Goal: Feedback & Contribution: Submit feedback/report problem

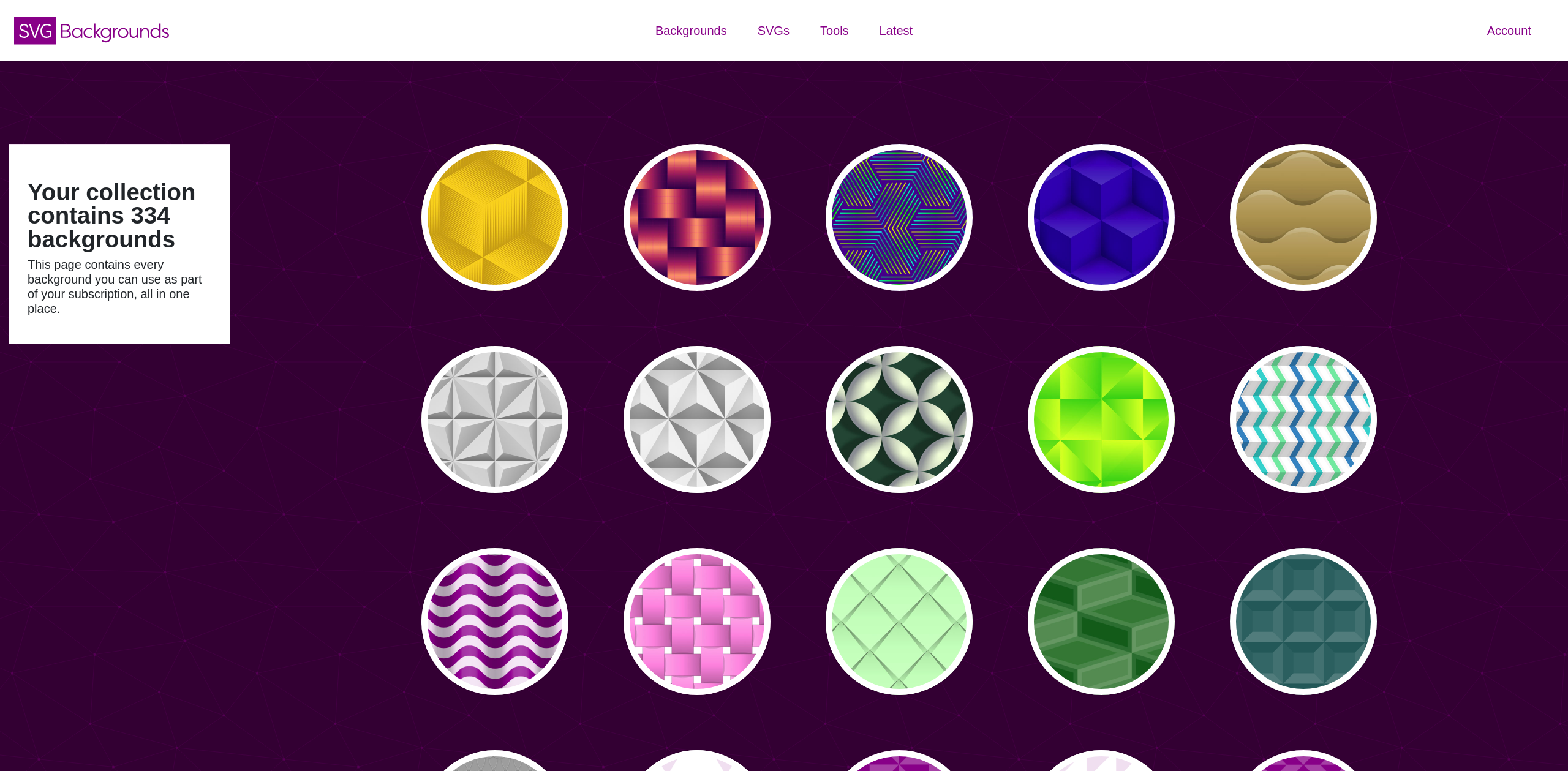
type input "#450057"
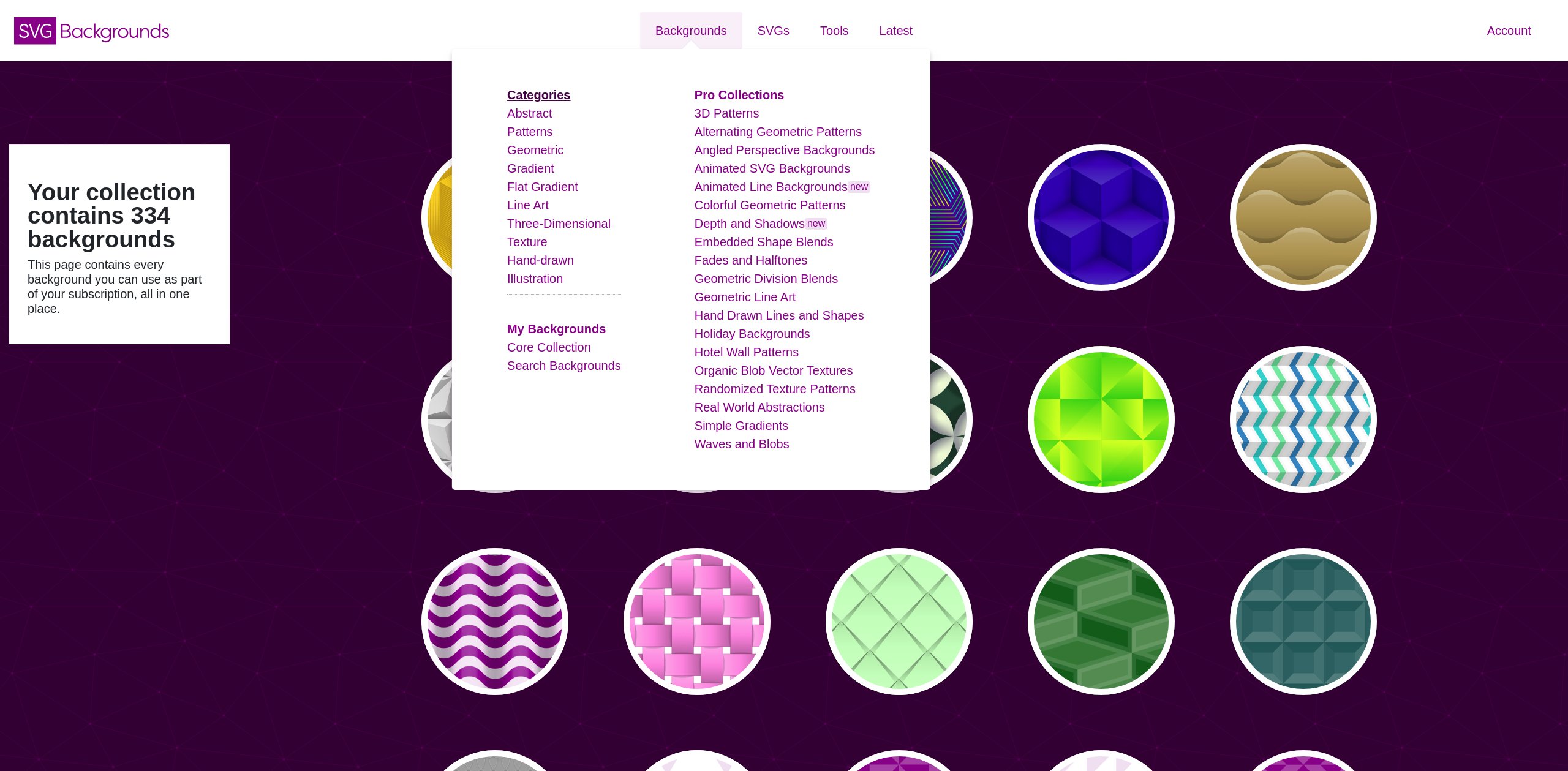
click at [553, 92] on strong "Categories" at bounding box center [539, 95] width 63 height 13
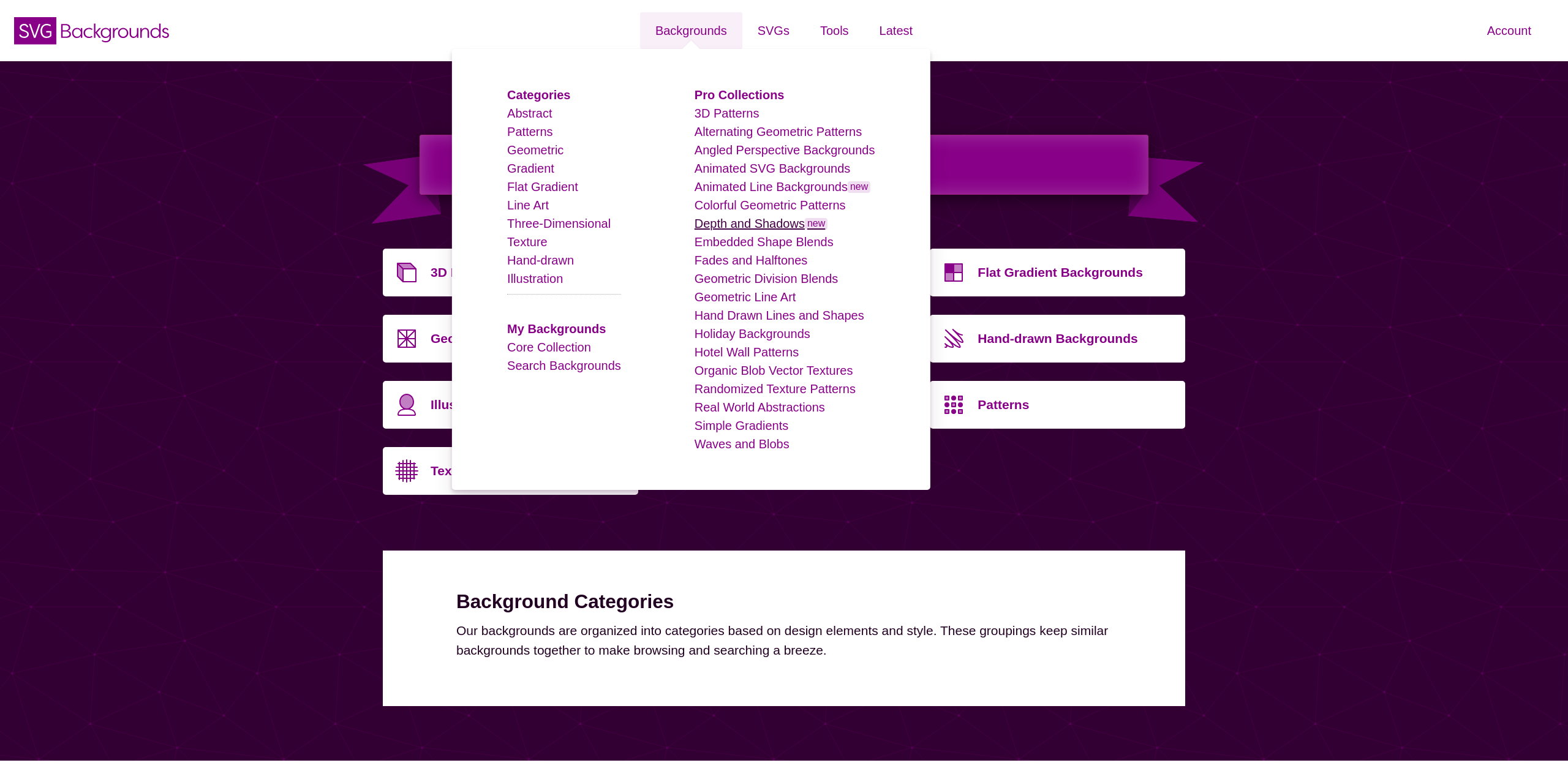
click at [755, 224] on link "Depth and Shadows new" at bounding box center [761, 224] width 133 height 13
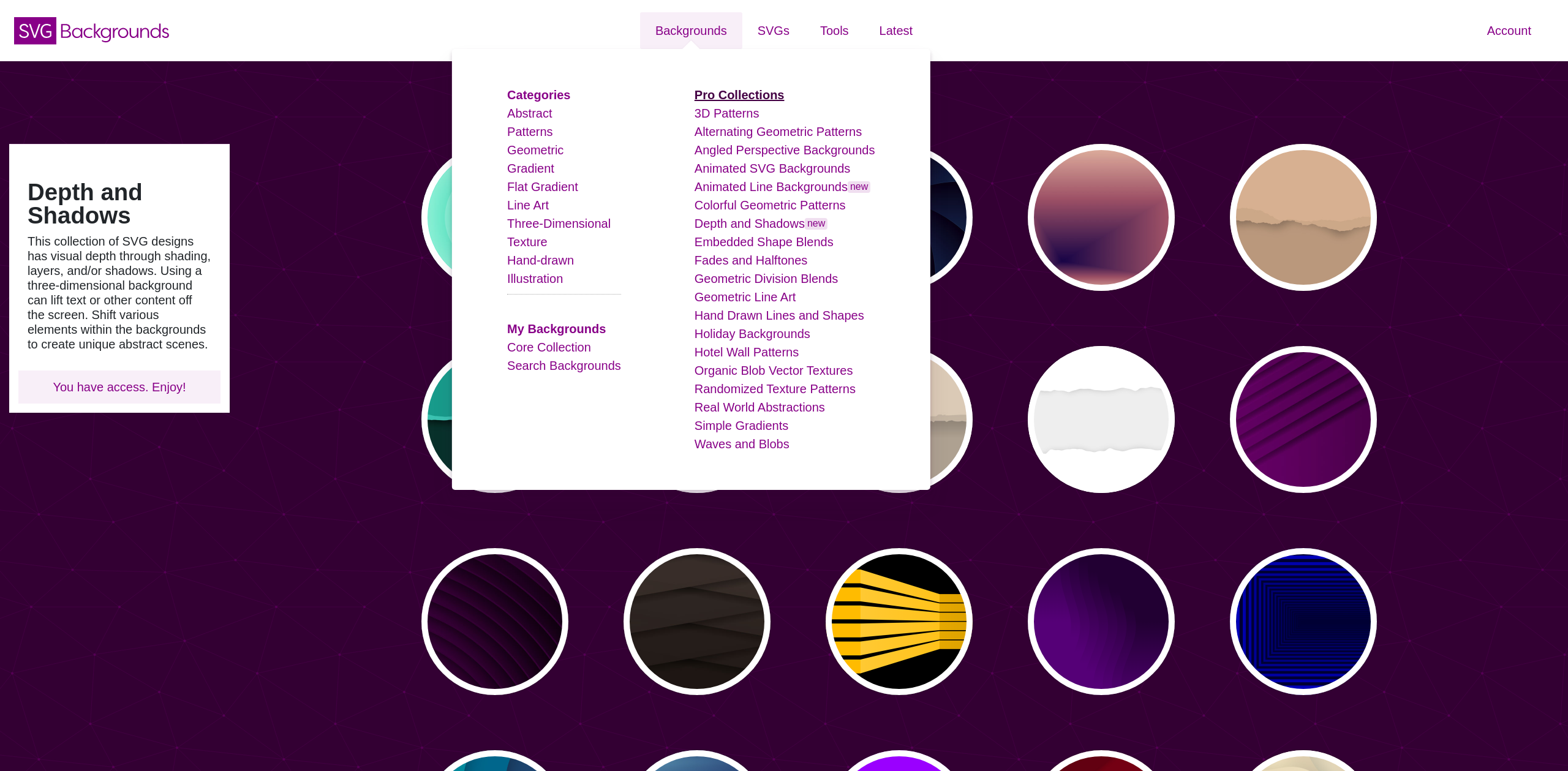
click at [743, 92] on strong "Pro Collections" at bounding box center [740, 95] width 90 height 13
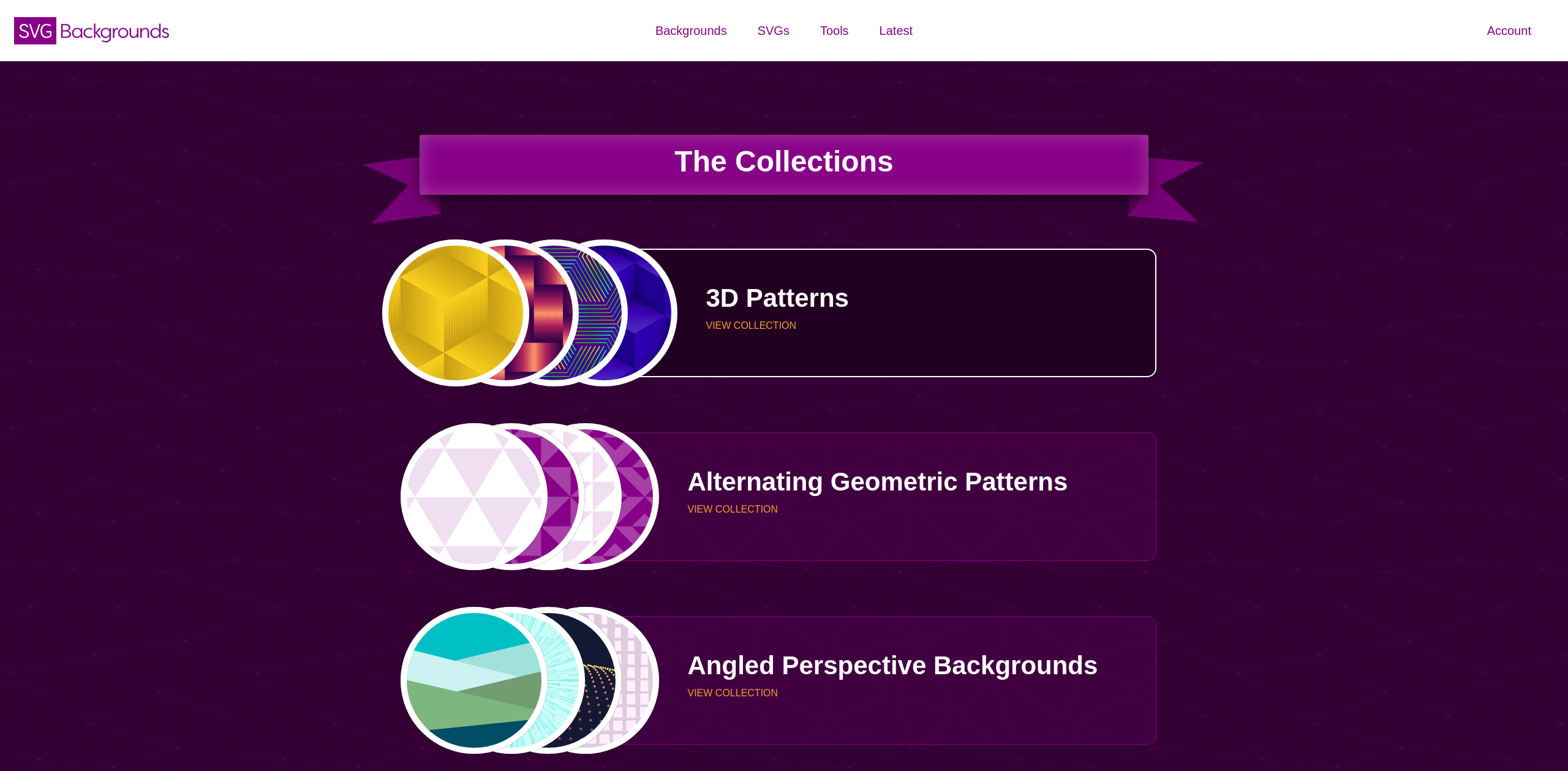
click at [637, 287] on div "PREVIEW PREVIEW PREVIEW PREVIEW" at bounding box center [530, 312] width 261 height 147
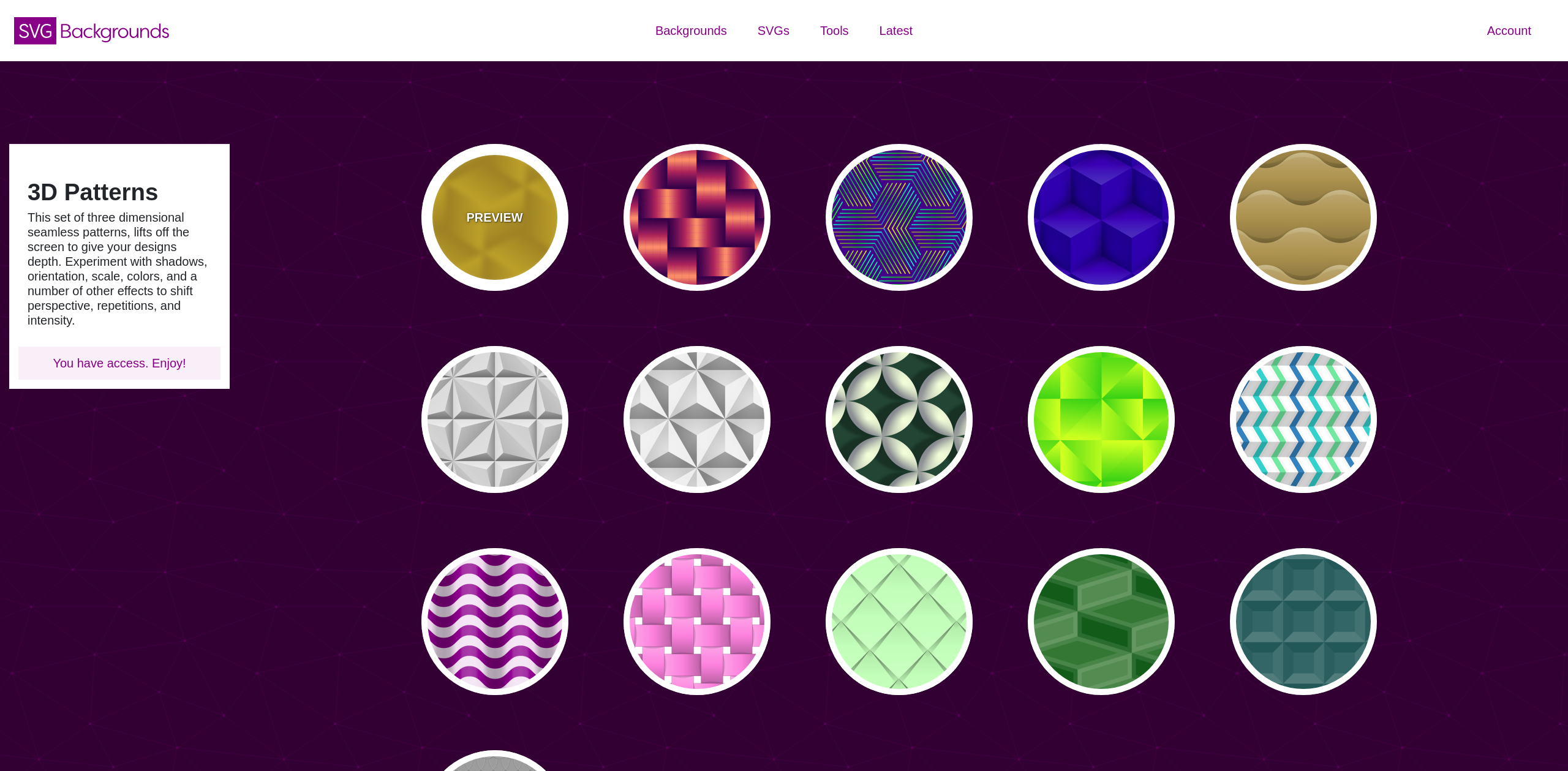
click at [482, 223] on p "PREVIEW" at bounding box center [495, 217] width 56 height 18
type input "#FFCC00"
type input "#CC9900"
type input "0"
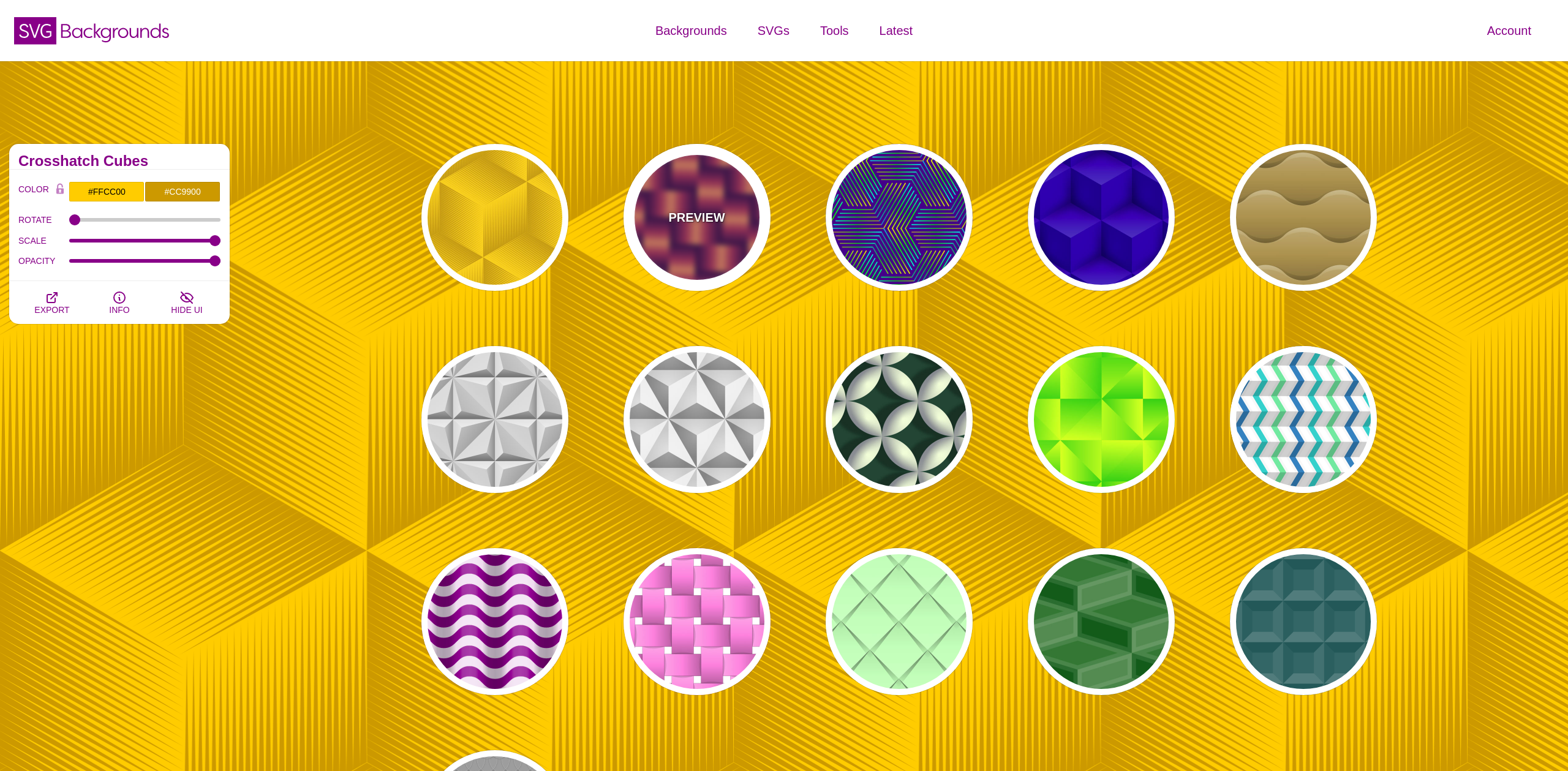
click at [720, 218] on p "PREVIEW" at bounding box center [696, 217] width 56 height 18
type input "#7700AA"
type input "#FF9966"
type input "#EE00BB"
type input "0.2"
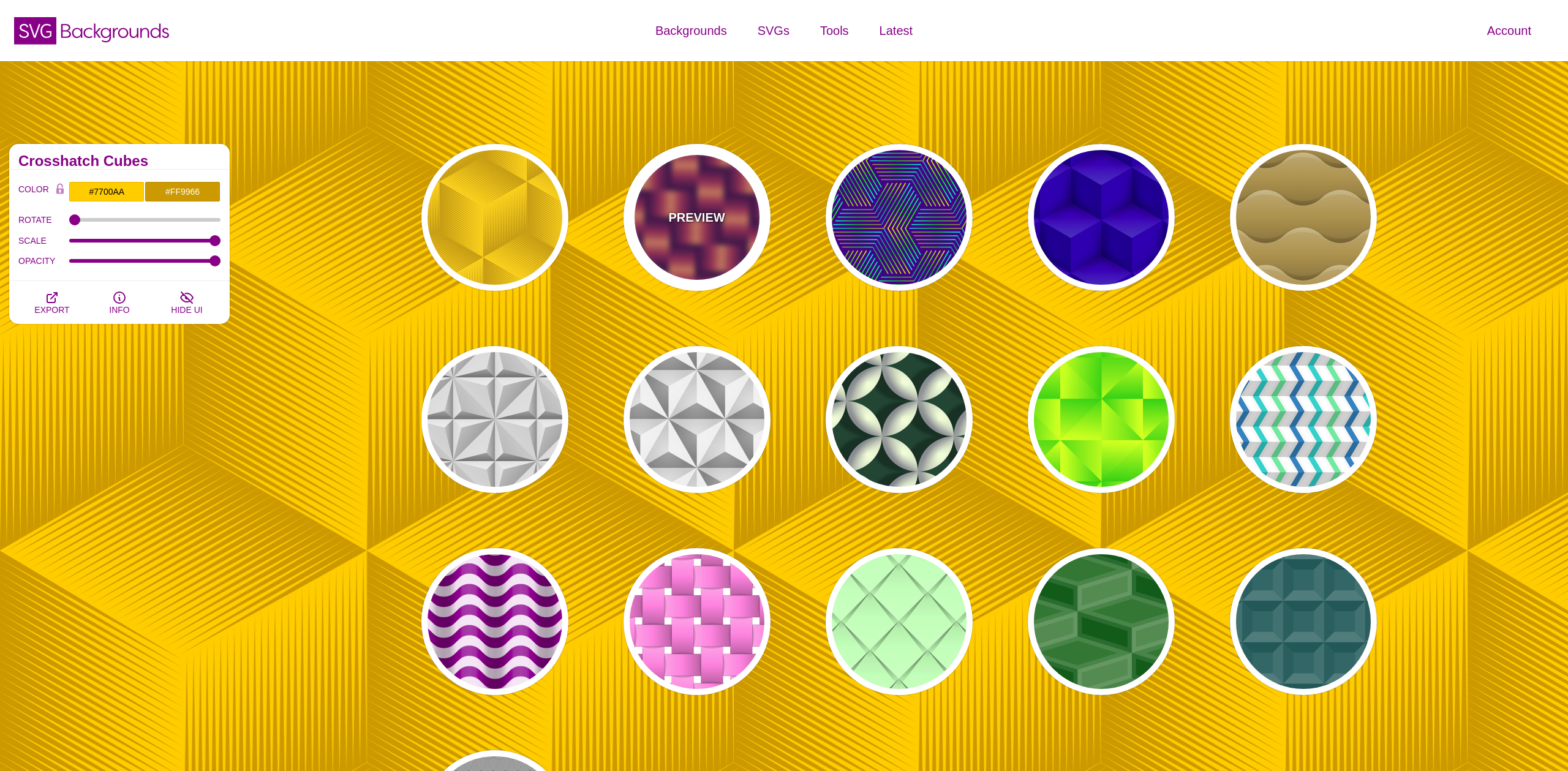
type input "2"
type input "0.7"
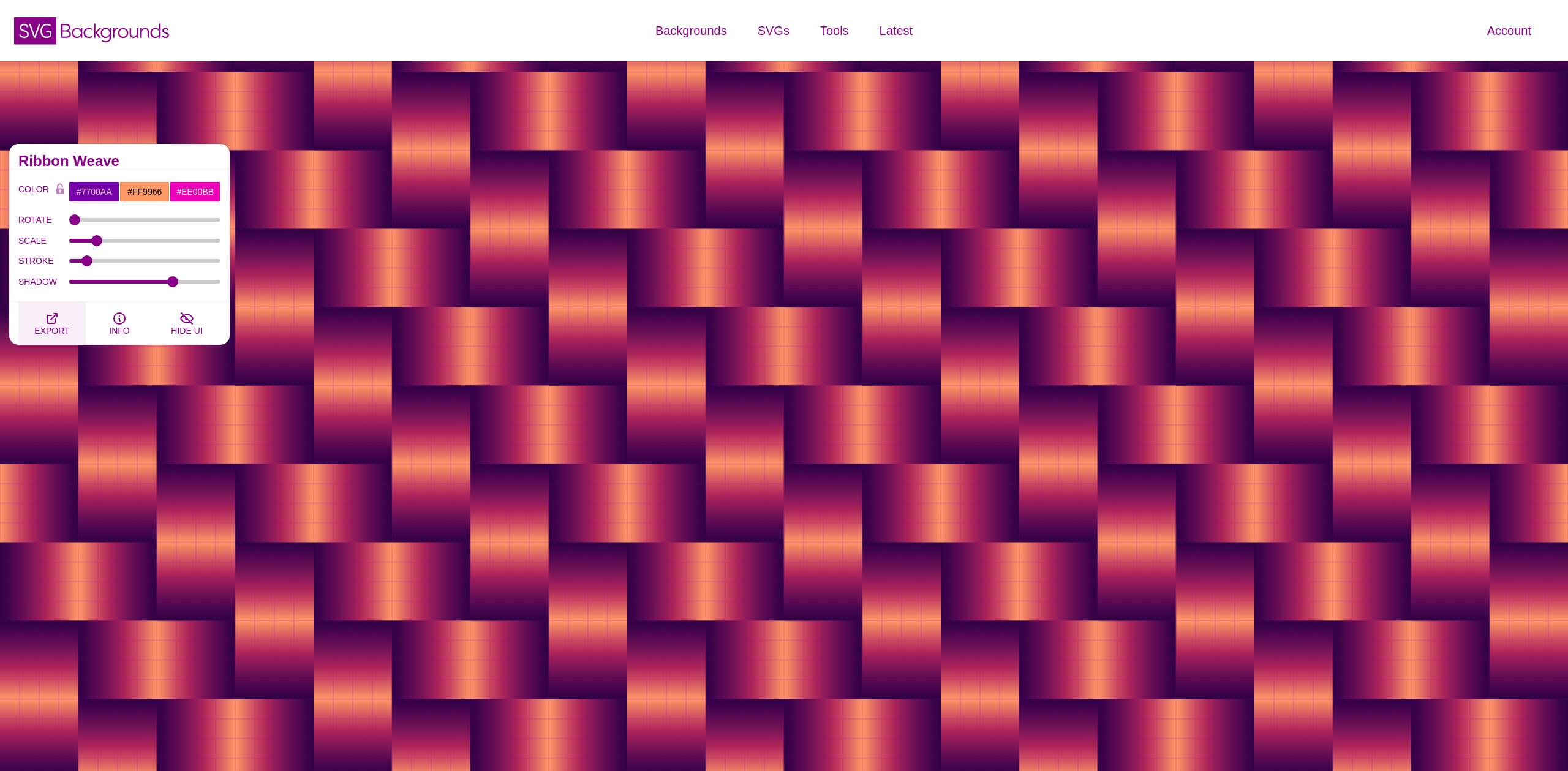
click at [45, 324] on icon "button" at bounding box center [52, 318] width 15 height 15
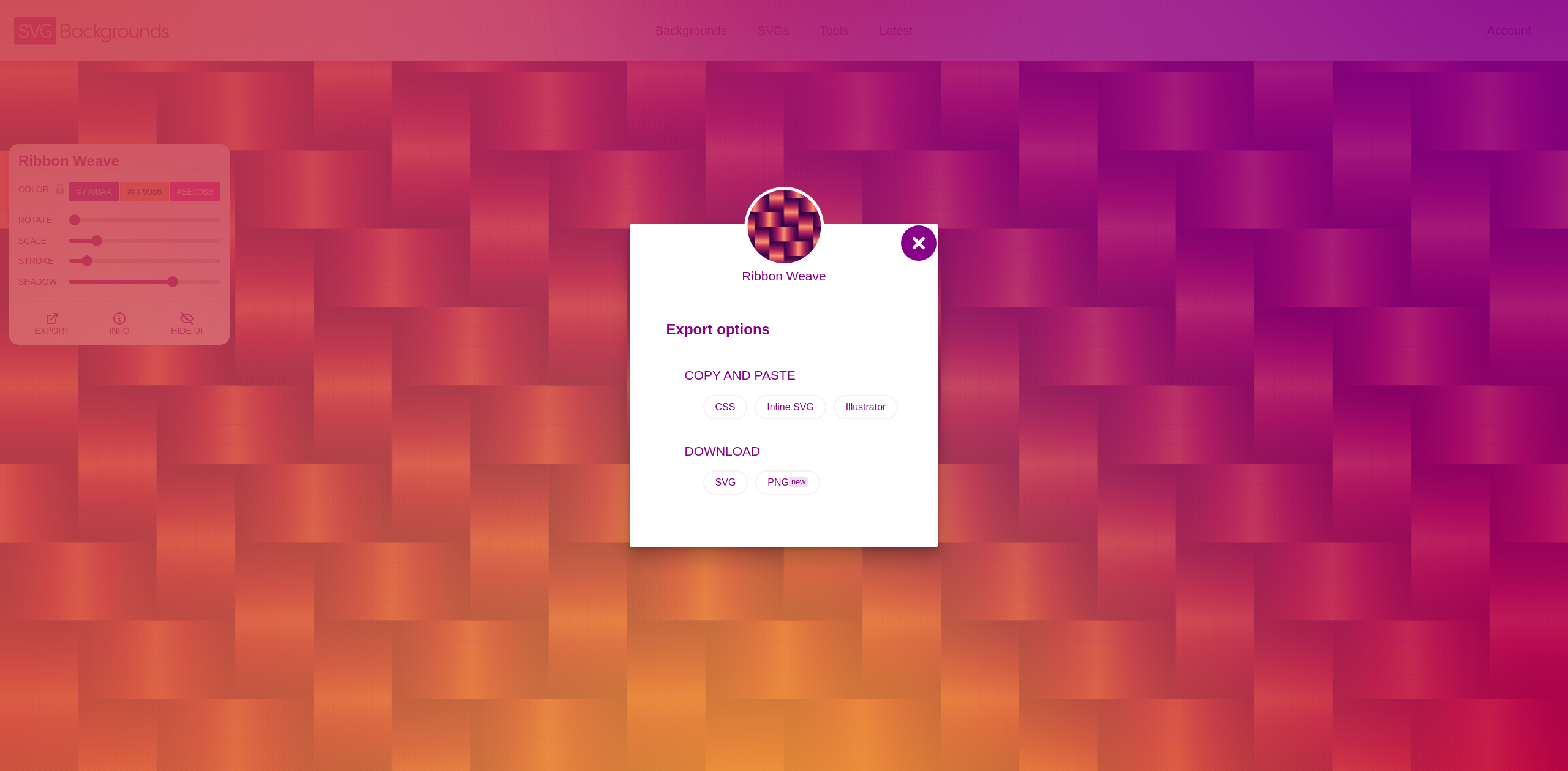
click at [921, 251] on button at bounding box center [919, 243] width 29 height 29
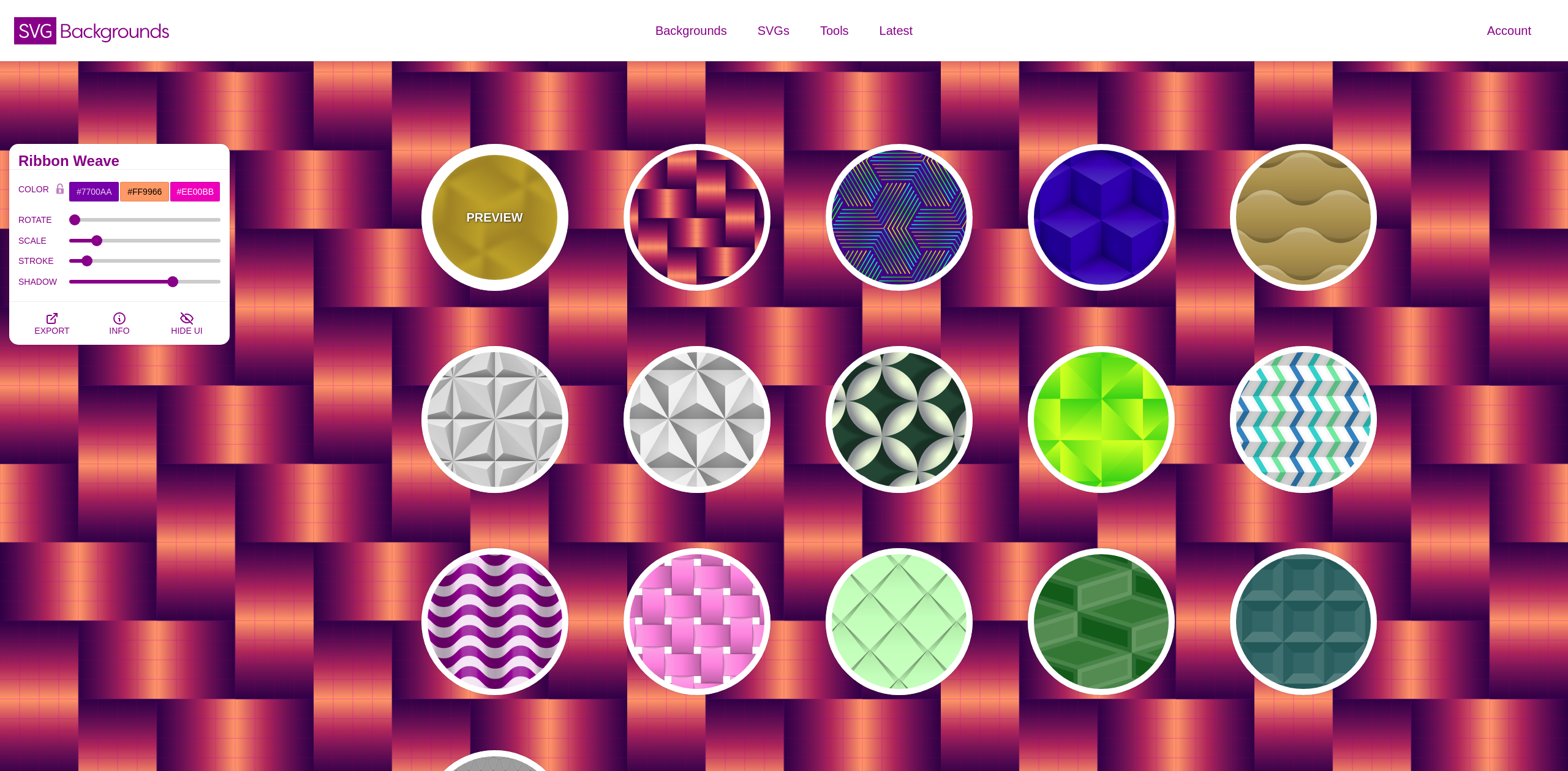
click at [503, 213] on p "PREVIEW" at bounding box center [495, 217] width 56 height 18
type input "#FFCC00"
type input "#CC9900"
type input "1"
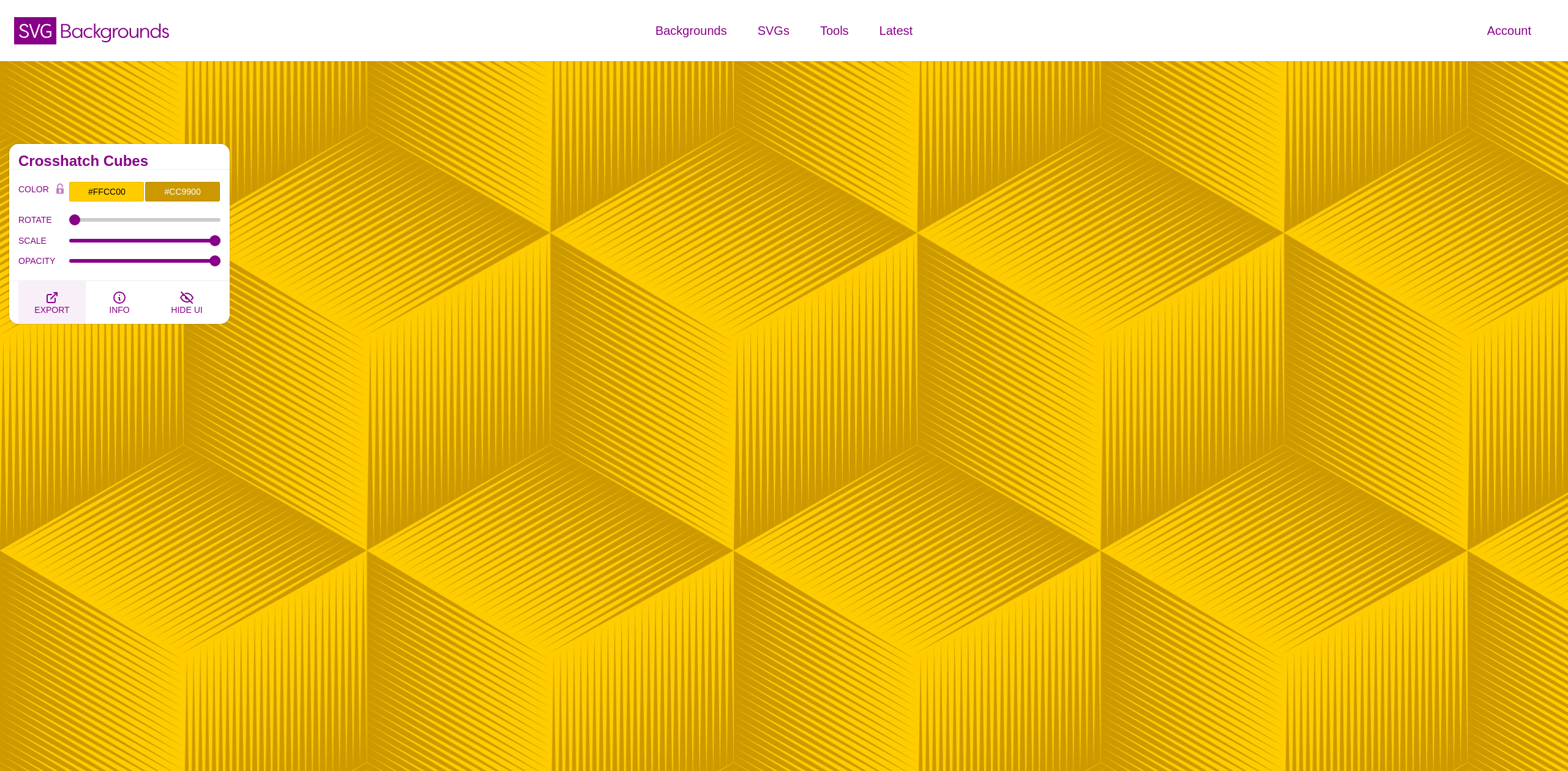
click at [42, 299] on button "EXPORT" at bounding box center [52, 303] width 68 height 43
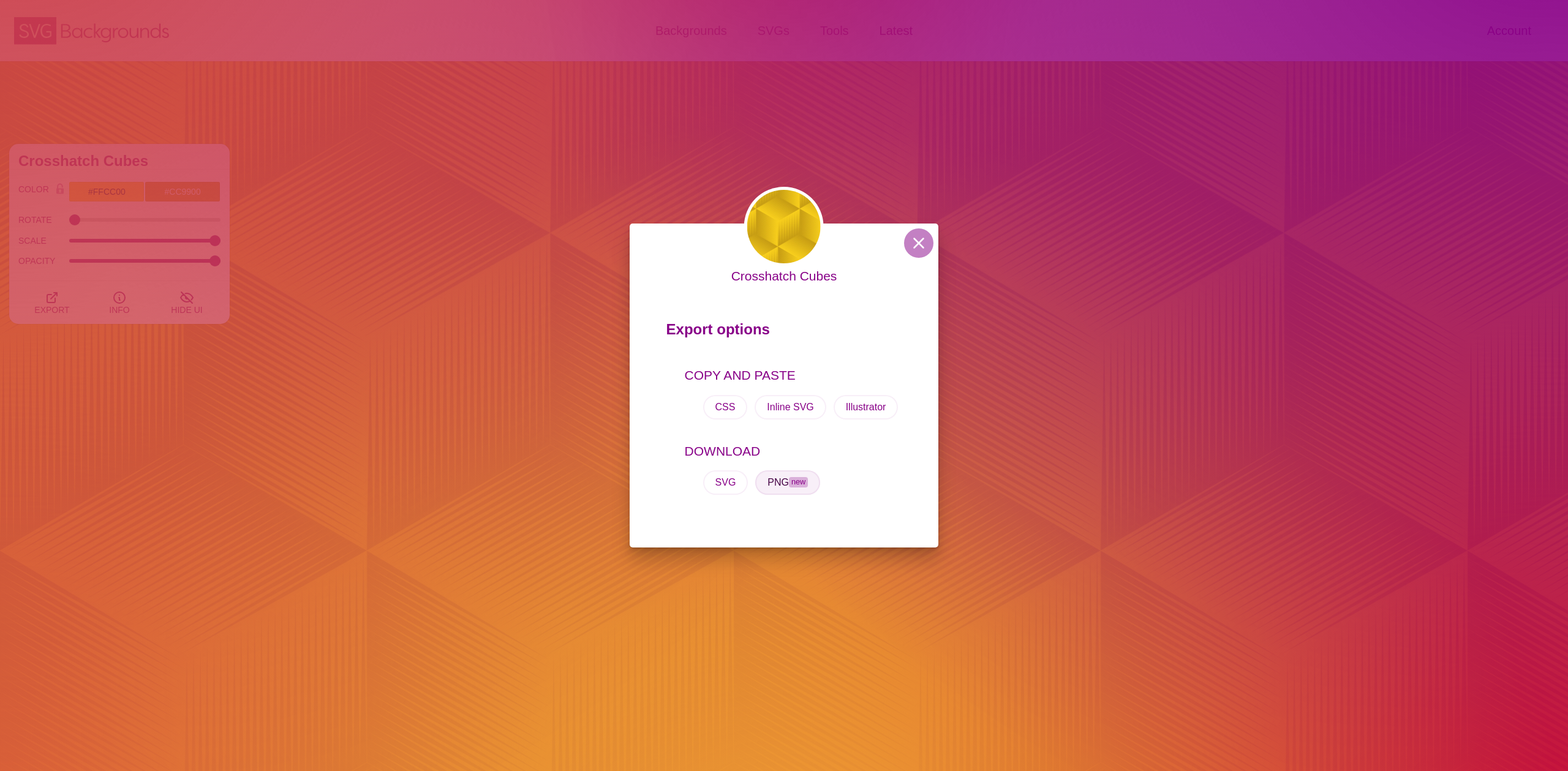
click at [803, 486] on span "new" at bounding box center [799, 482] width 19 height 11
click at [718, 482] on button "SVG" at bounding box center [726, 482] width 46 height 25
click at [921, 244] on button at bounding box center [919, 243] width 29 height 29
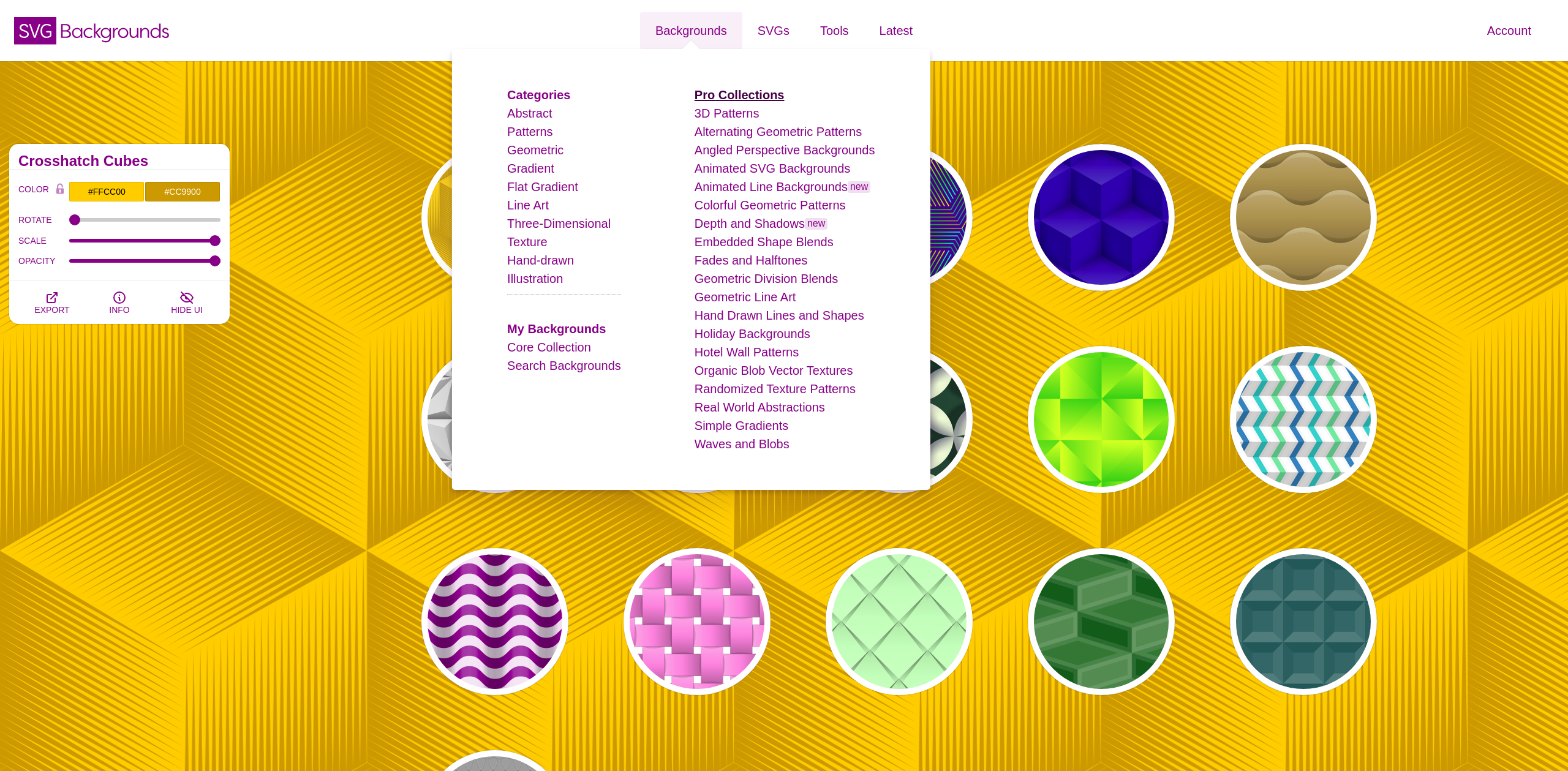
click at [764, 95] on strong "Pro Collections" at bounding box center [740, 95] width 90 height 13
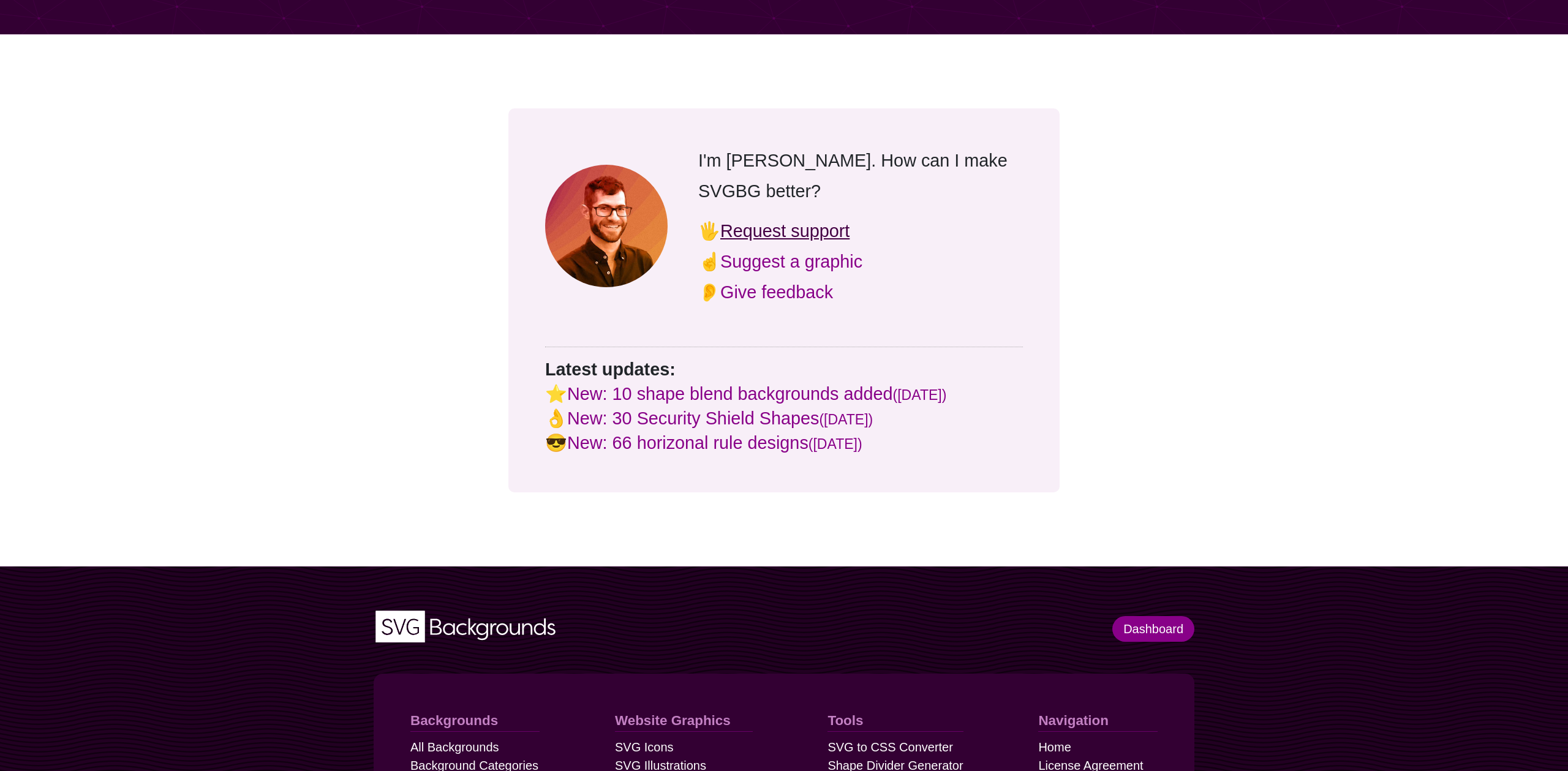
scroll to position [4065, 0]
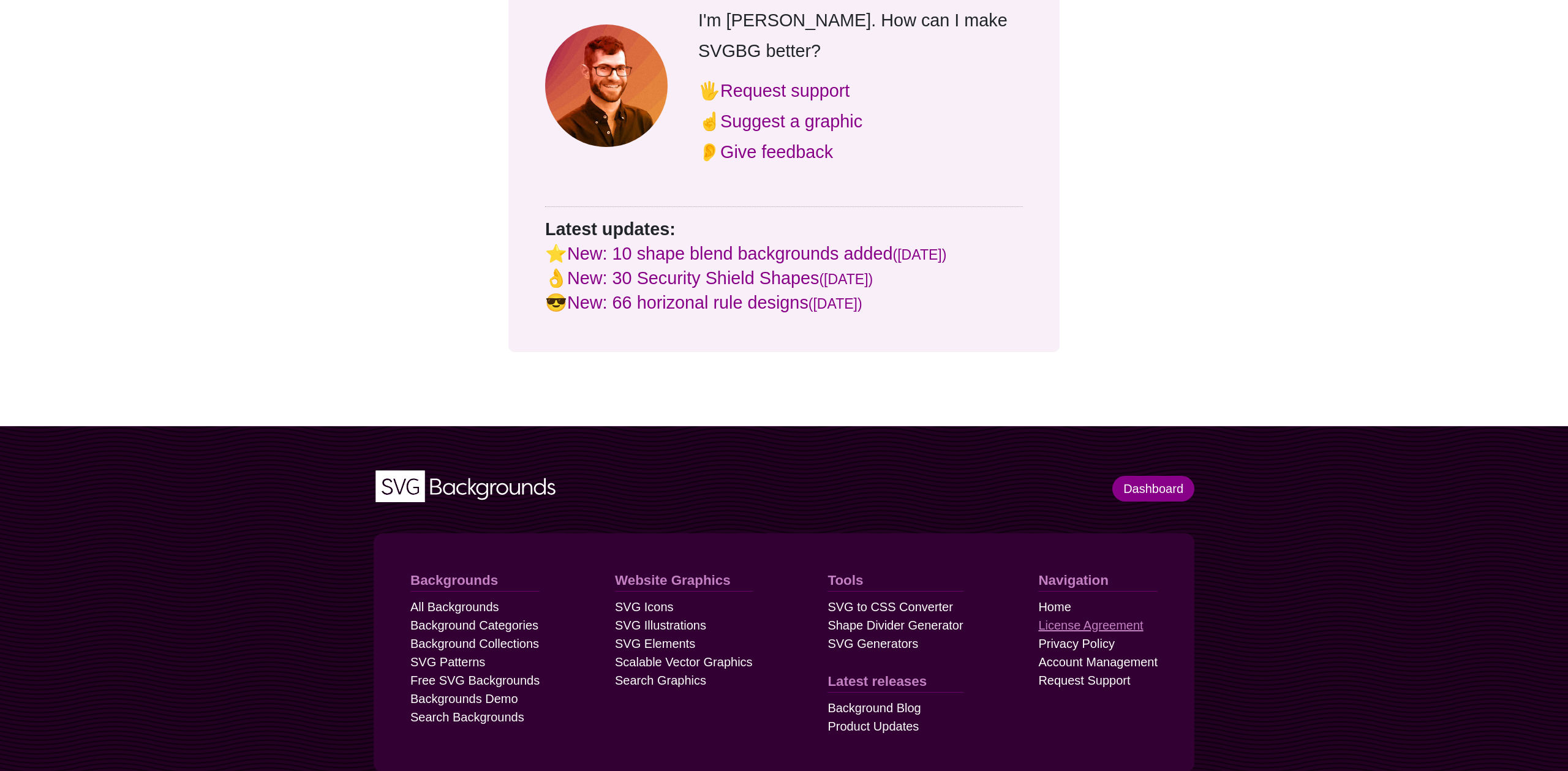
click at [1057, 616] on link "License Agreement" at bounding box center [1091, 625] width 105 height 18
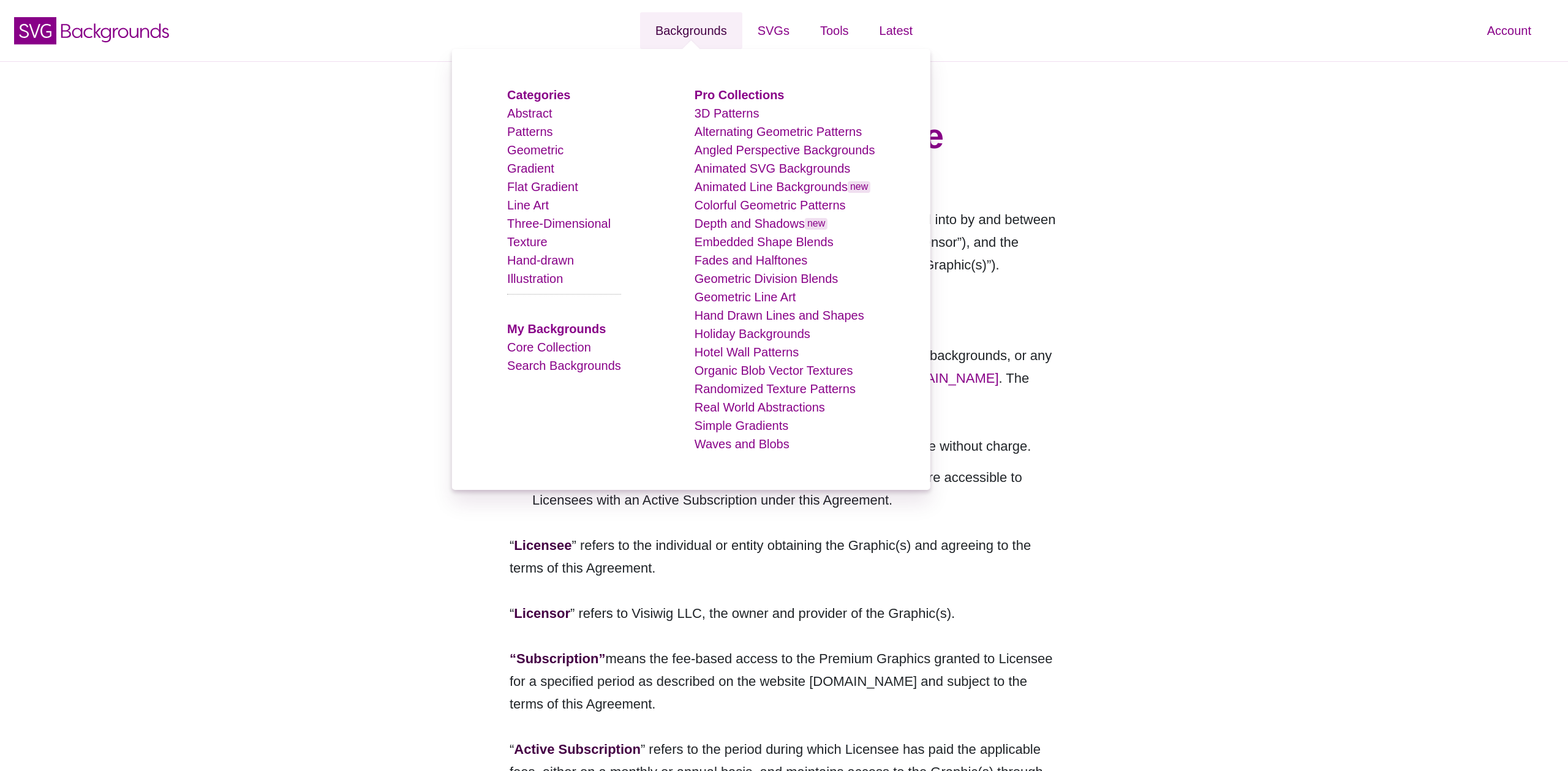
click at [707, 46] on link "Backgrounds" at bounding box center [691, 30] width 103 height 37
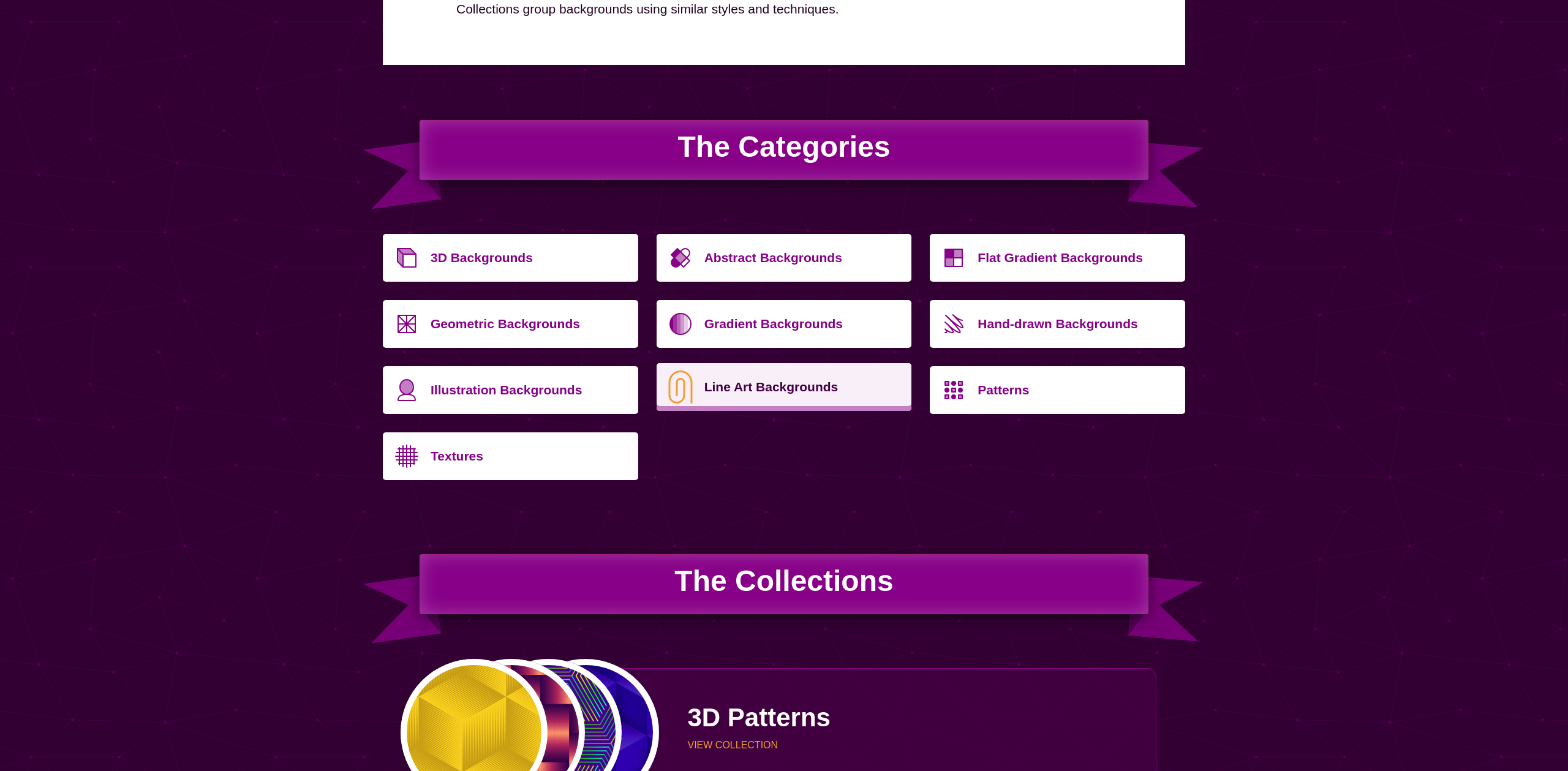
scroll to position [403, 0]
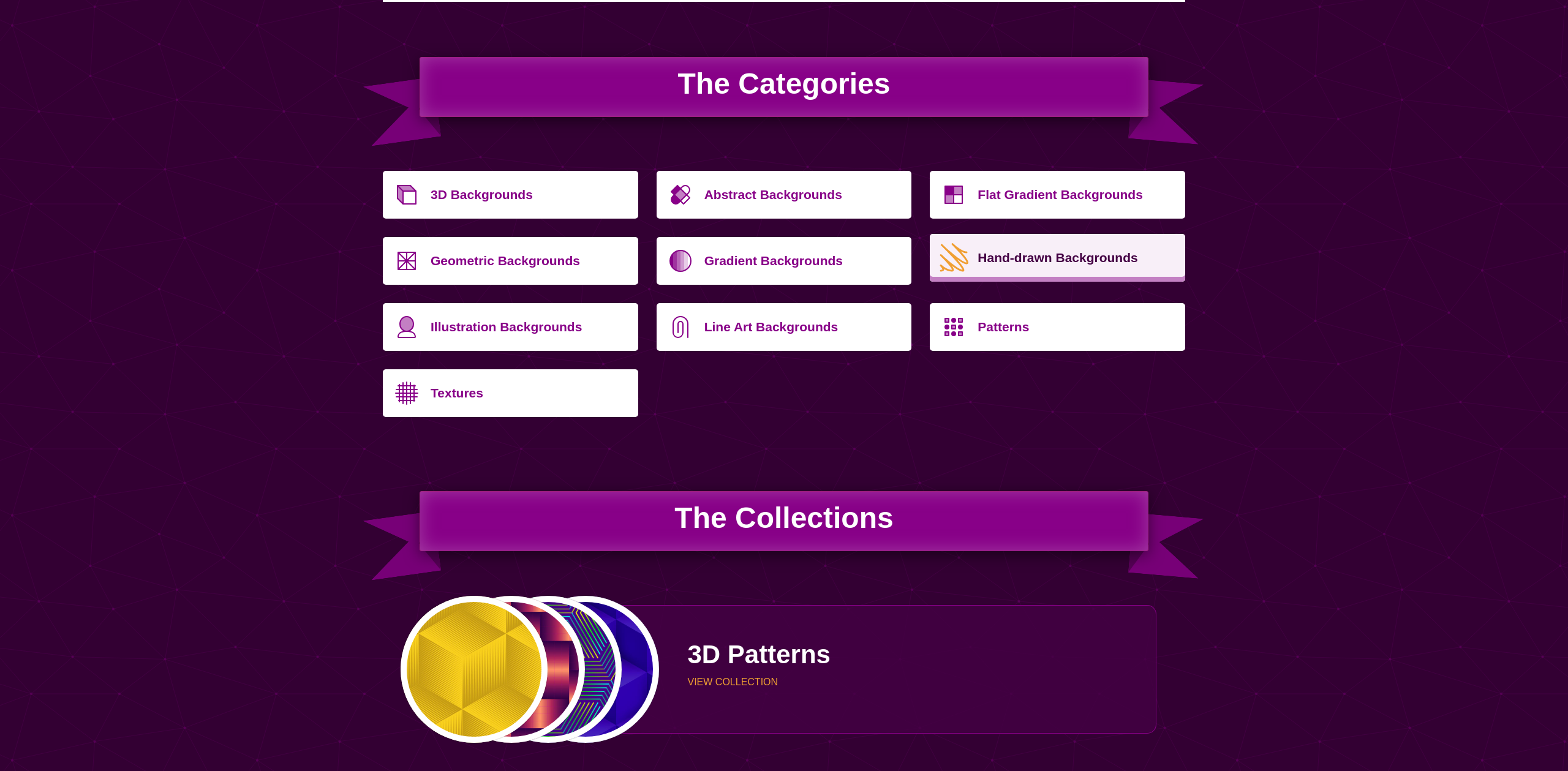
click at [1054, 261] on p "Hand-drawn Backgrounds" at bounding box center [1077, 258] width 198 height 29
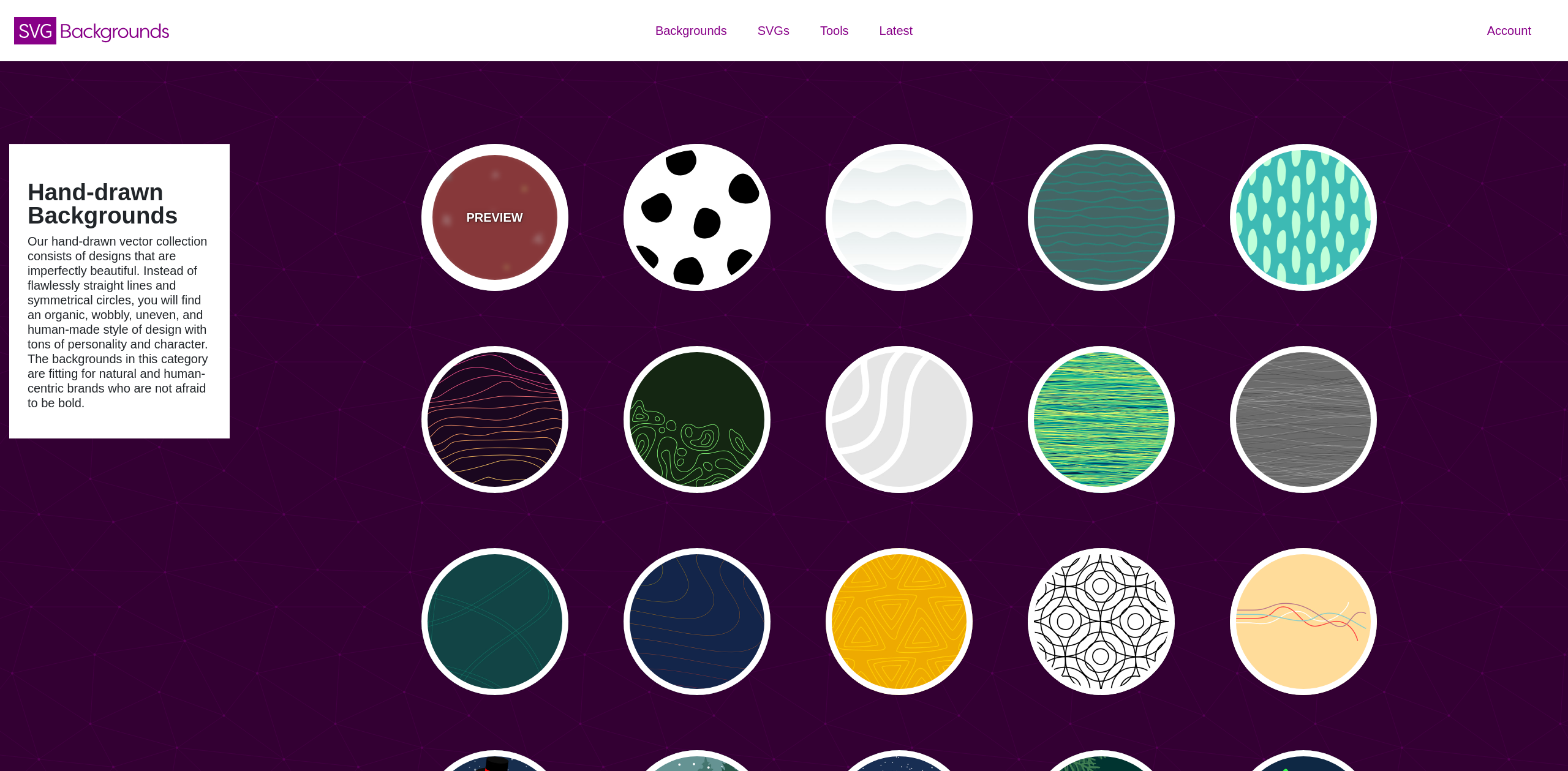
click at [529, 201] on div "PREVIEW" at bounding box center [495, 217] width 147 height 147
type input "#AA3333"
type input "#FFFF77"
type input "#55FFFF"
type input "1600"
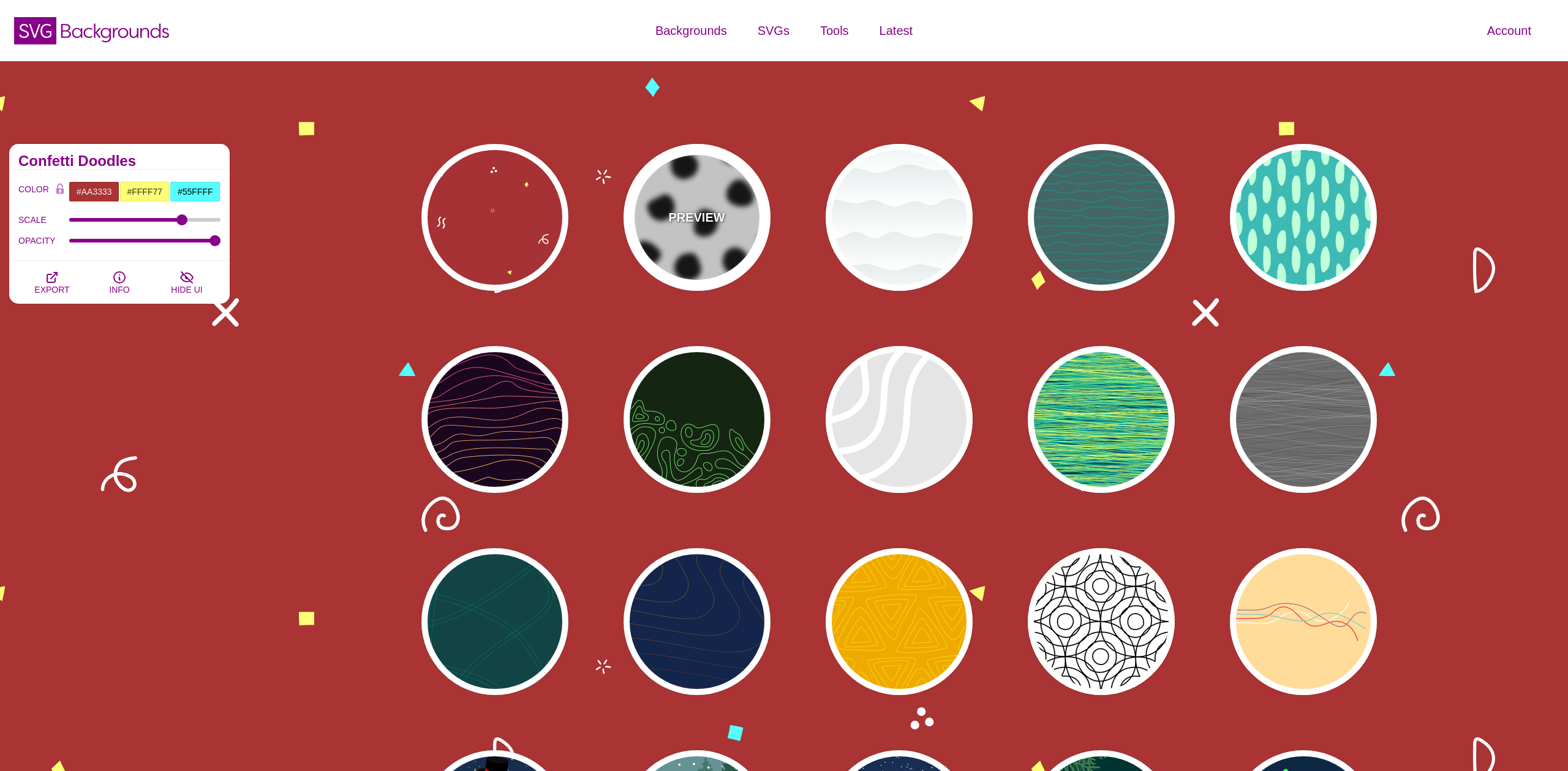
click at [686, 202] on div "PREVIEW" at bounding box center [697, 217] width 147 height 147
type input "#FFFFFF"
type input "#000000"
type input "900"
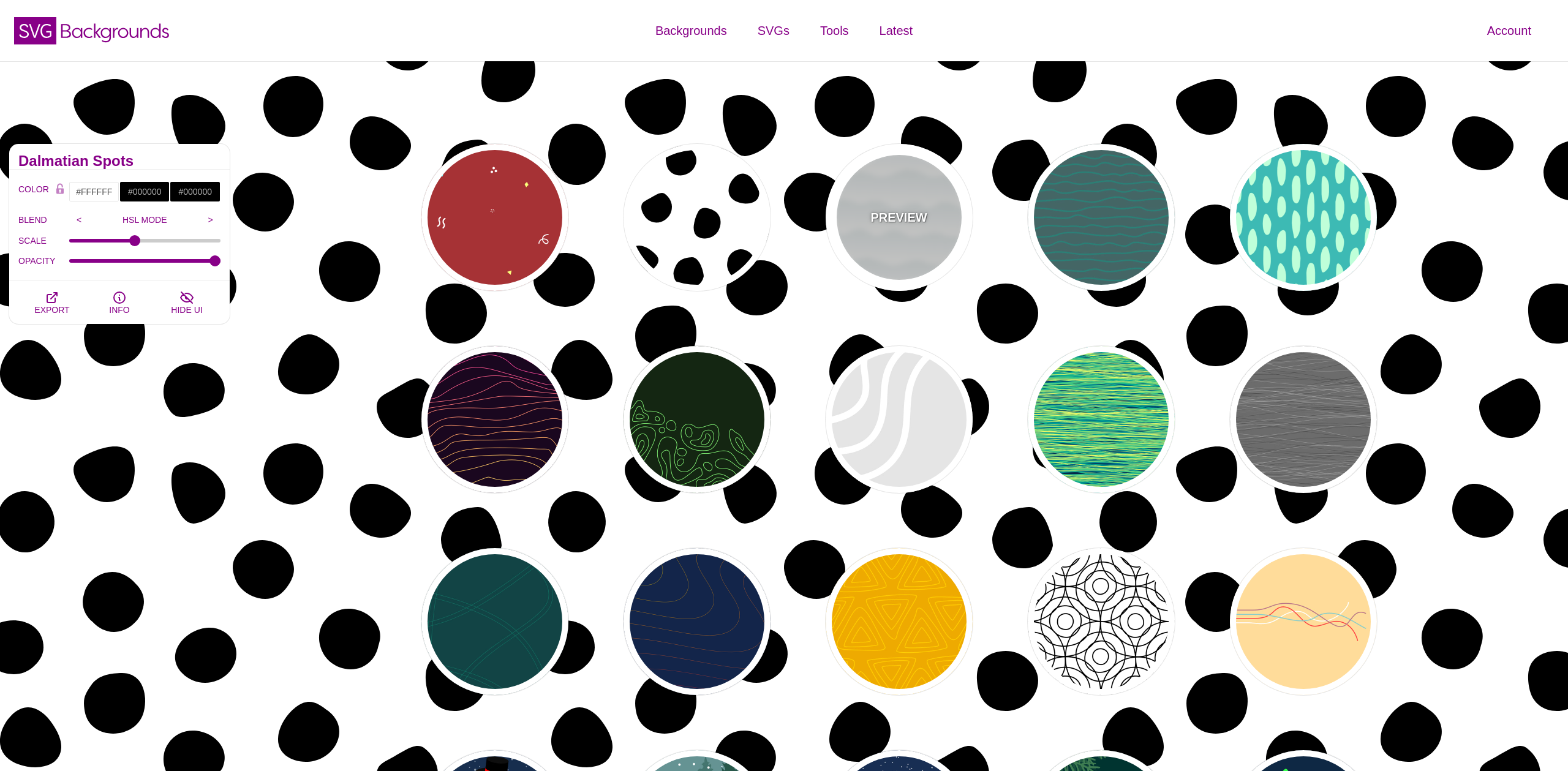
click at [887, 215] on p "PREVIEW" at bounding box center [899, 217] width 56 height 18
type input "#779999"
type input "#99BBBB"
type input "0"
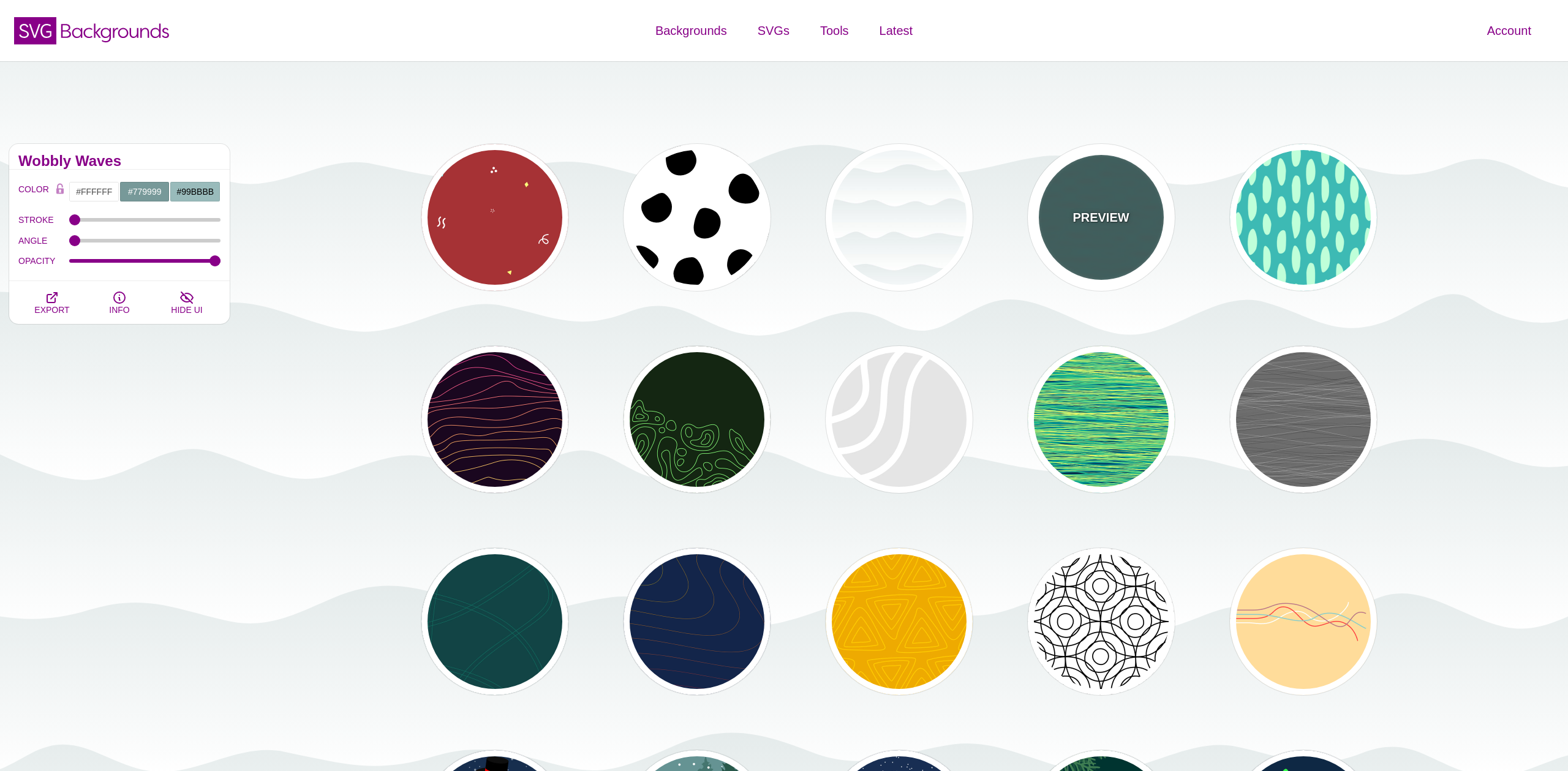
click at [1068, 222] on div "PREVIEW" at bounding box center [1101, 217] width 147 height 147
type input "#446666"
type input "#119988"
type input "5"
type input "0.1"
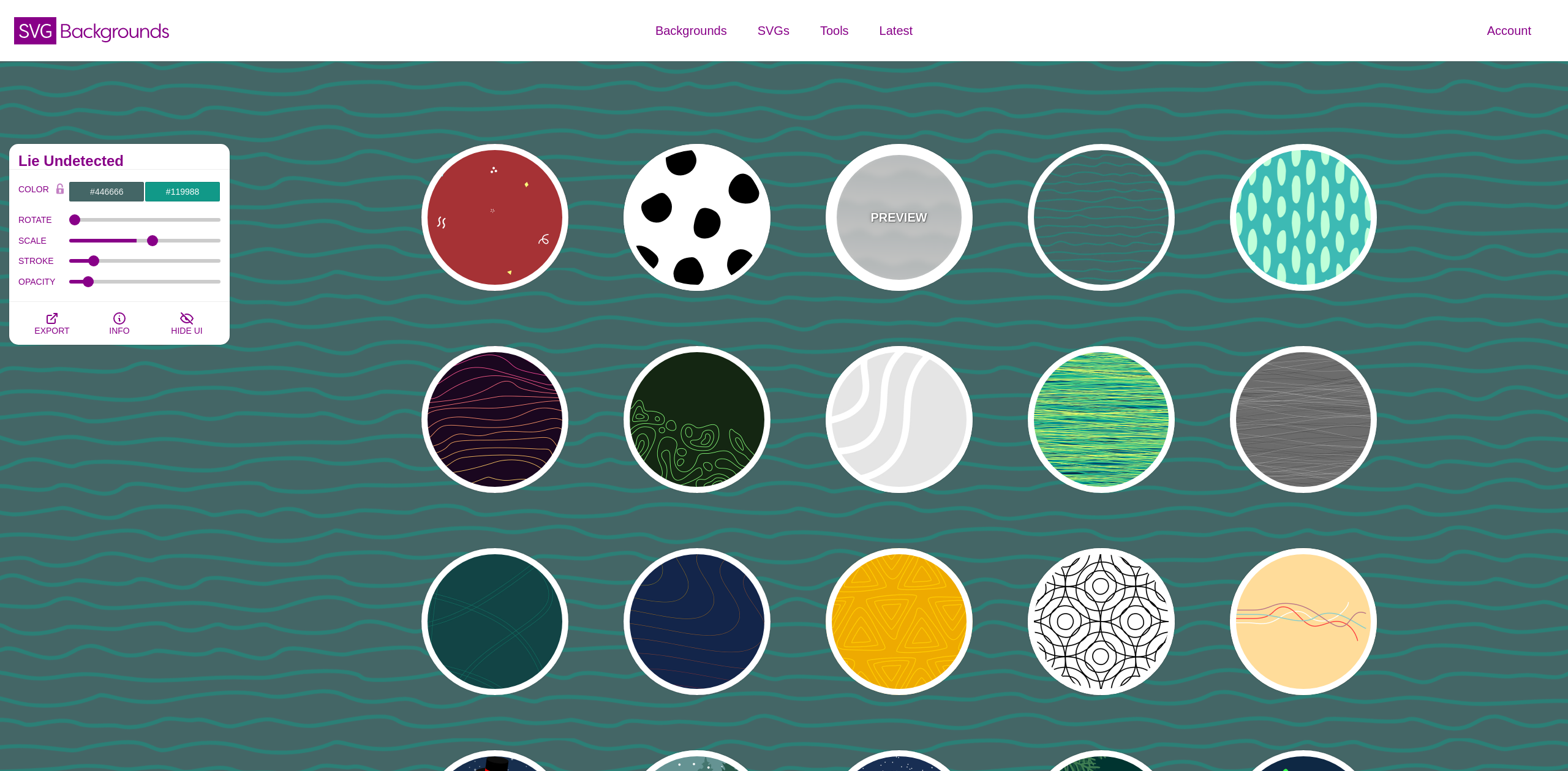
click at [923, 220] on p "PREVIEW" at bounding box center [899, 217] width 56 height 18
type input "#FFFFFF"
type input "#779999"
type input "1"
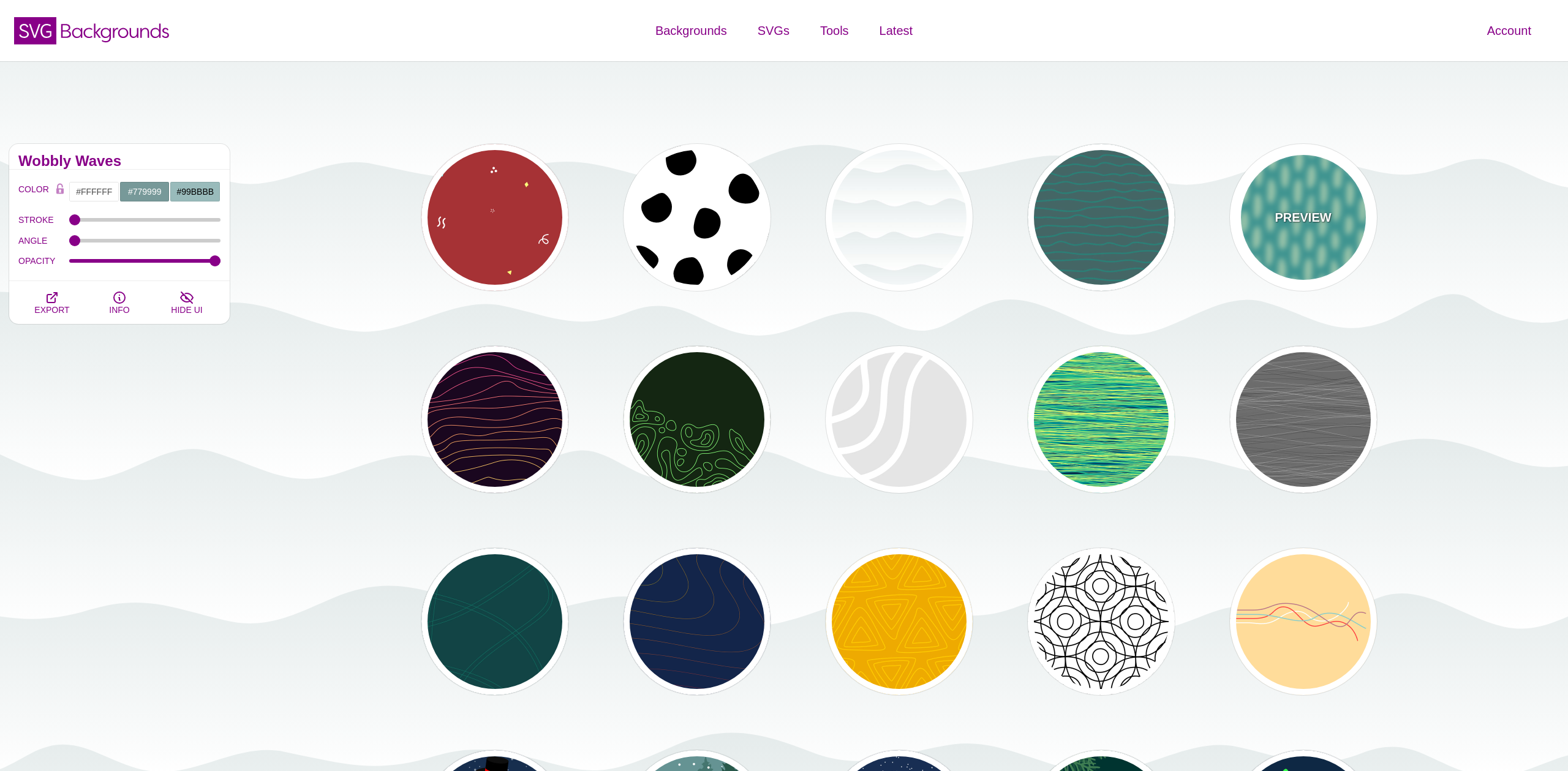
click at [1249, 221] on div "PREVIEW" at bounding box center [1303, 217] width 147 height 147
type input "#3DBAB4"
type input "#BFFFD9"
type input "#FFFFFF"
type input "0"
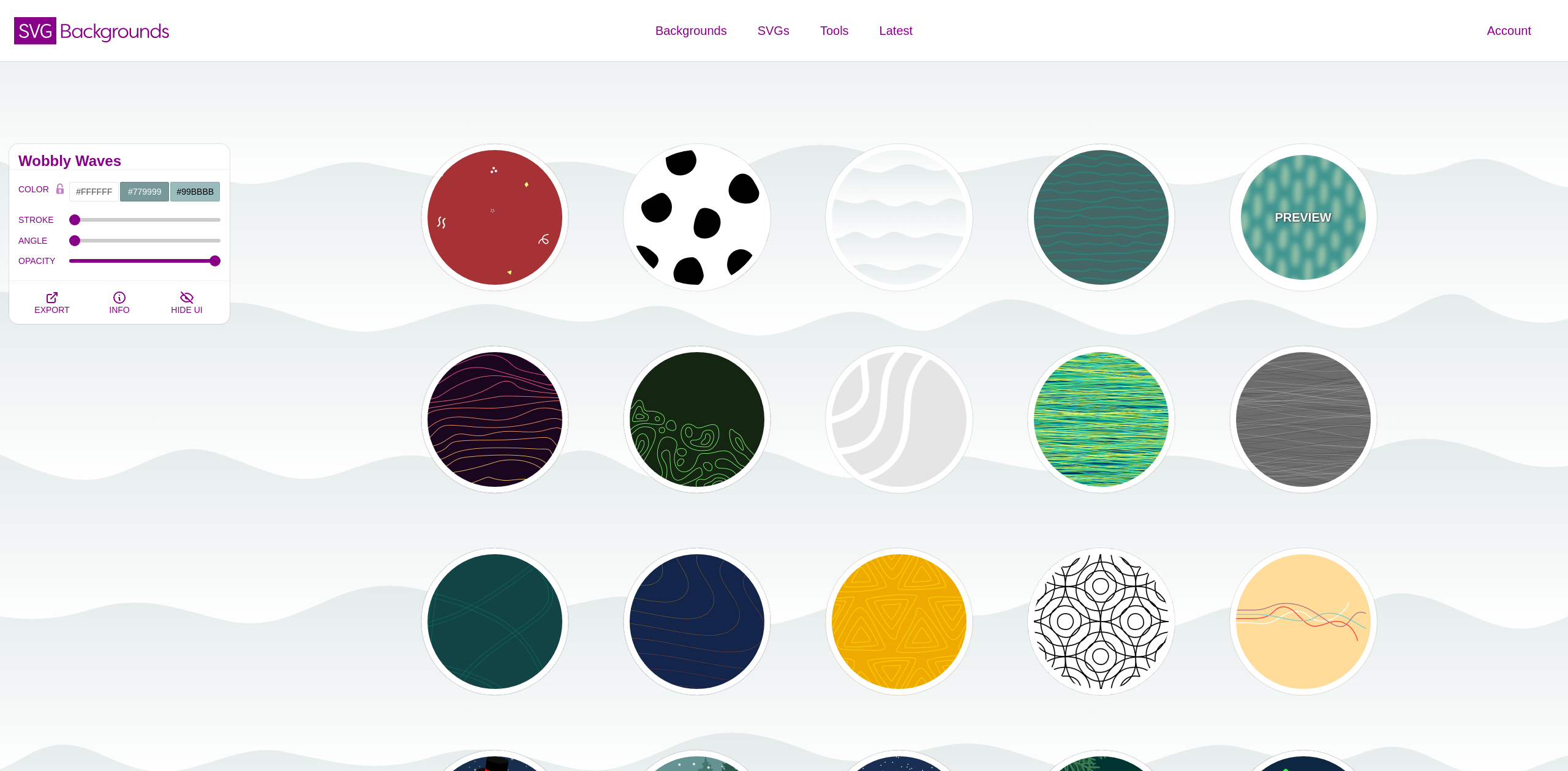
type input "1"
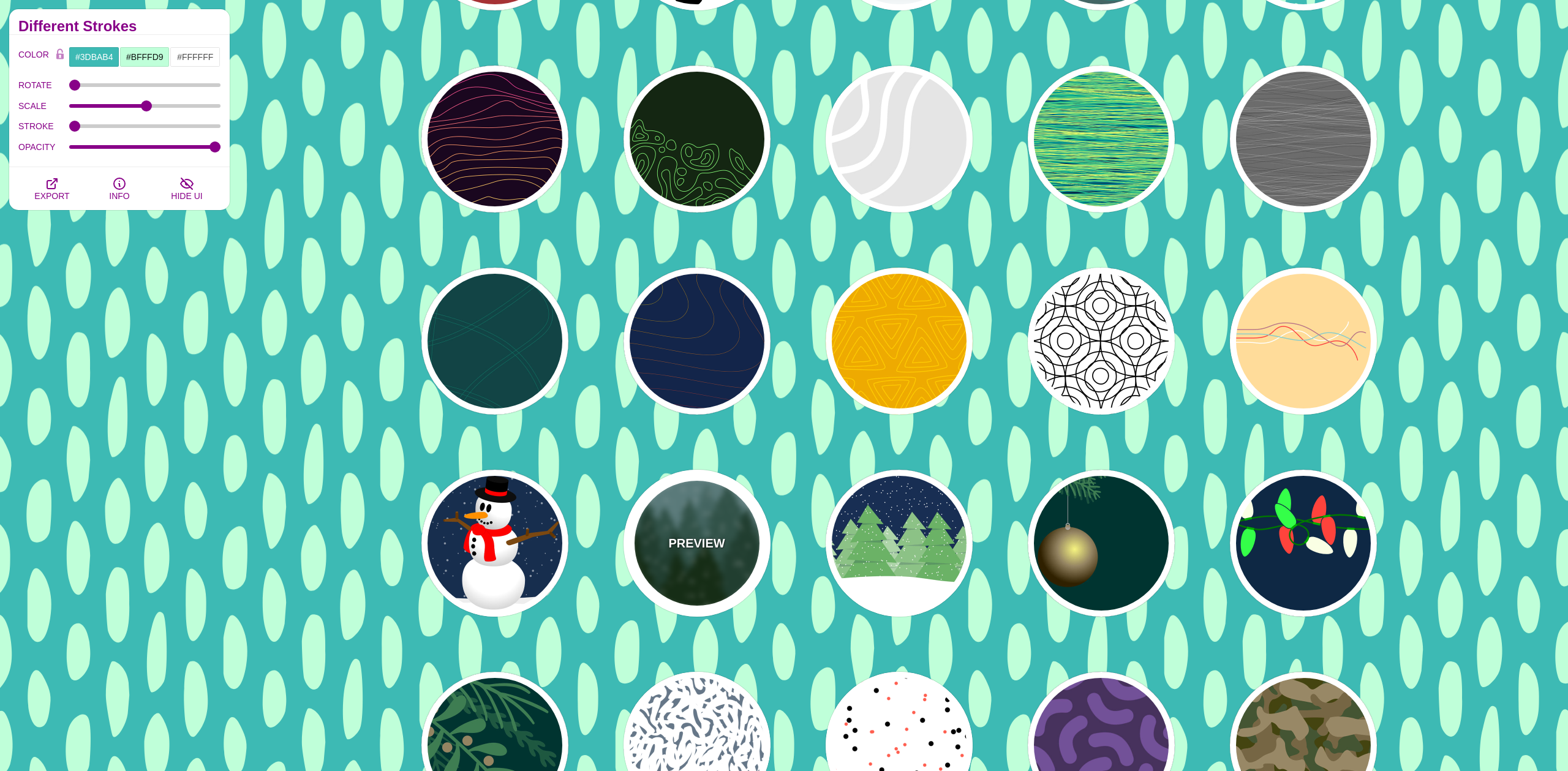
scroll to position [344, 0]
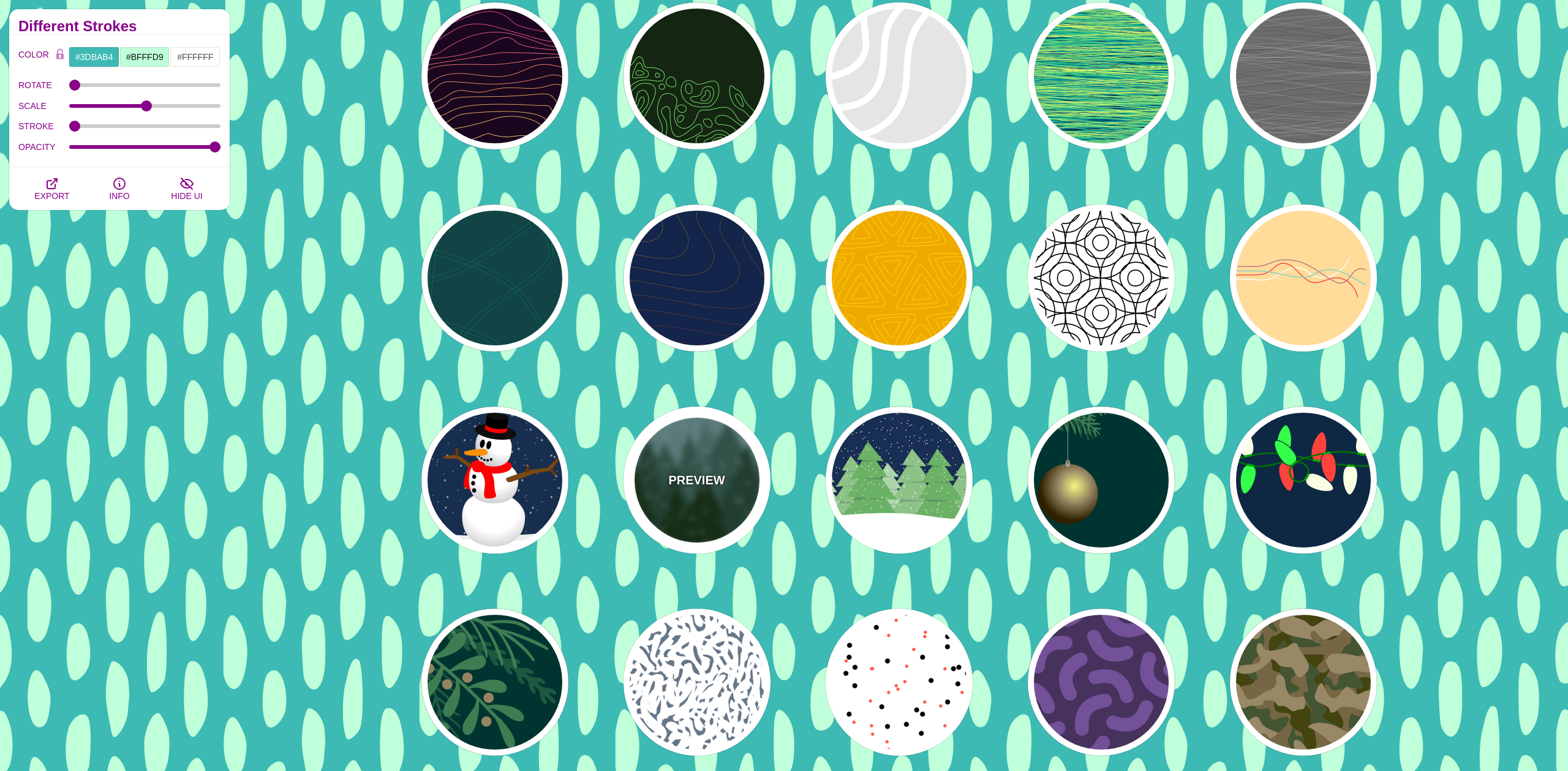
click at [681, 494] on div "PREVIEW" at bounding box center [697, 480] width 147 height 147
type input "#659393"
type input "#002200"
type input "20"
type input "10"
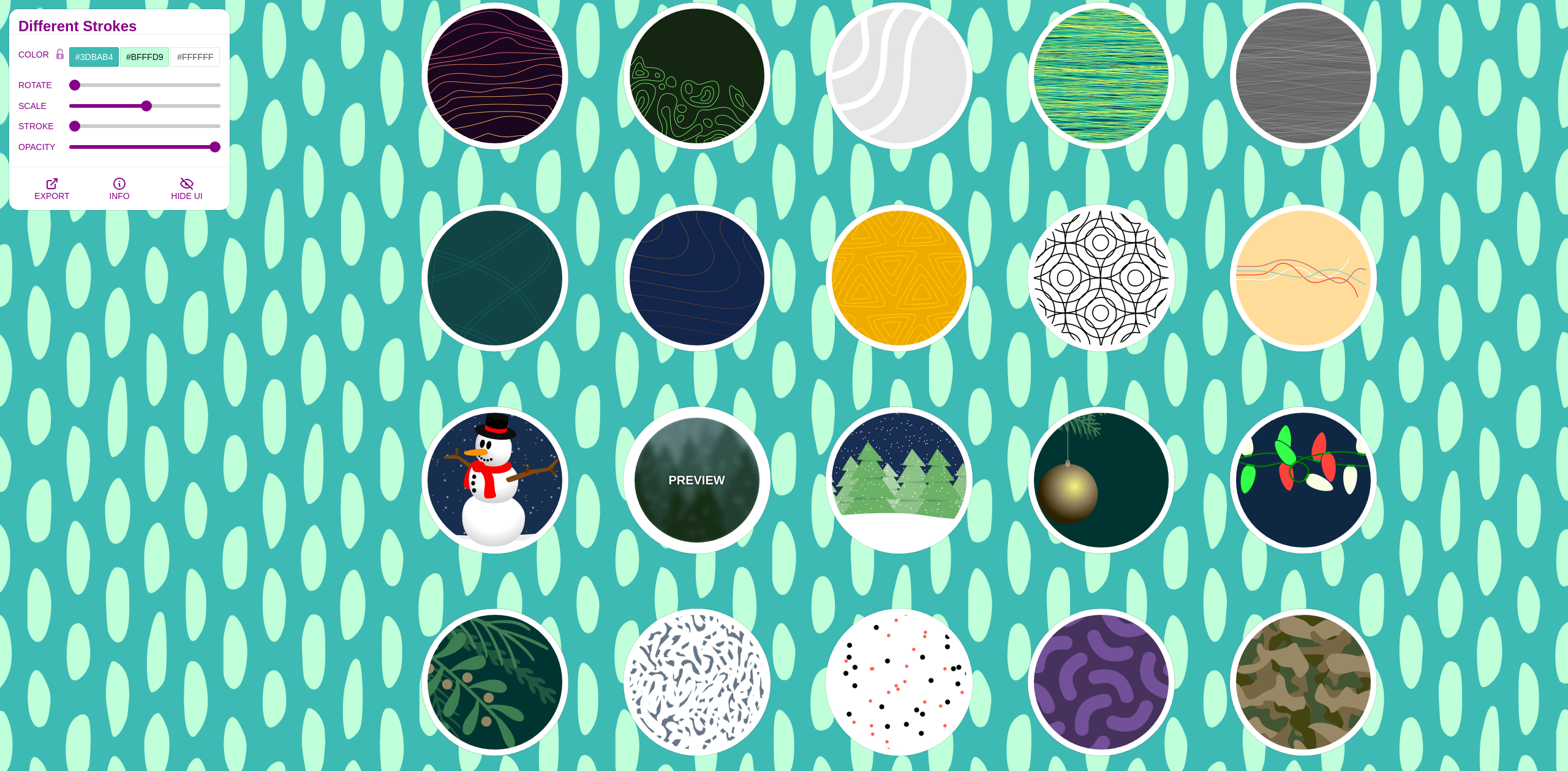
type input "0"
type input "0.25"
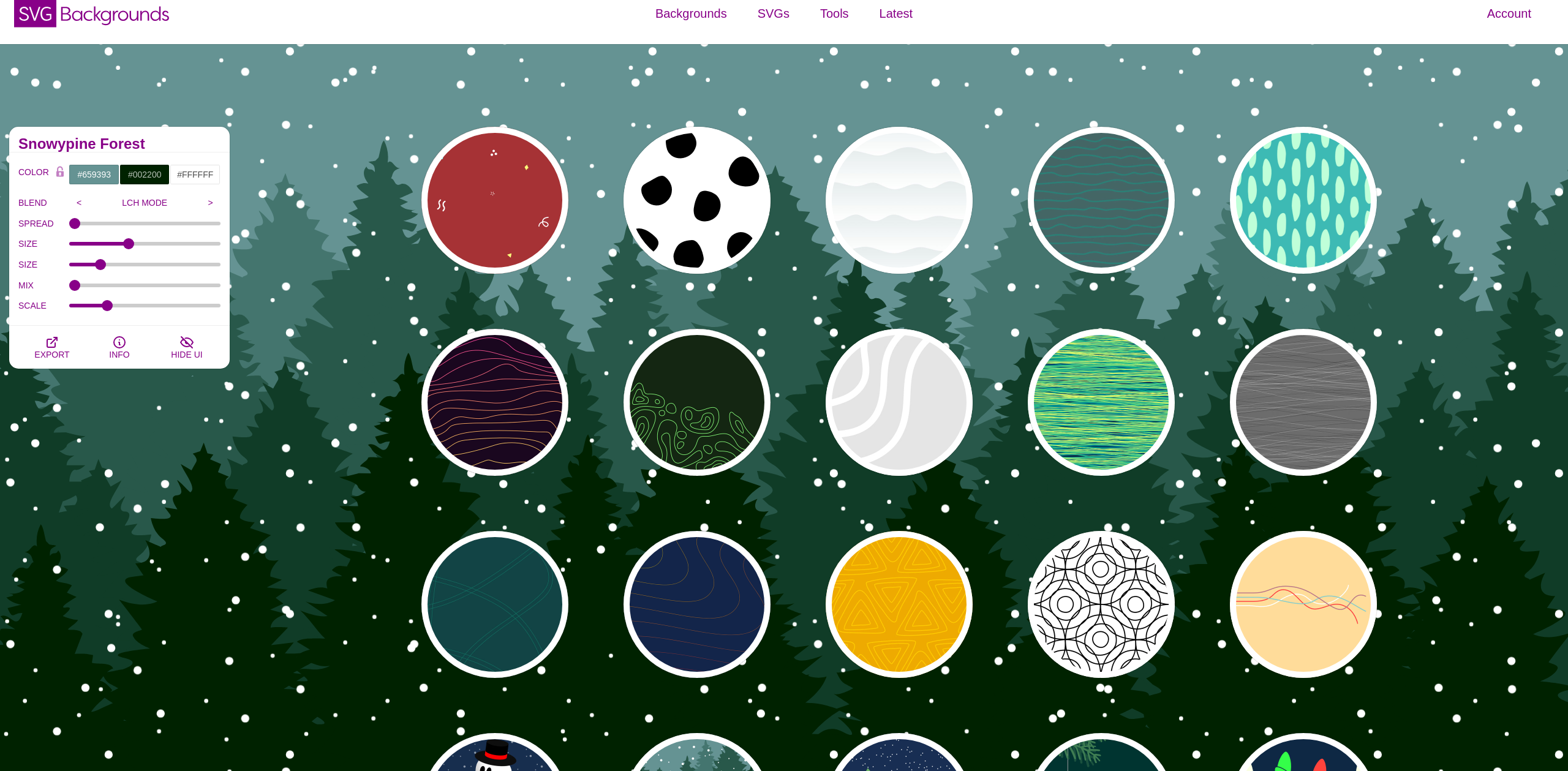
scroll to position [9, 0]
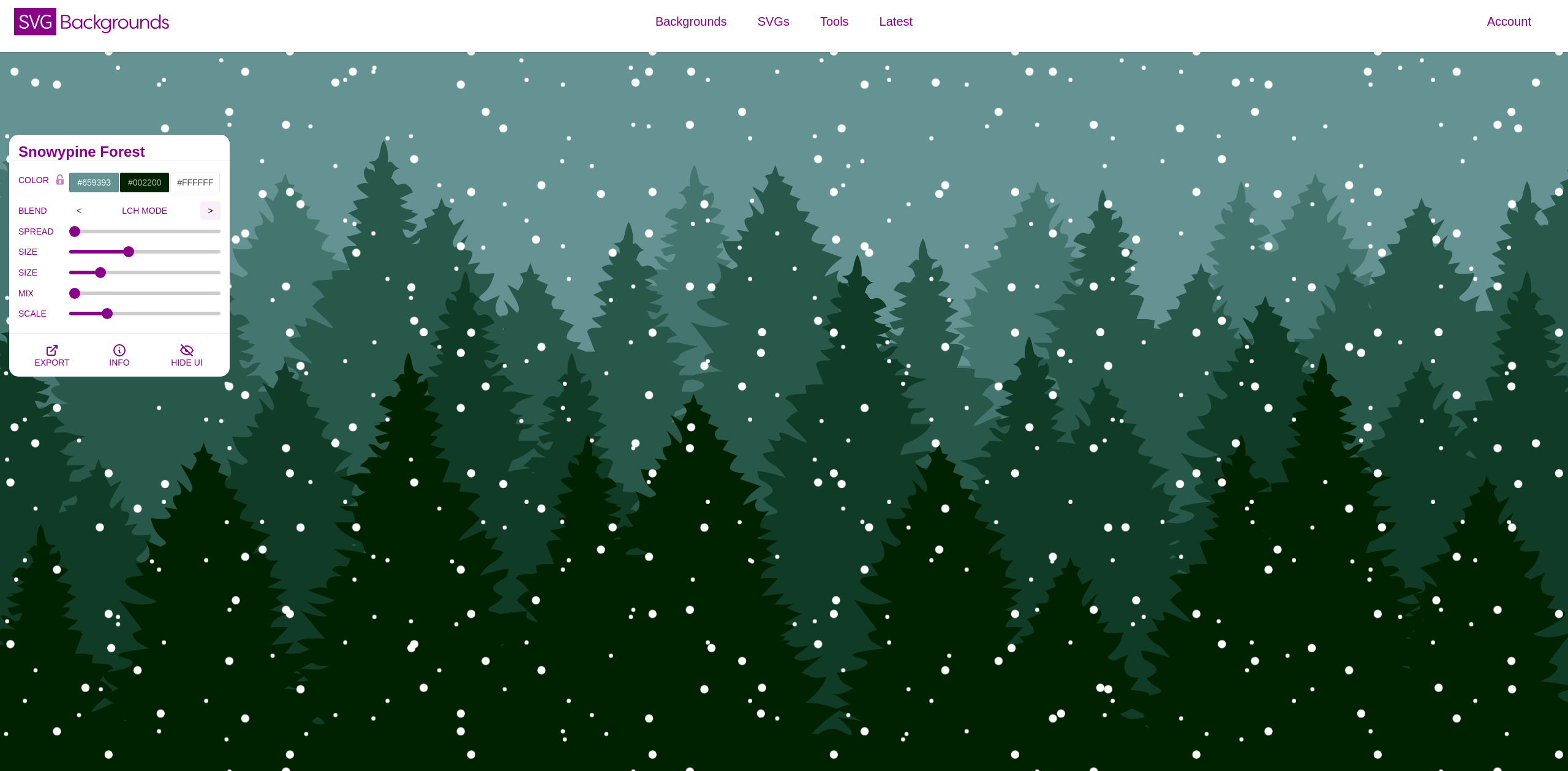
click at [210, 210] on input ">" at bounding box center [210, 210] width 20 height 18
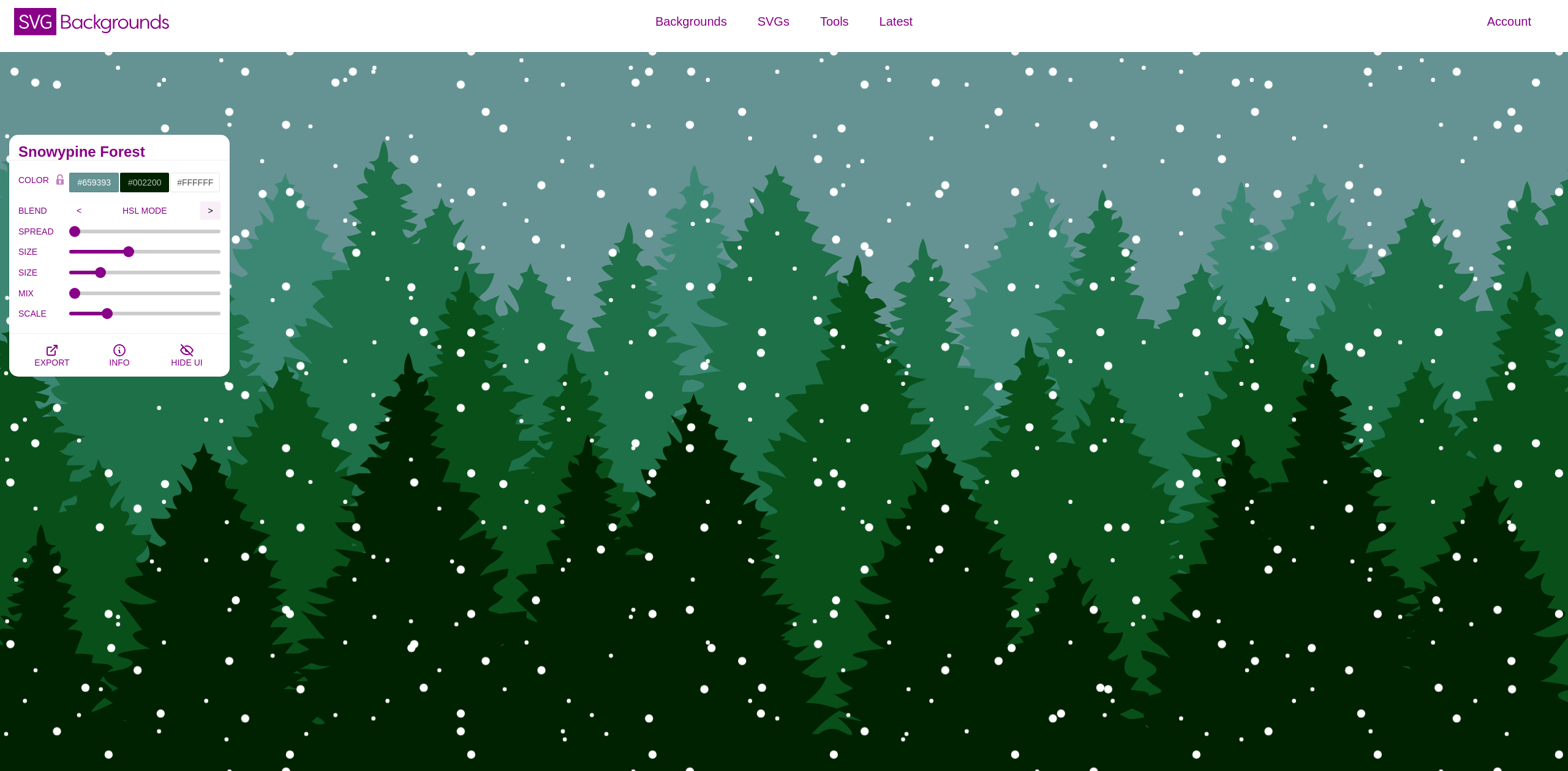
click at [210, 210] on input ">" at bounding box center [210, 210] width 20 height 18
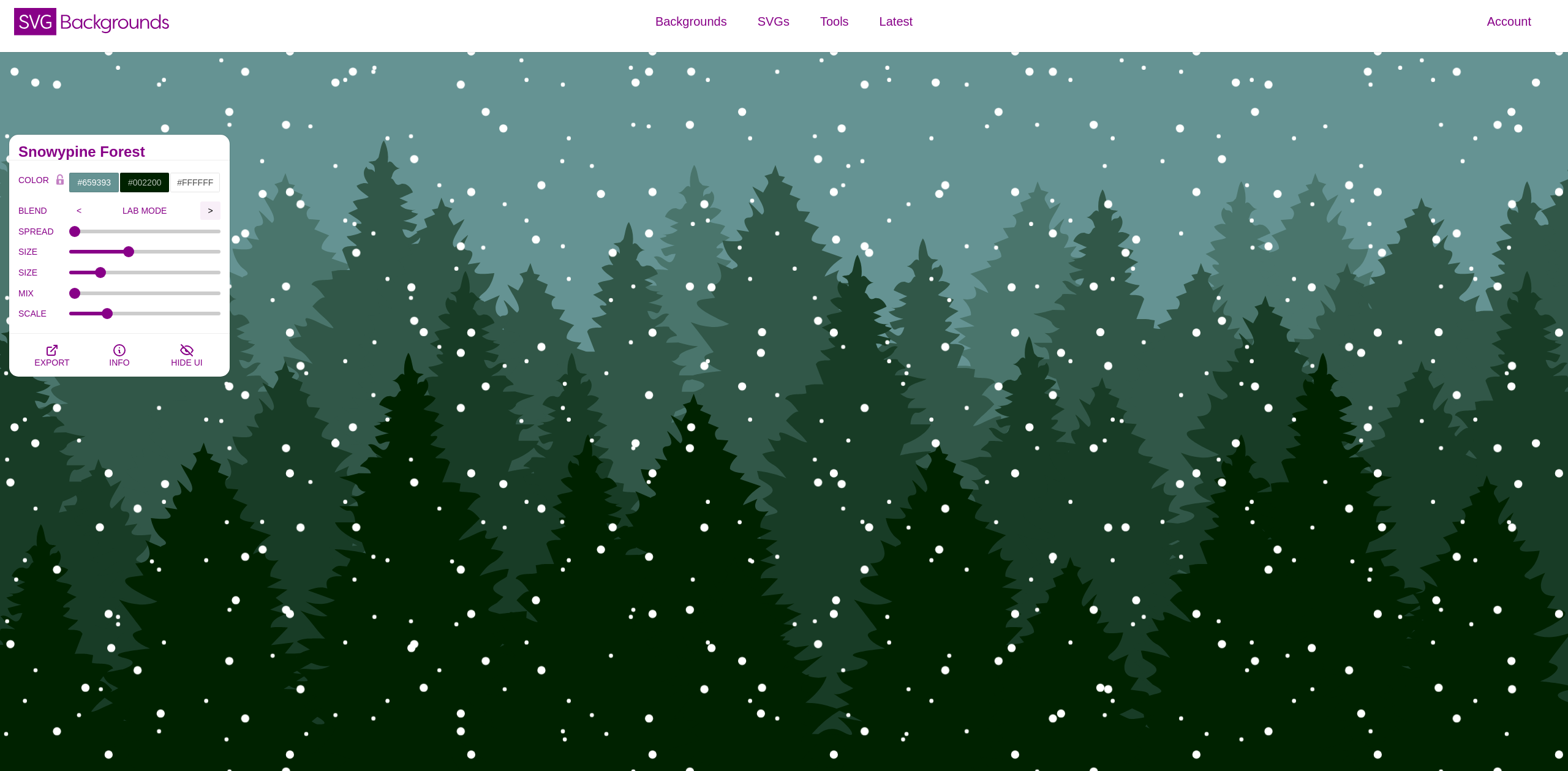
click at [210, 210] on input ">" at bounding box center [210, 210] width 20 height 18
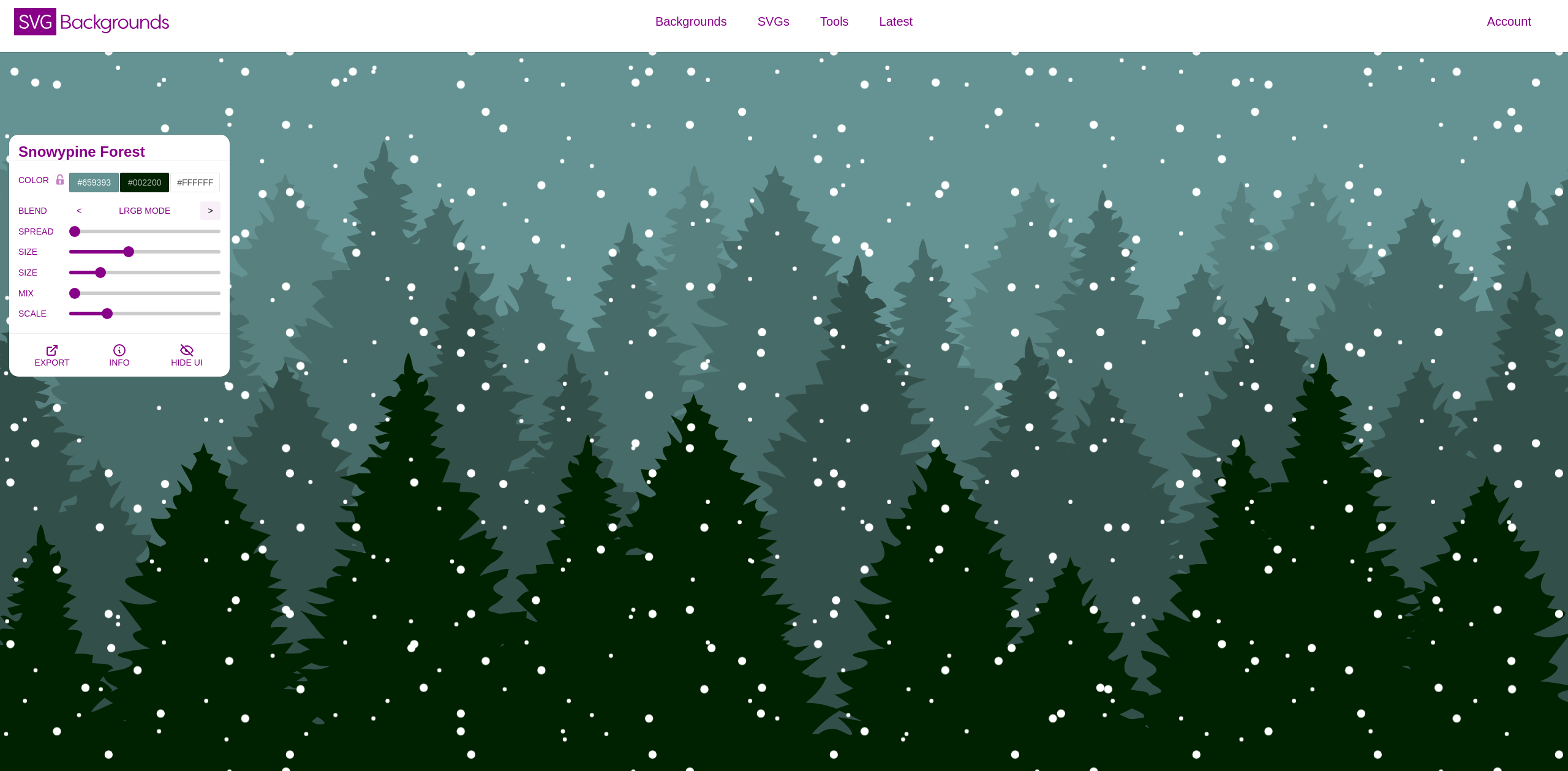
click at [210, 210] on input ">" at bounding box center [210, 210] width 20 height 18
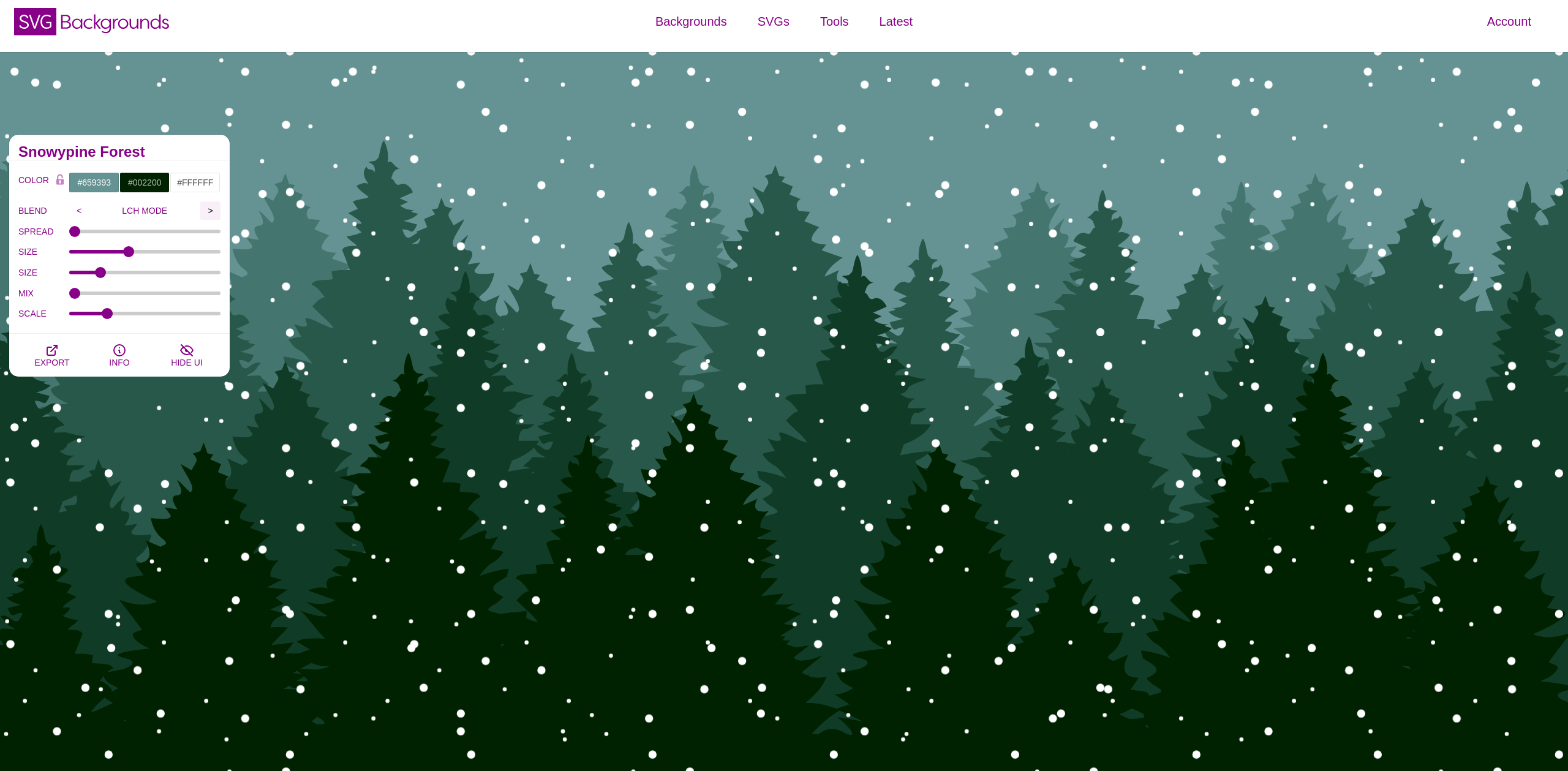
click at [210, 210] on input ">" at bounding box center [210, 210] width 20 height 18
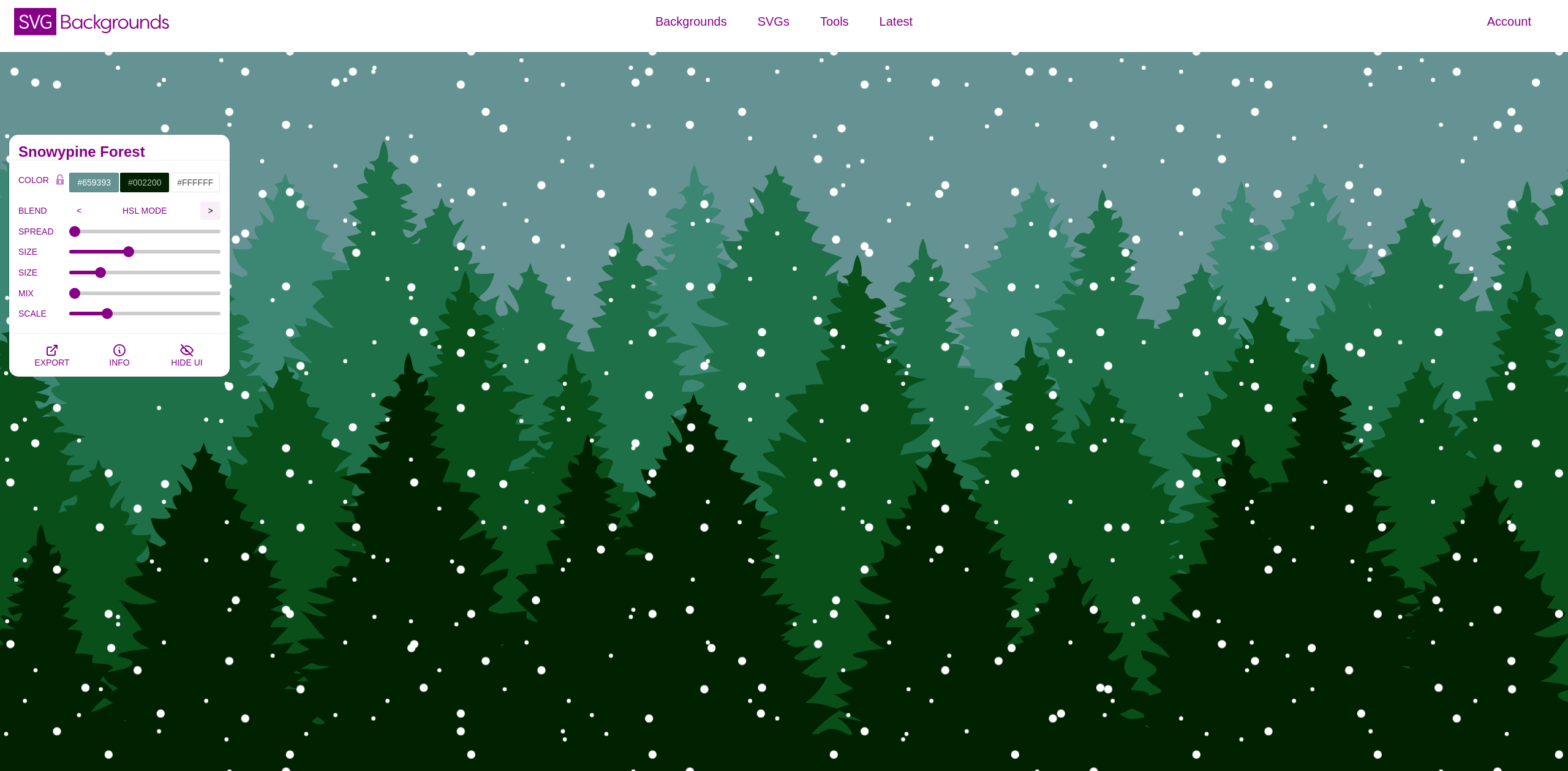
click at [210, 210] on input ">" at bounding box center [210, 210] width 20 height 18
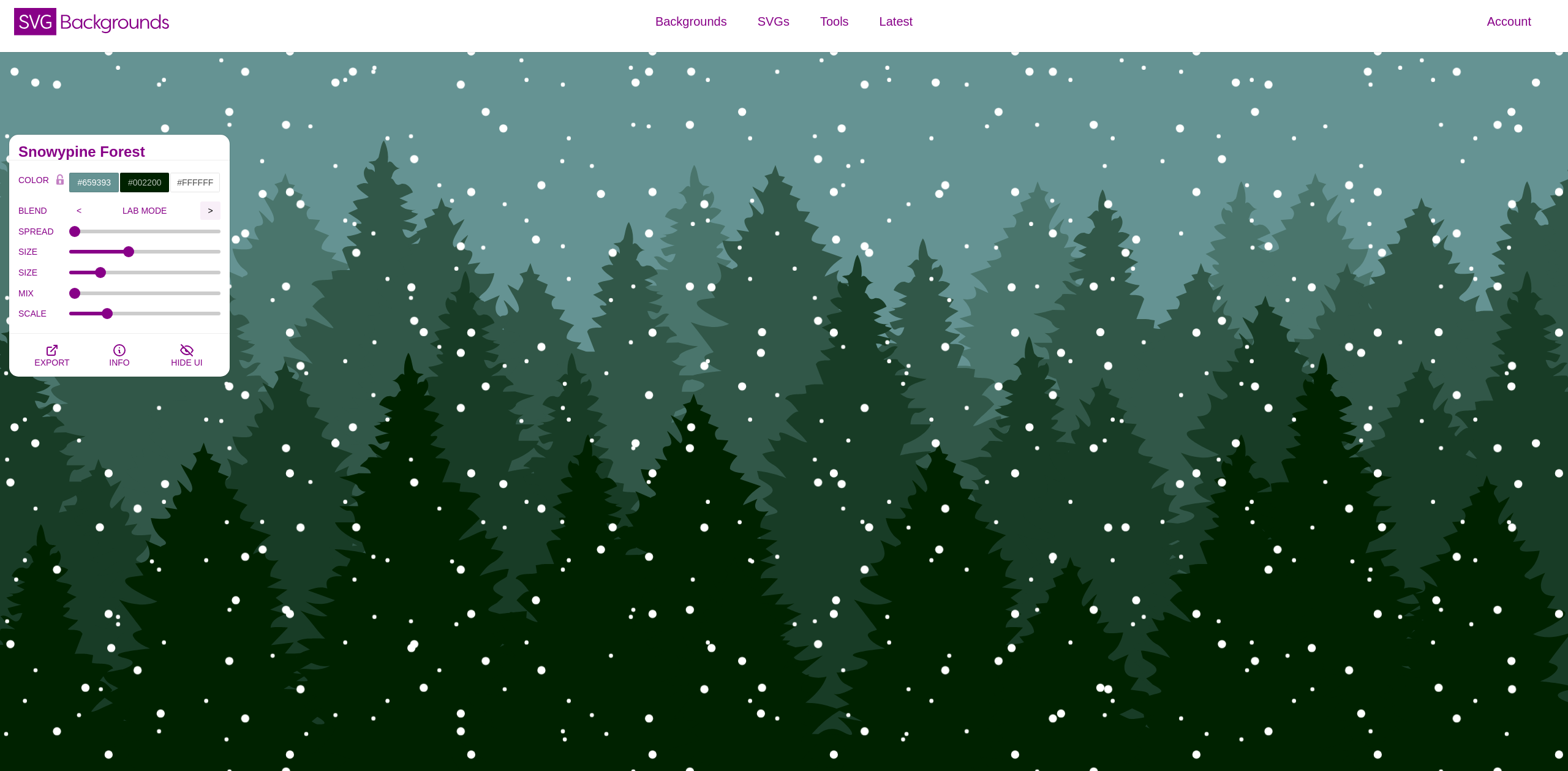
click at [210, 210] on input ">" at bounding box center [210, 210] width 20 height 18
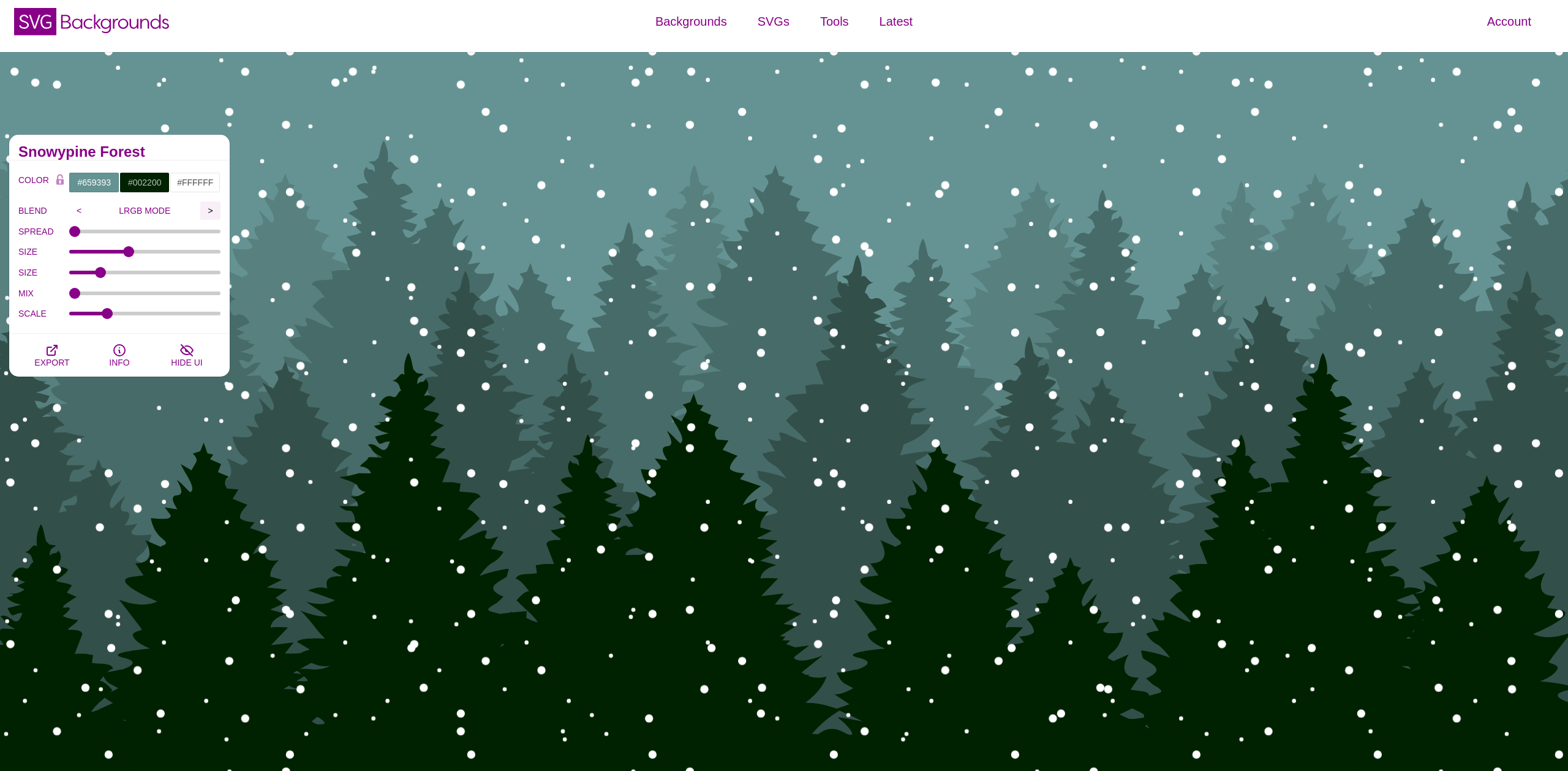
click at [210, 210] on input ">" at bounding box center [210, 210] width 20 height 18
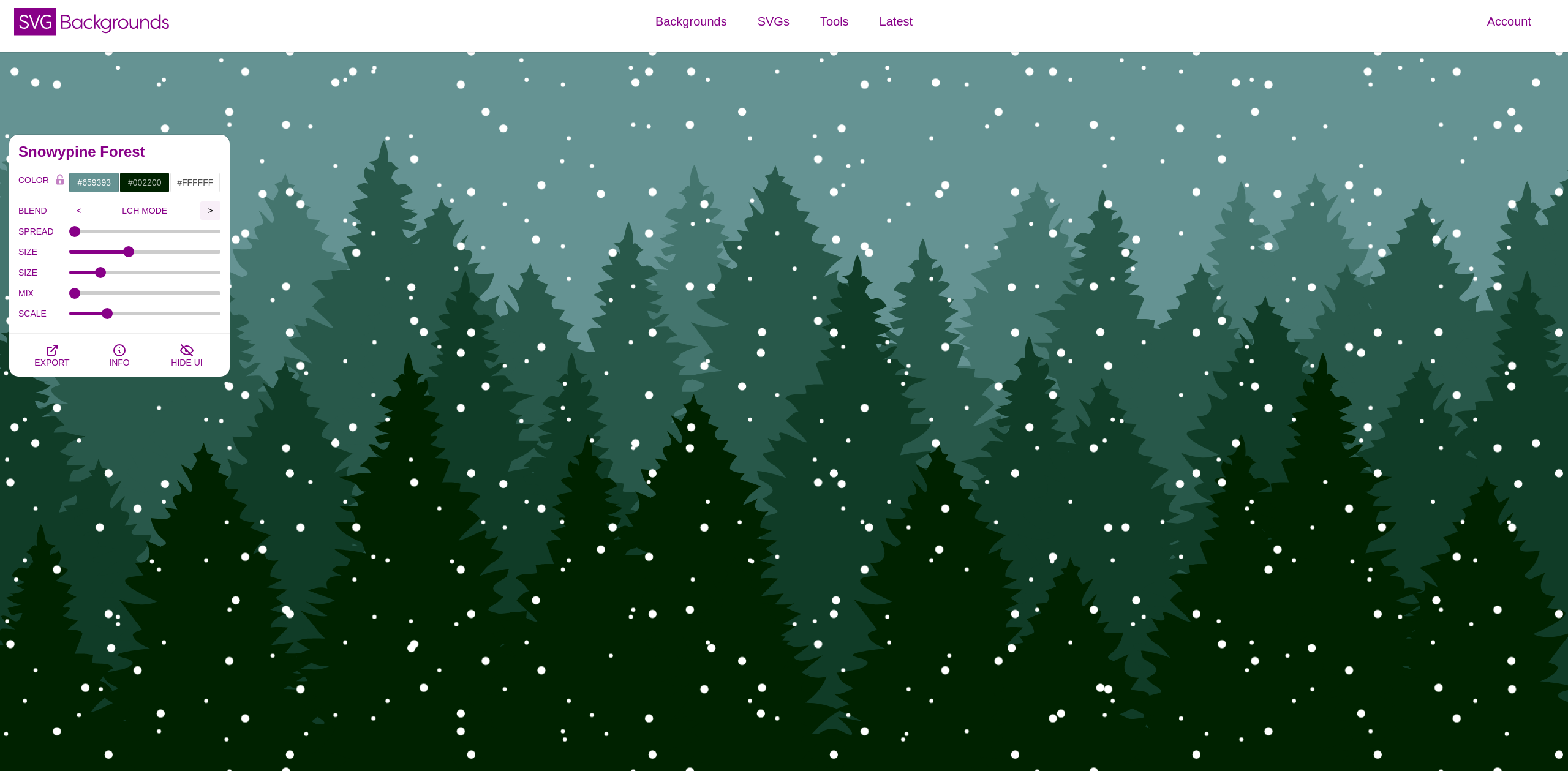
click at [210, 210] on input ">" at bounding box center [210, 210] width 20 height 18
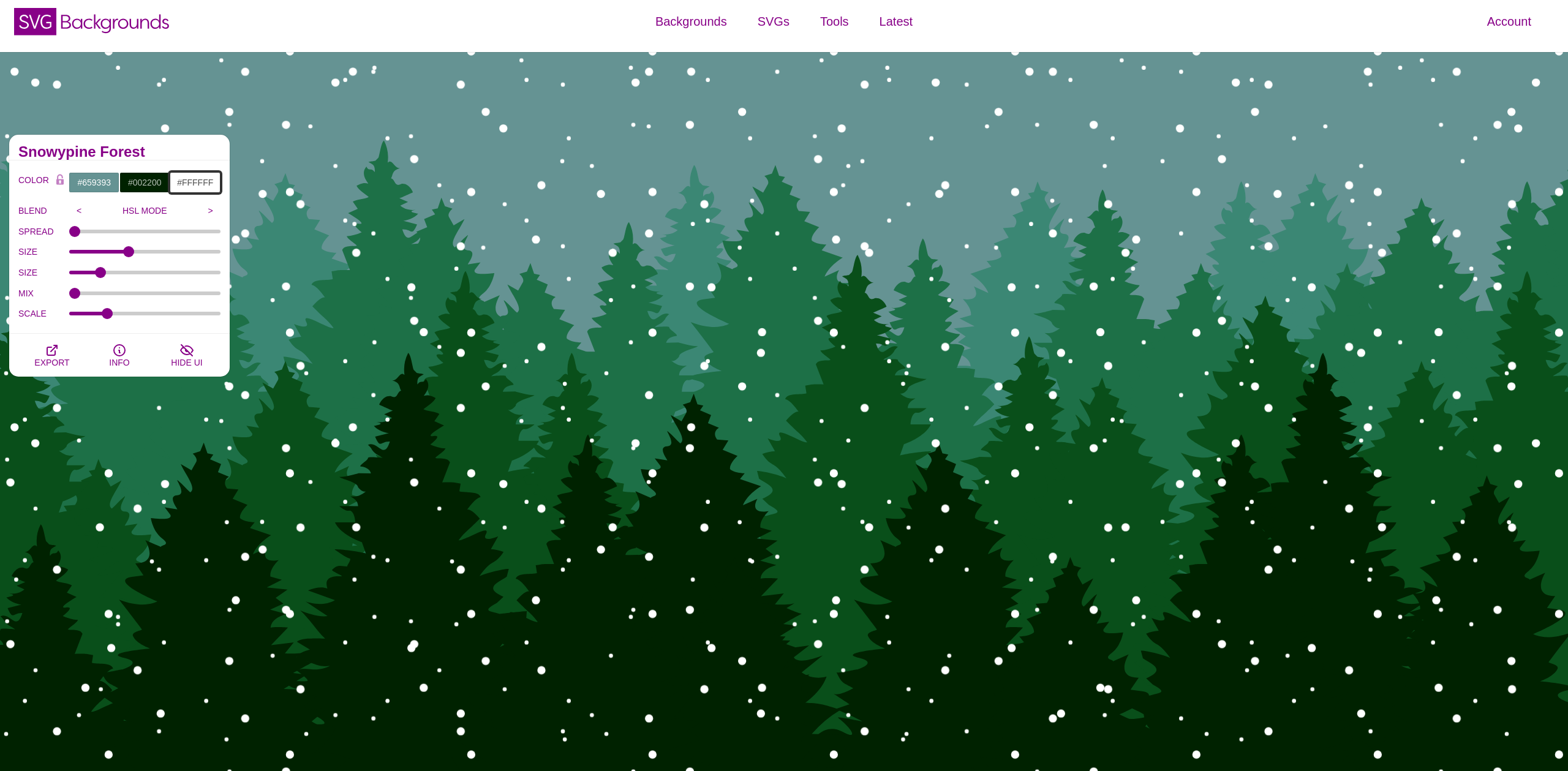
click at [200, 180] on input "#FFFFFF" at bounding box center [195, 182] width 51 height 21
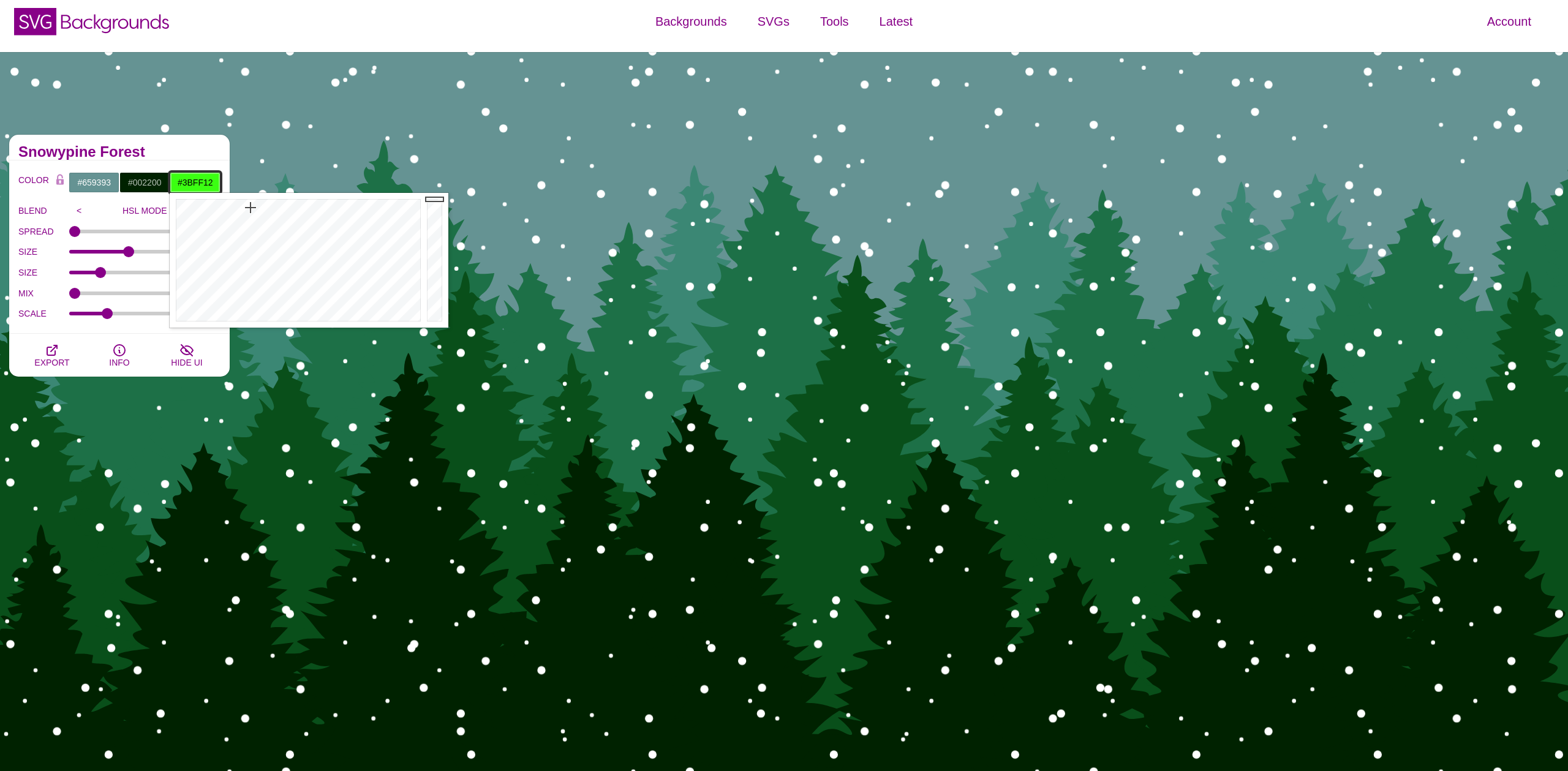
drag, startPoint x: 268, startPoint y: 220, endPoint x: 251, endPoint y: 208, distance: 20.8
click at [251, 208] on div at bounding box center [296, 260] width 254 height 135
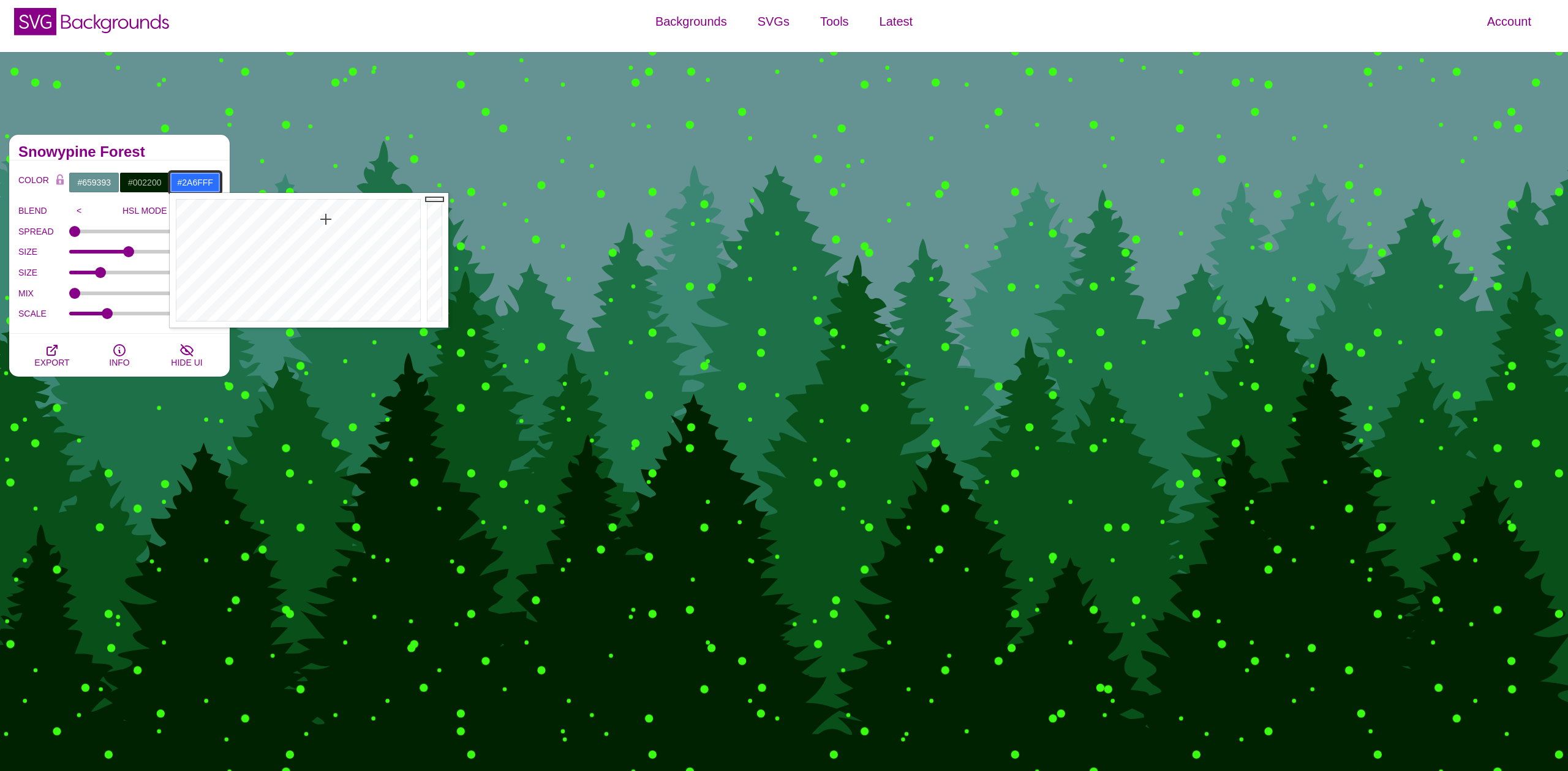
drag, startPoint x: 320, startPoint y: 236, endPoint x: 326, endPoint y: 219, distance: 18.0
click at [326, 219] on div at bounding box center [296, 260] width 254 height 135
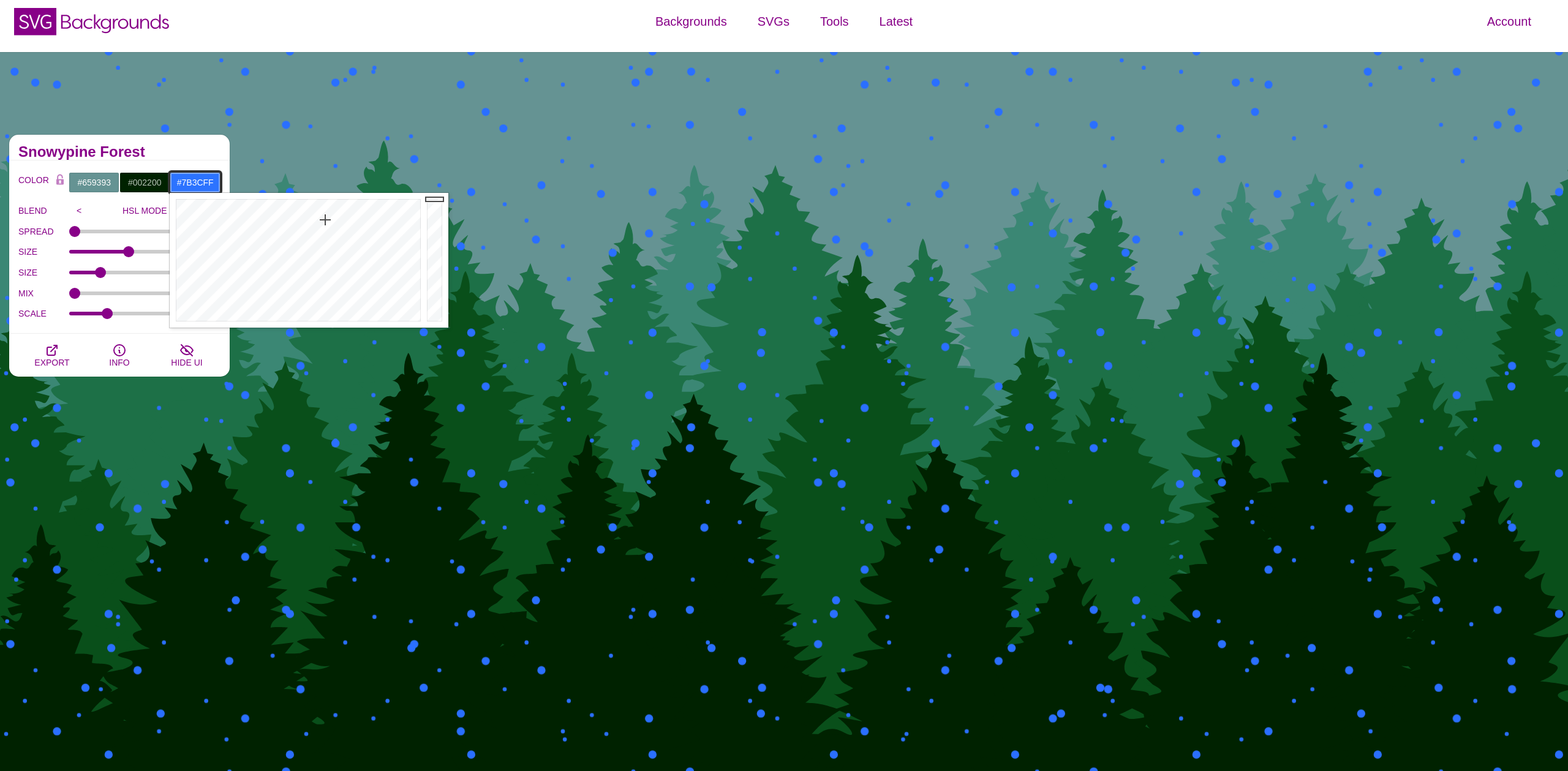
drag, startPoint x: 325, startPoint y: 220, endPoint x: 352, endPoint y: 228, distance: 28.2
click at [352, 228] on div at bounding box center [296, 260] width 254 height 135
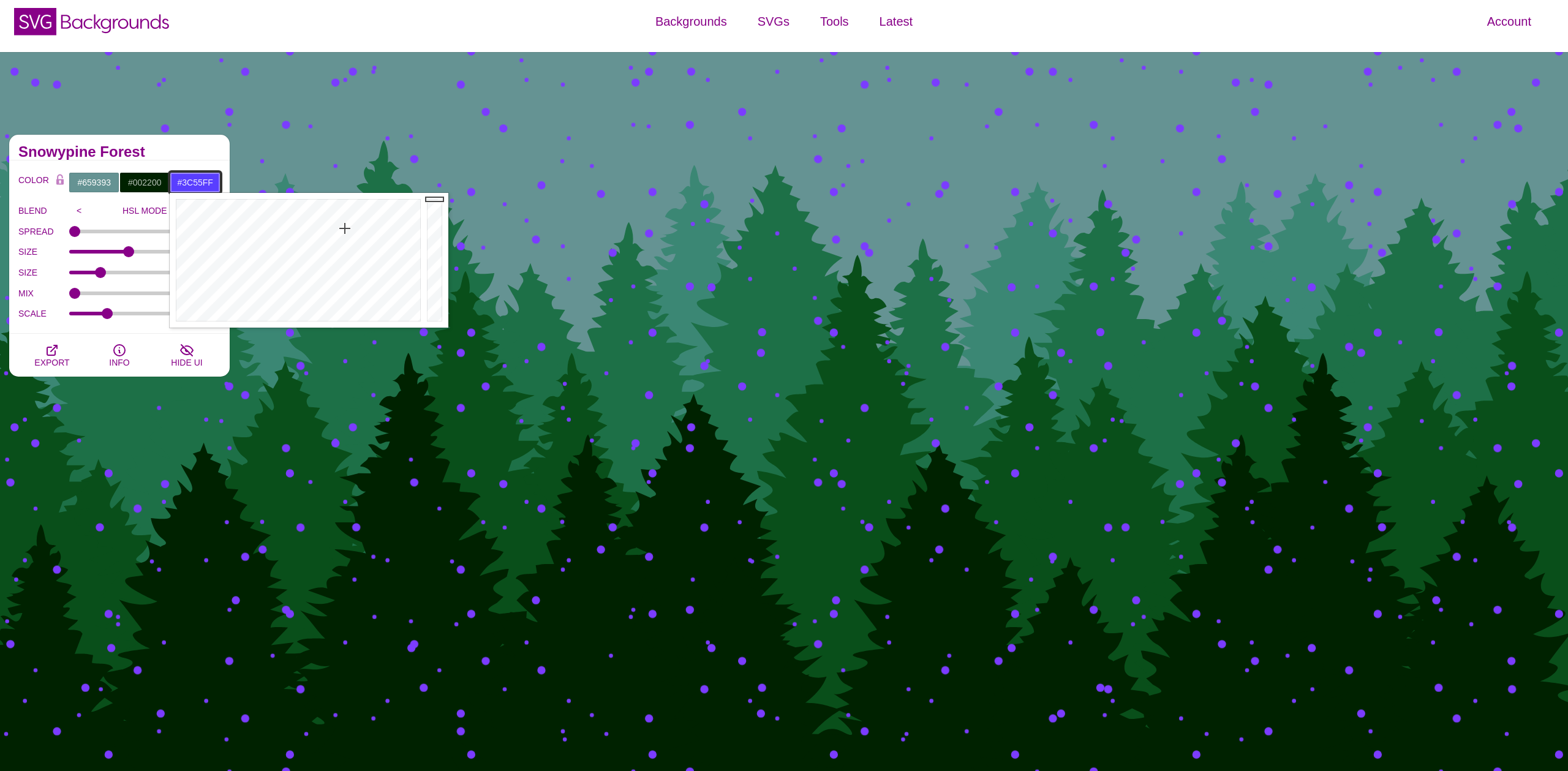
type input "#3C58FF"
drag, startPoint x: 350, startPoint y: 228, endPoint x: 332, endPoint y: 228, distance: 18.0
click at [333, 228] on div at bounding box center [296, 260] width 254 height 135
click at [66, 180] on button "Color Lock" at bounding box center [60, 181] width 18 height 17
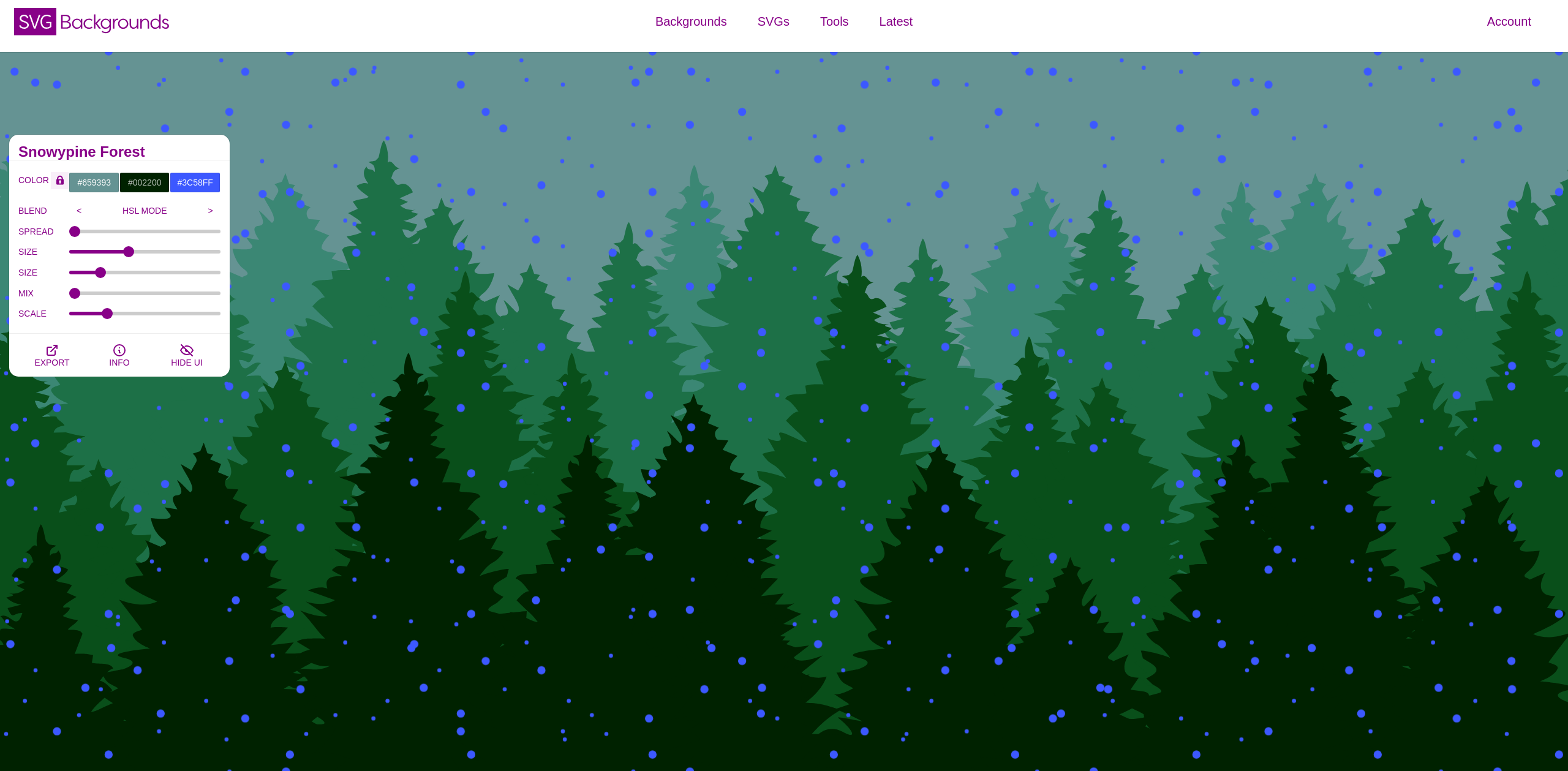
click at [60, 182] on icon "Color Lock" at bounding box center [60, 180] width 7 height 11
click at [175, 210] on p "HSL MODE" at bounding box center [145, 210] width 111 height 10
click at [209, 210] on input ">" at bounding box center [210, 210] width 20 height 18
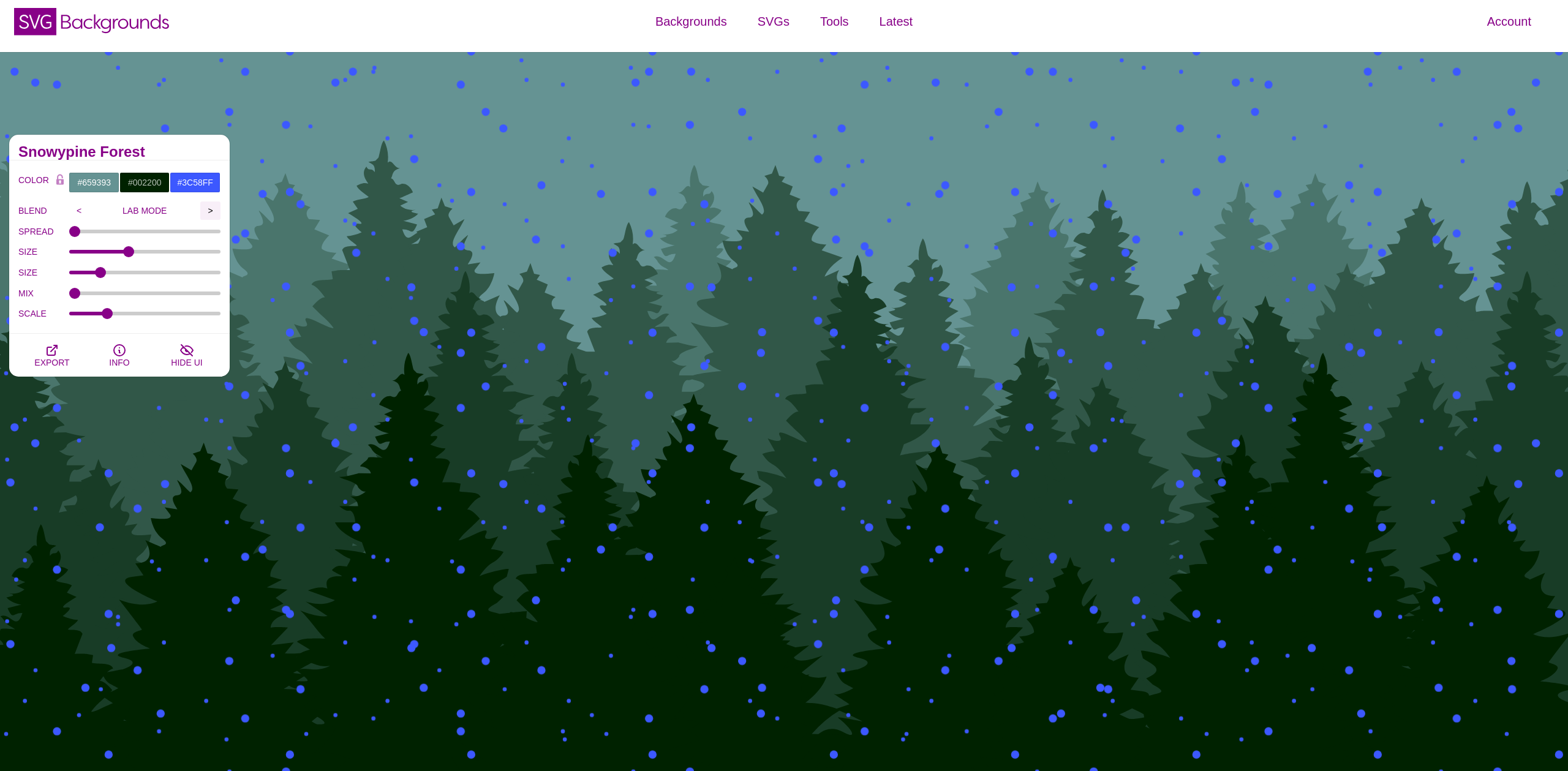
click at [209, 210] on input ">" at bounding box center [210, 210] width 20 height 18
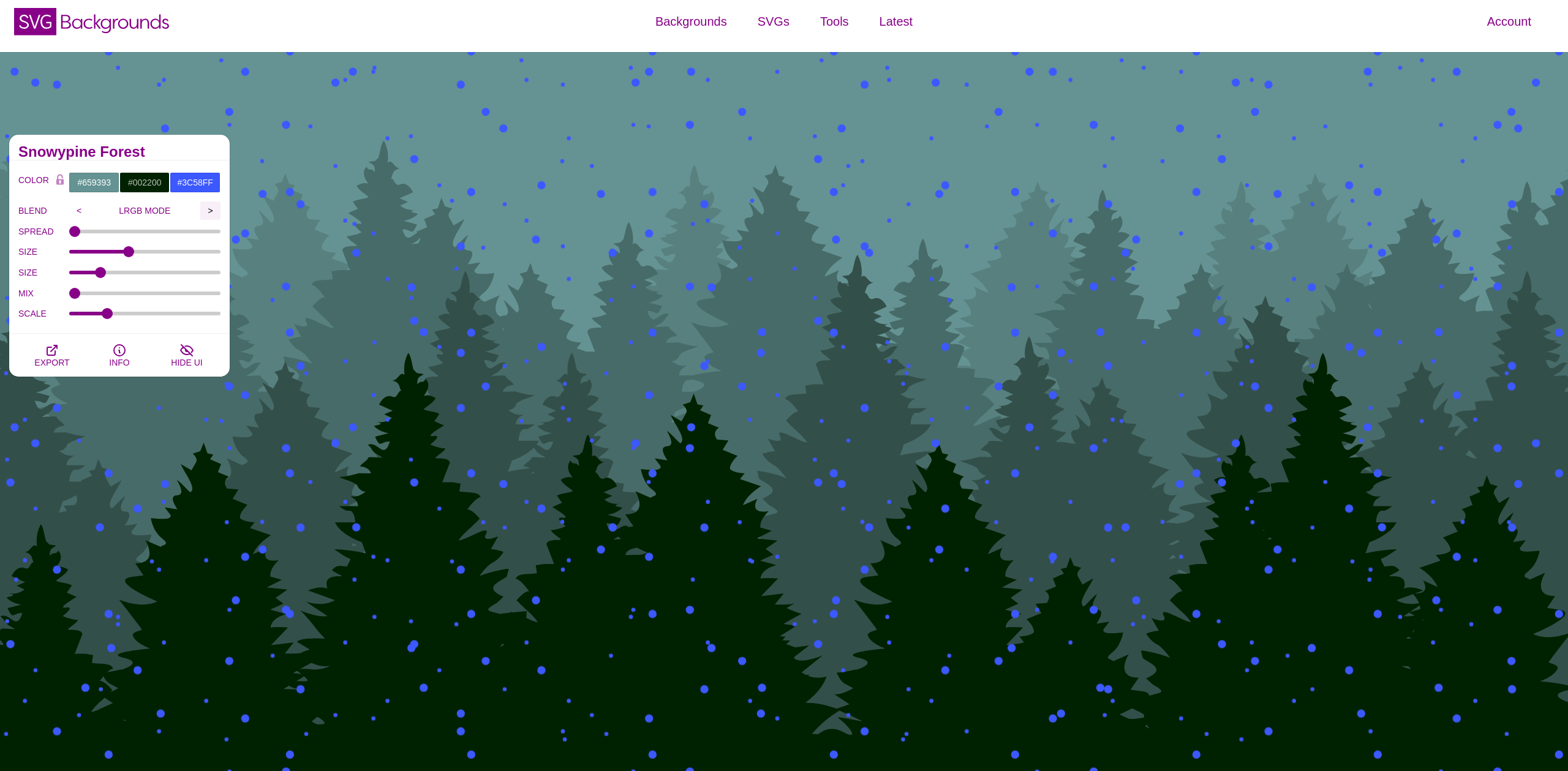
click at [209, 210] on input ">" at bounding box center [210, 210] width 20 height 18
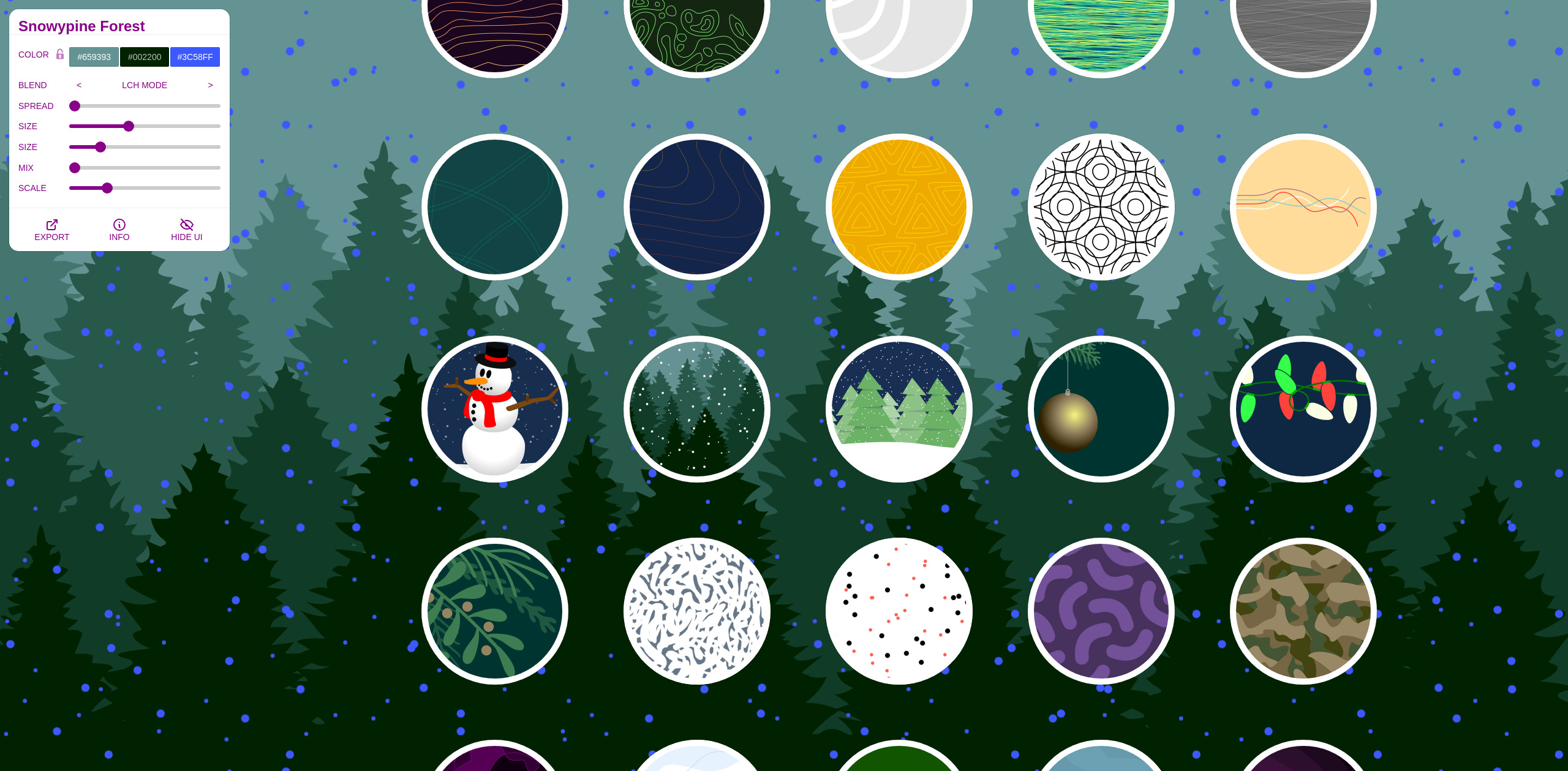
scroll to position [0, 0]
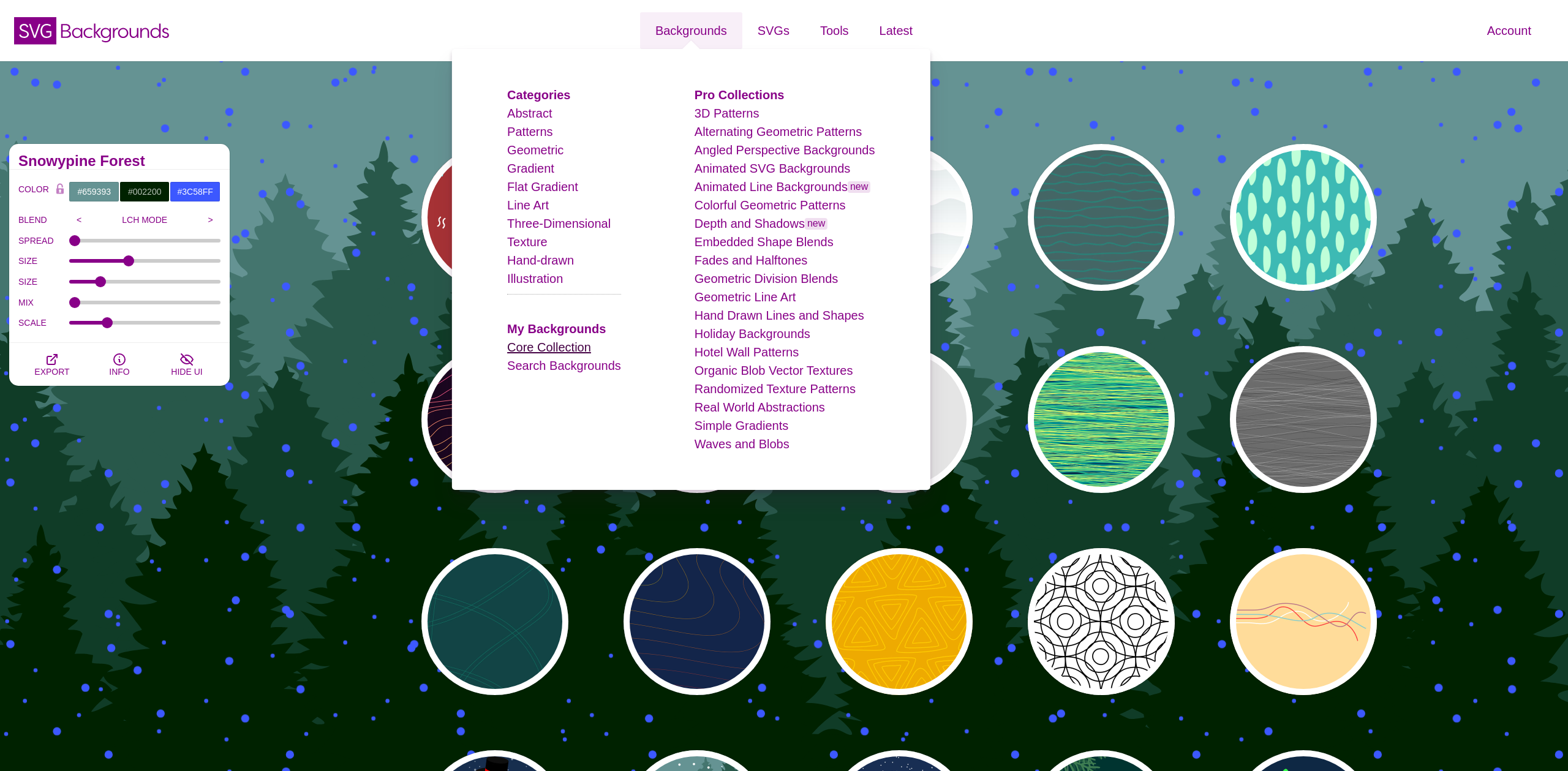
click at [567, 346] on link "Core Collection" at bounding box center [549, 347] width 84 height 13
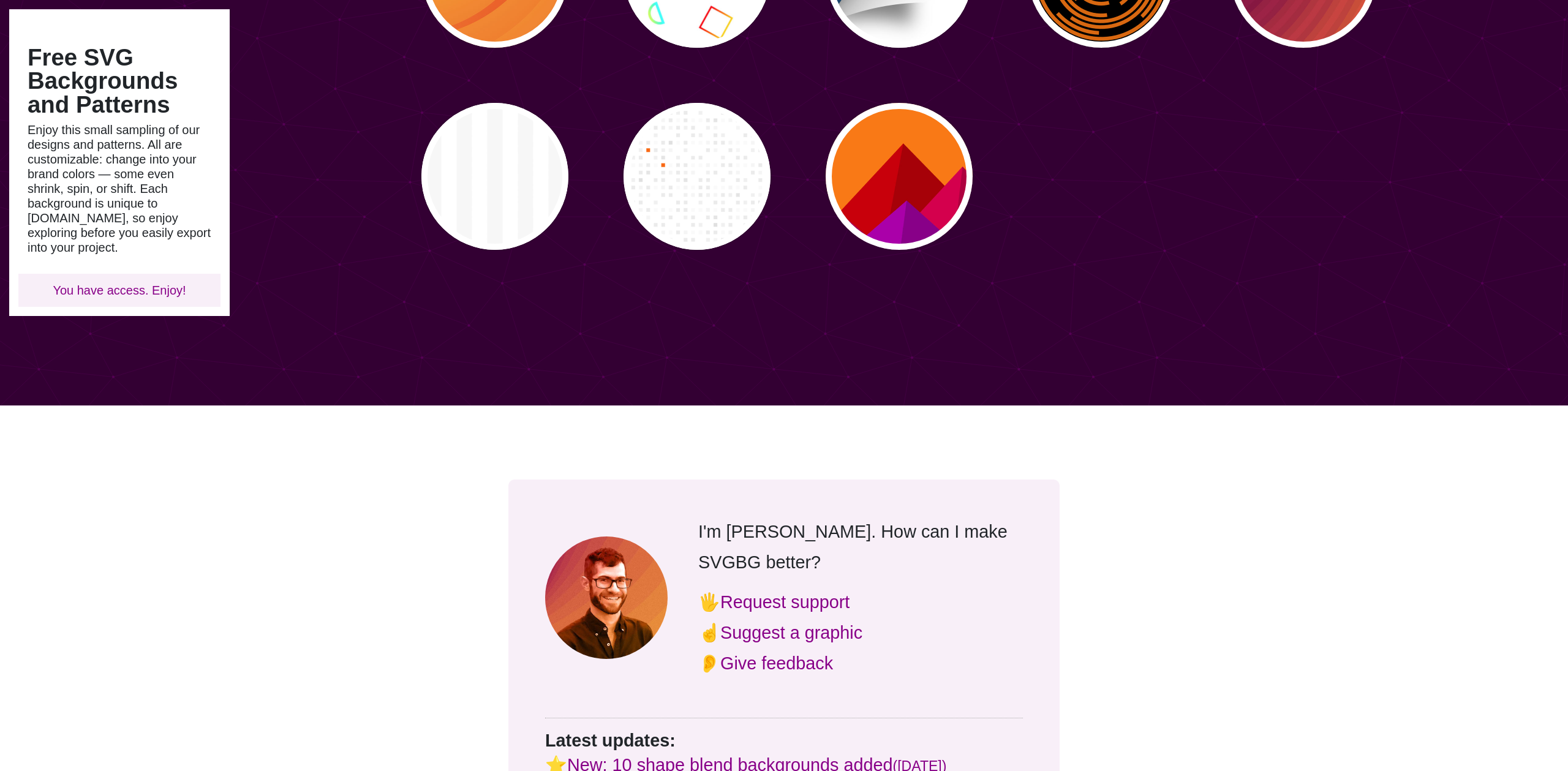
scroll to position [2373, 0]
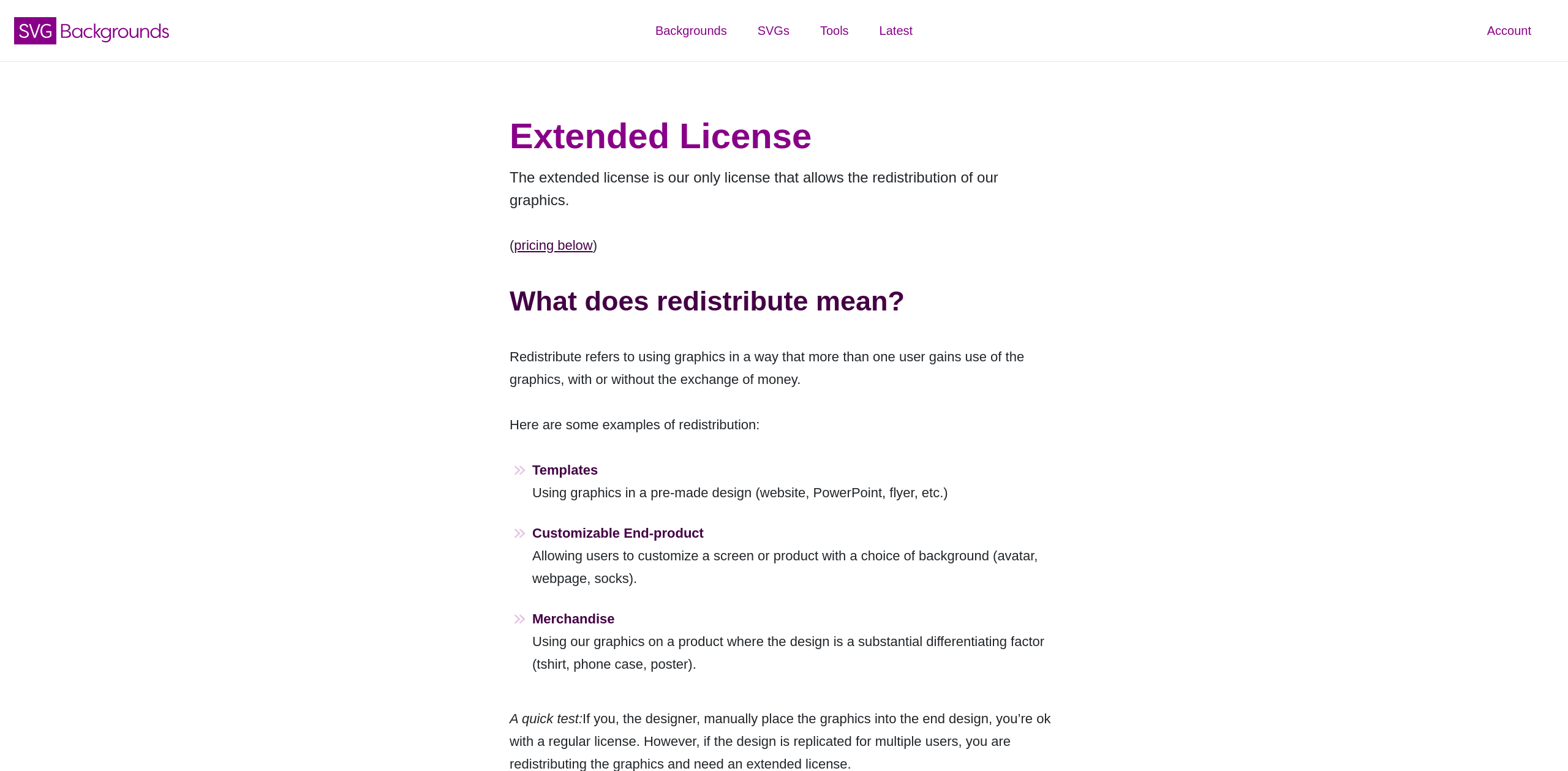
click at [584, 238] on link "pricing below" at bounding box center [553, 245] width 78 height 15
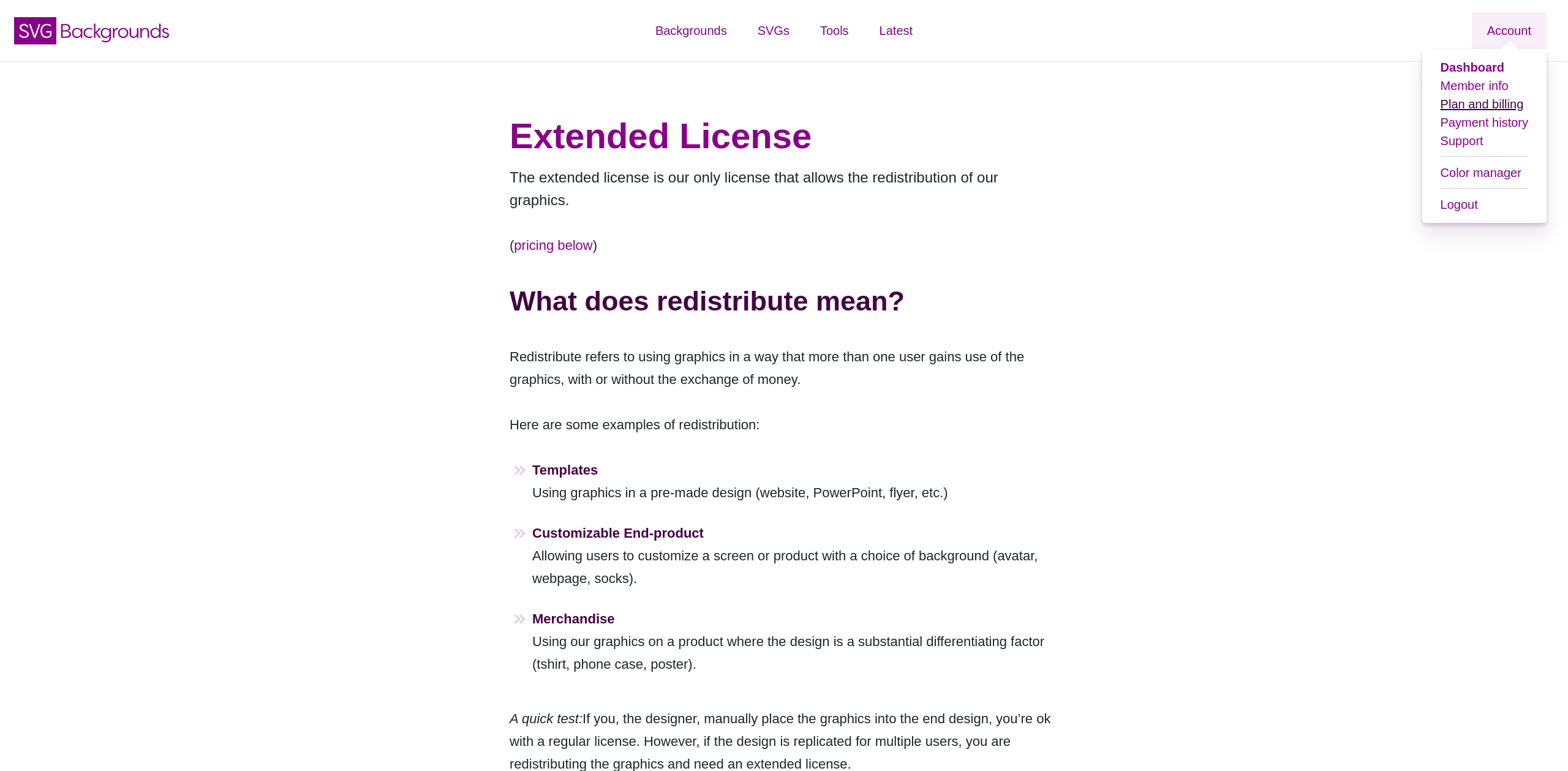
click at [1497, 105] on link "Plan and billing" at bounding box center [1482, 104] width 83 height 13
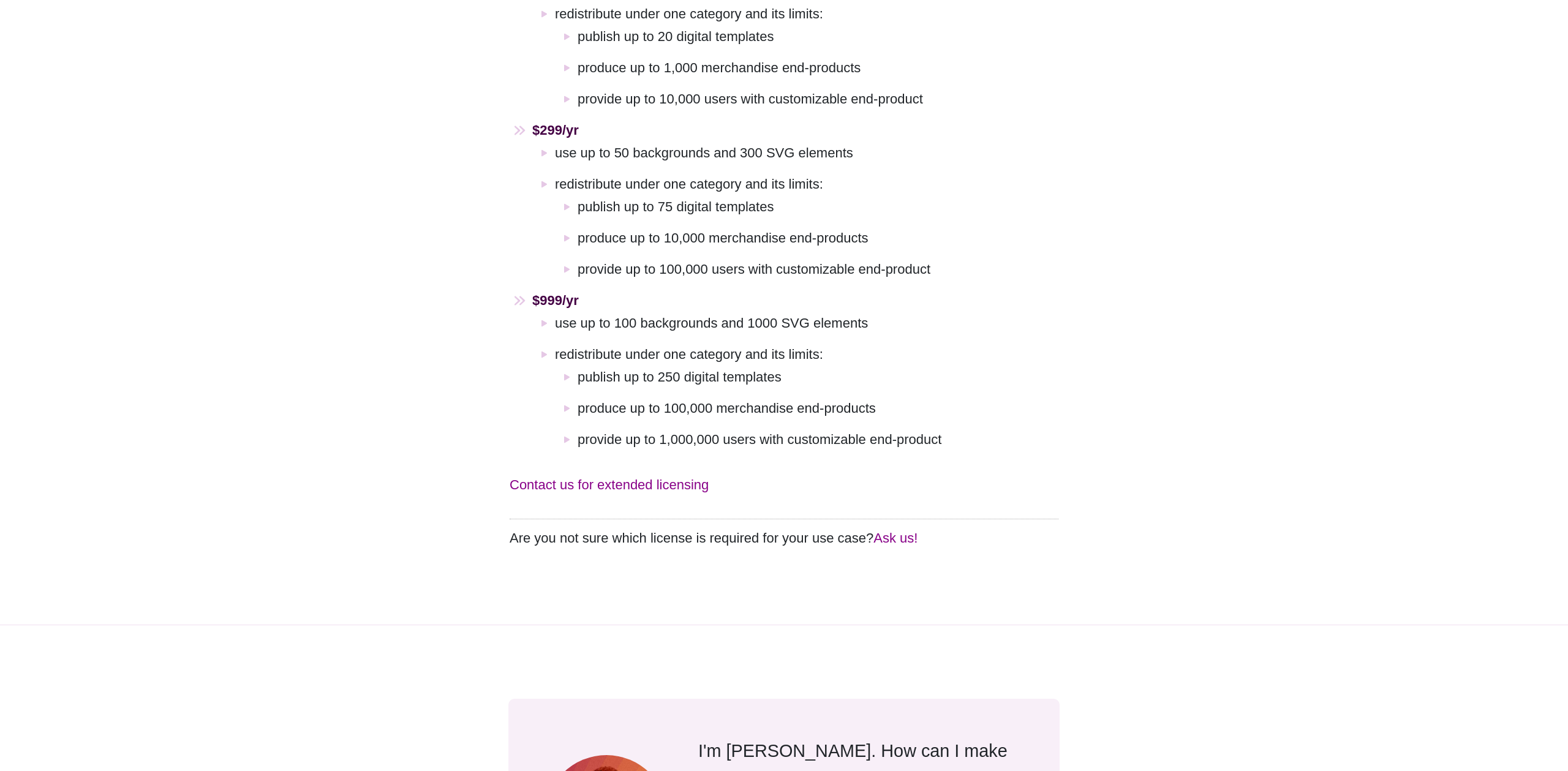
scroll to position [1176, 0]
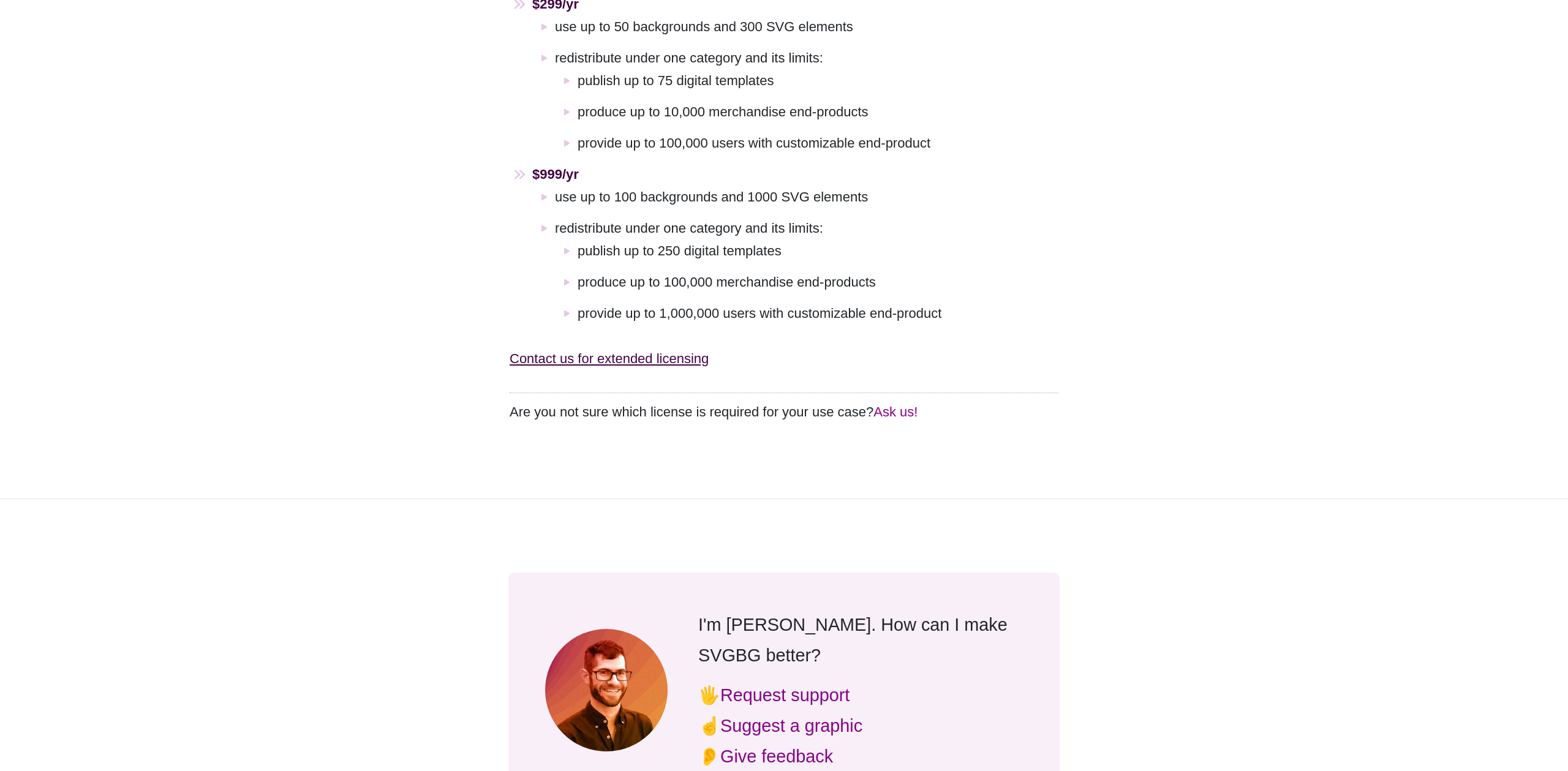
click at [606, 351] on link "Contact us for extended licensing" at bounding box center [609, 358] width 199 height 15
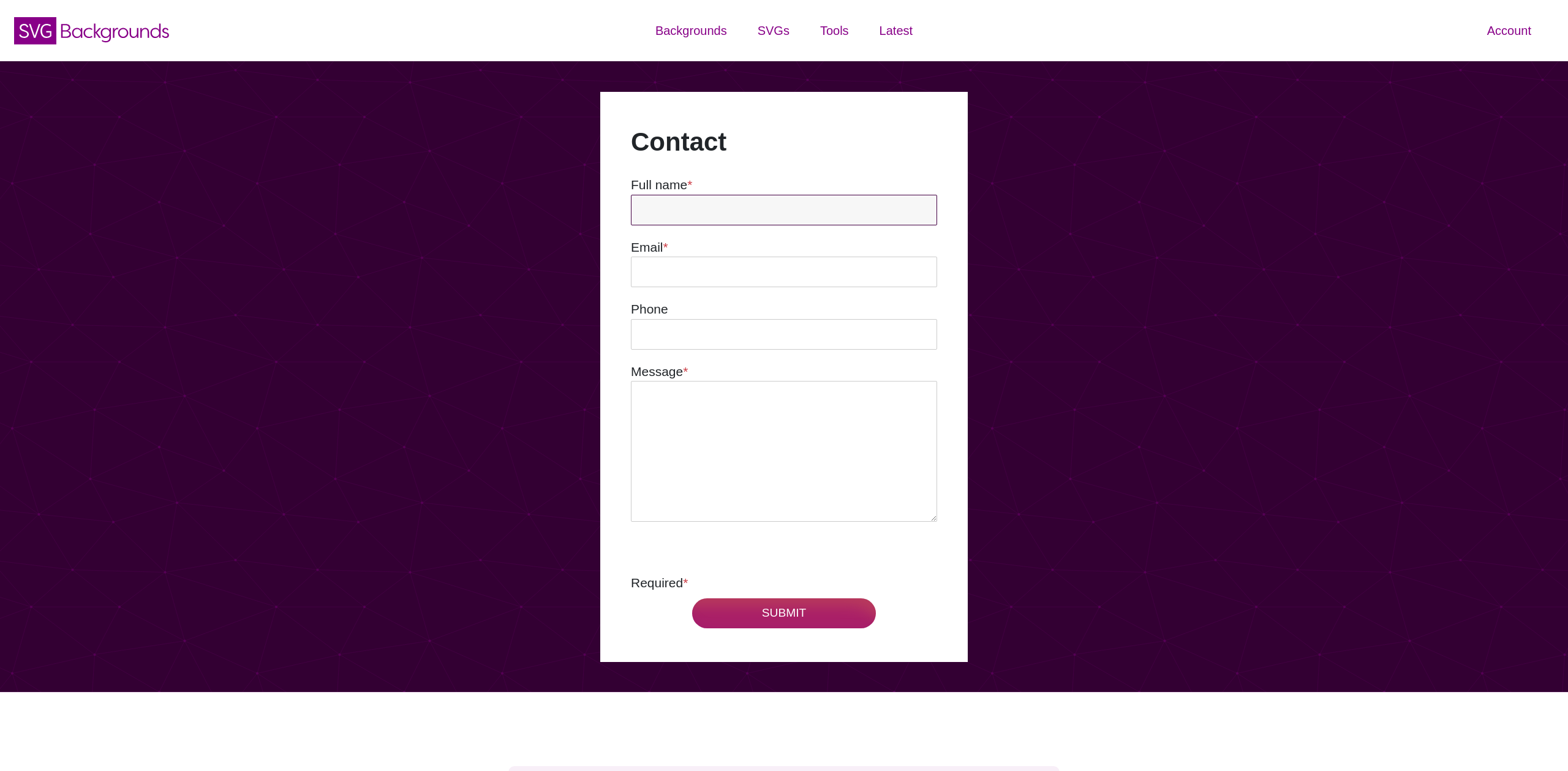
click at [741, 200] on input "text" at bounding box center [784, 210] width 306 height 31
click at [780, 212] on input "Steve" at bounding box center [784, 210] width 306 height 31
type input "Steve Fischgrund"
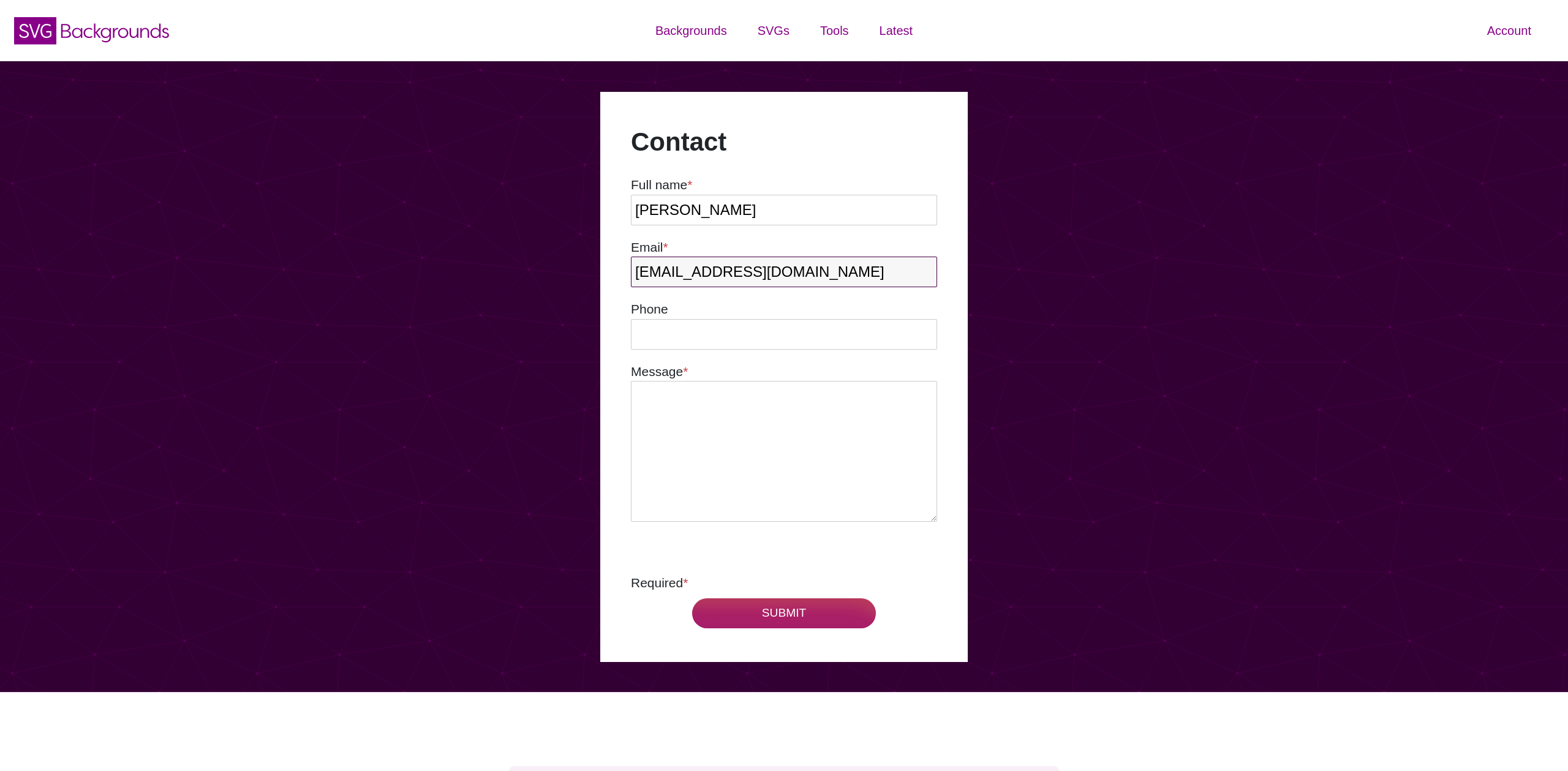
type input "stevef@qpsnj.com"
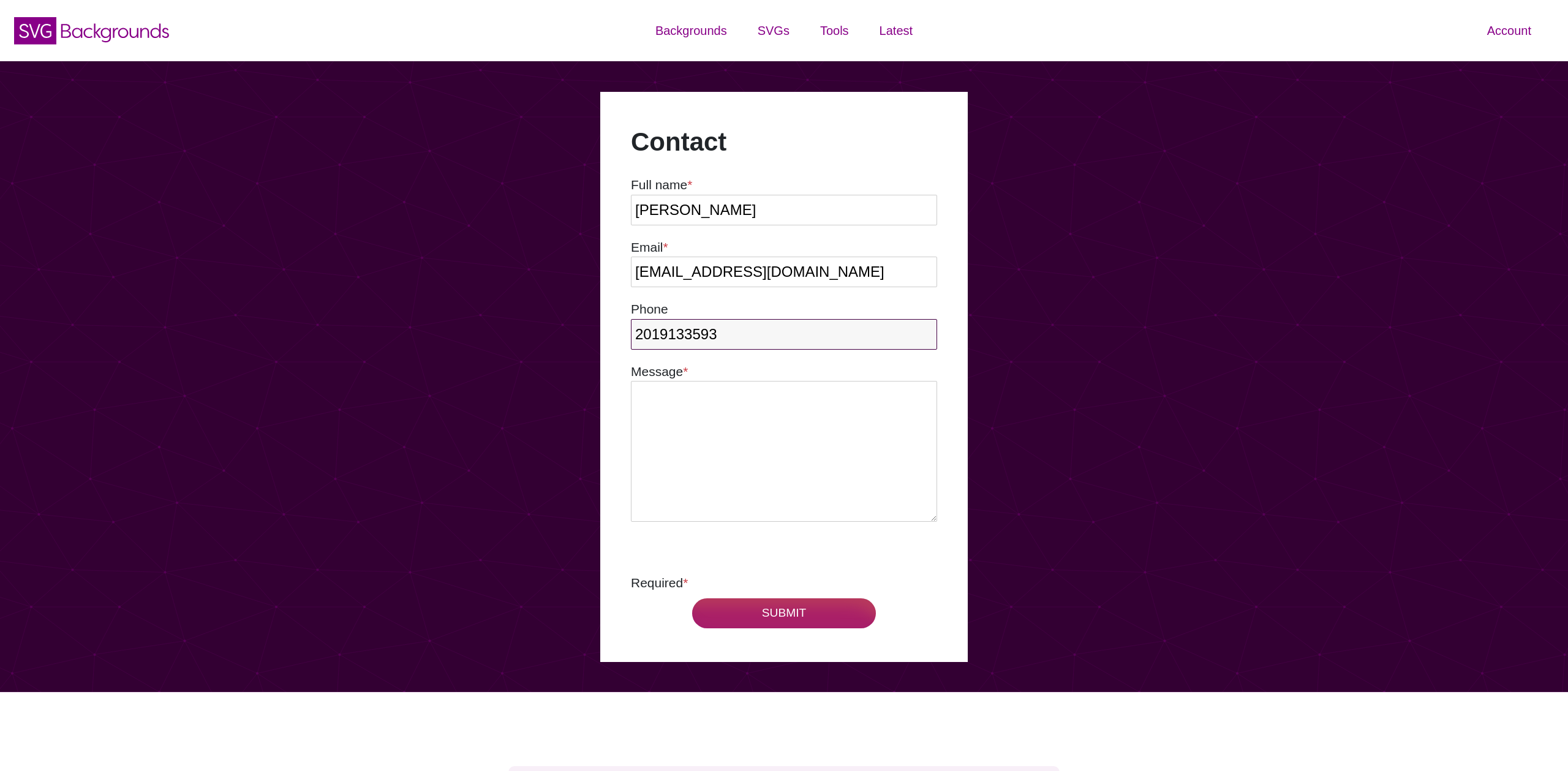
type input "2019133593"
click at [728, 425] on textarea at bounding box center [784, 451] width 306 height 141
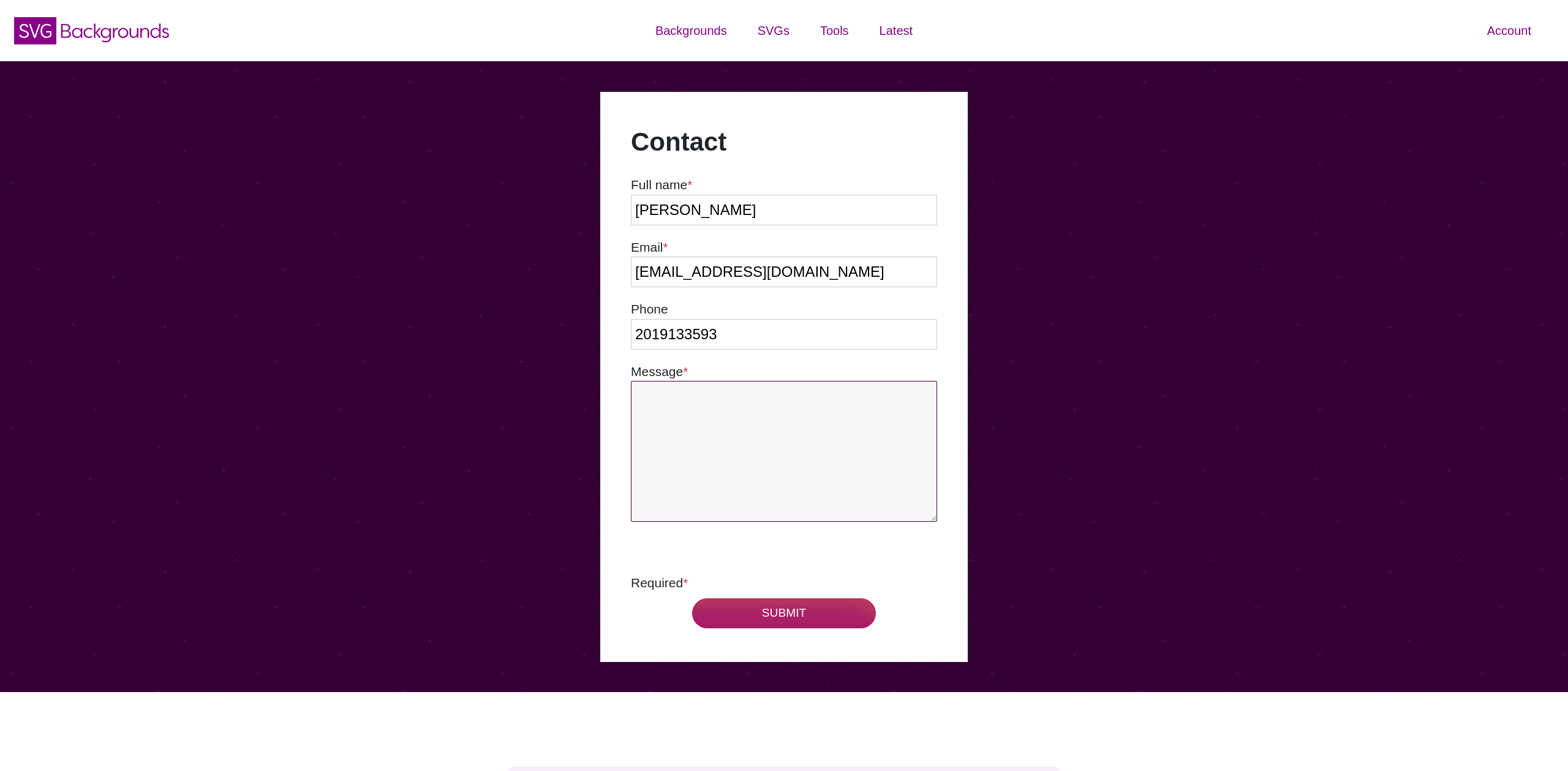
click at [775, 411] on textarea at bounding box center [784, 451] width 306 height 141
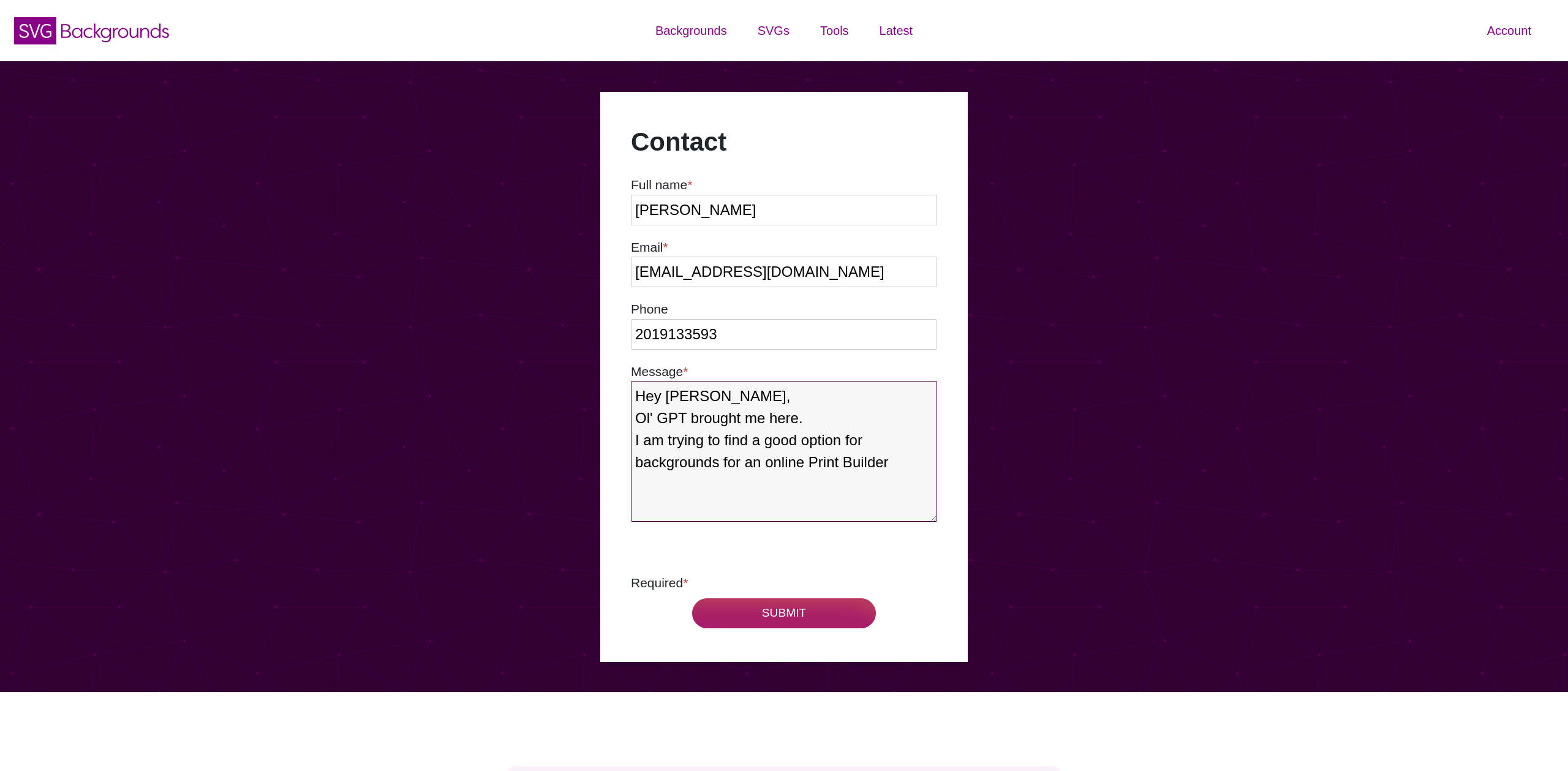
click at [807, 457] on textarea "Hey Matt, Ol' GPT brought me here. I am trying to find a good option for backgr…" at bounding box center [784, 451] width 306 height 141
click at [839, 461] on textarea "Hey Matt, Ol' GPT brought me here. I am trying to find a good option for backgr…" at bounding box center [784, 451] width 306 height 141
click at [834, 463] on textarea "Hey Matt, Ol' GPT brought me here. I am trying to find a good option for backgr…" at bounding box center [784, 451] width 306 height 141
click at [699, 508] on textarea "Hey Matt, Ol' GPT brought me here. I am trying to find a good option for backgr…" at bounding box center [784, 451] width 306 height 141
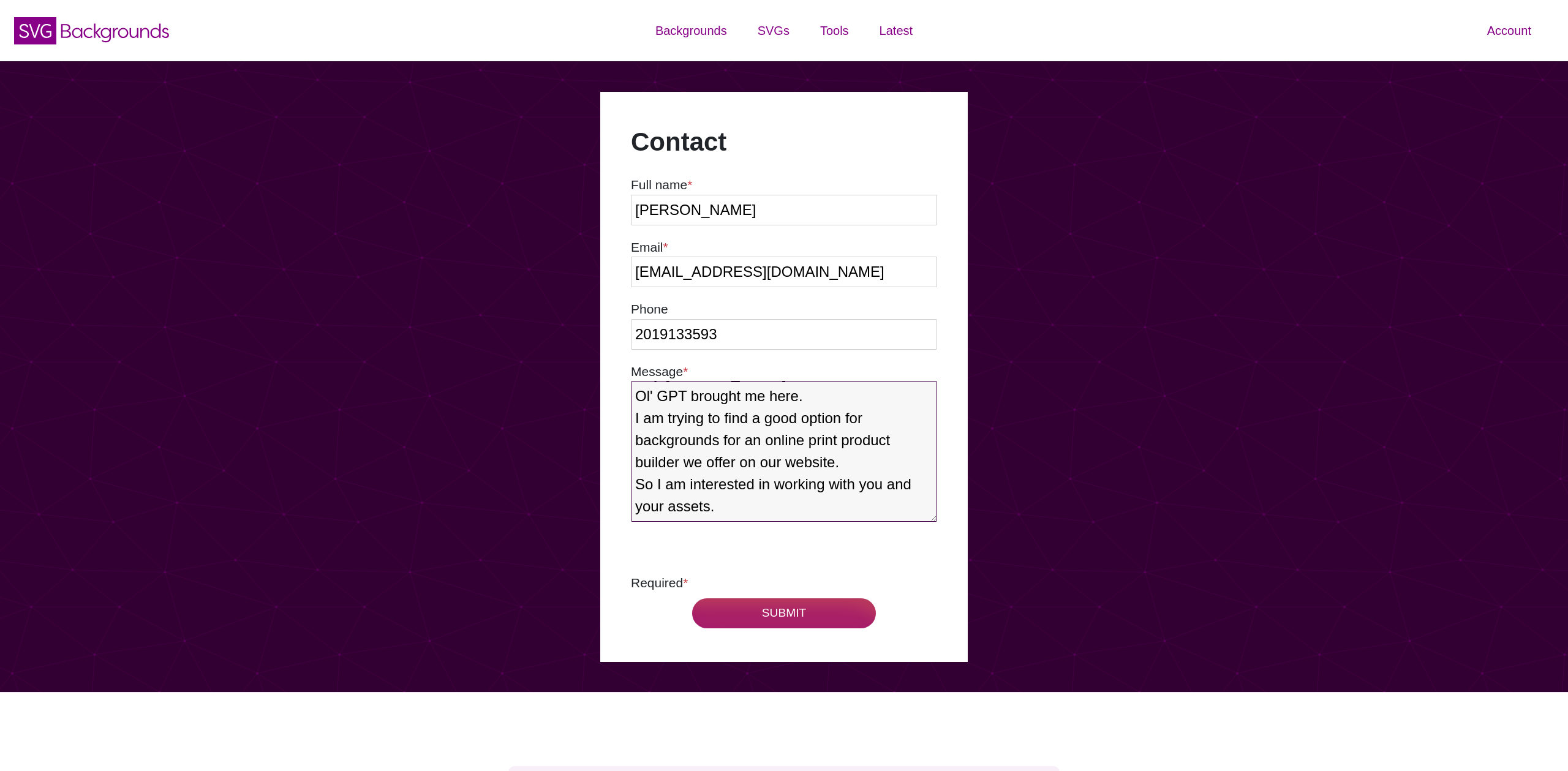
scroll to position [125, 0]
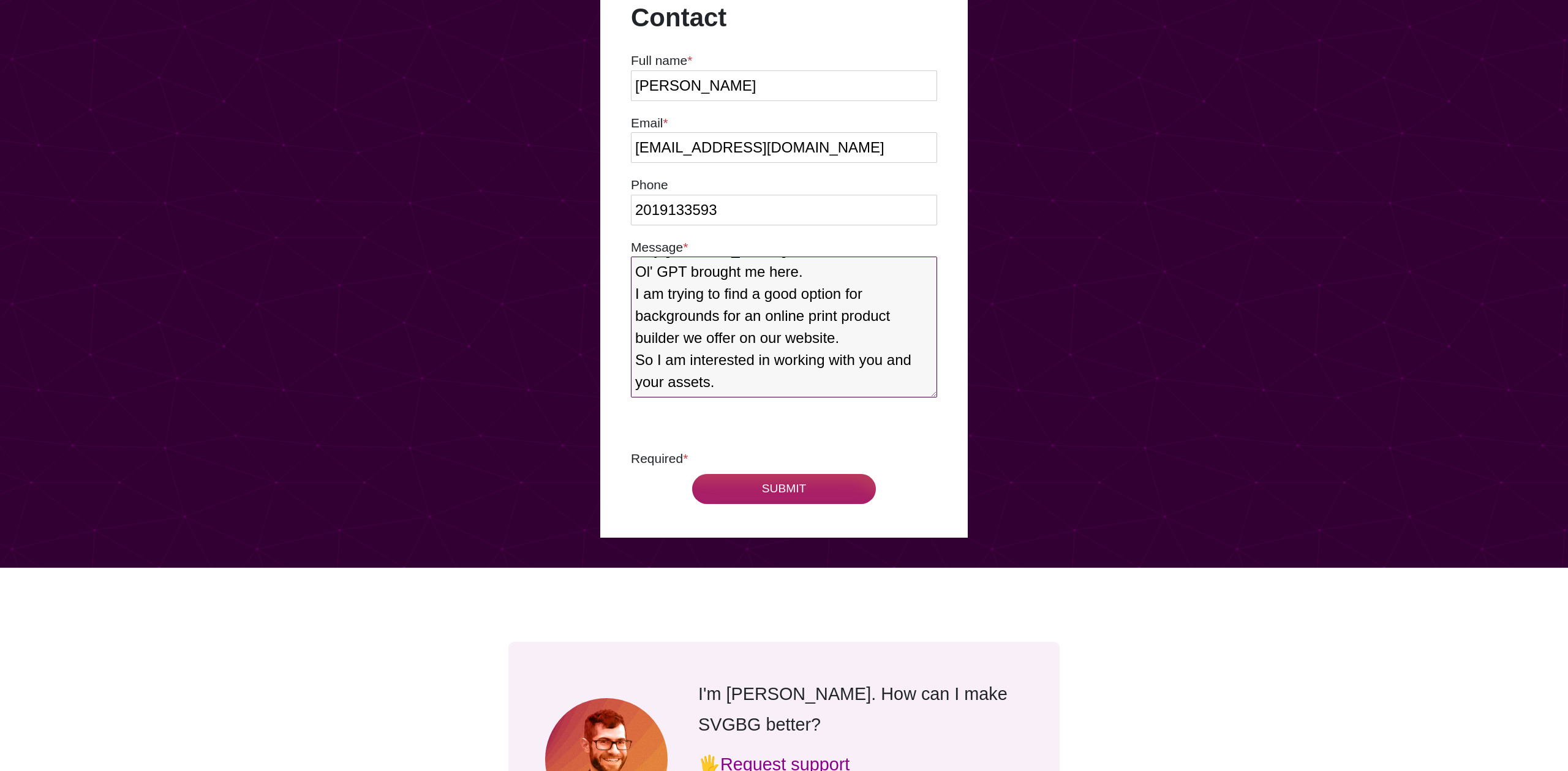
click at [739, 383] on textarea "Hey Matt, Ol' GPT brought me here. I am trying to find a good option for backgr…" at bounding box center [784, 327] width 306 height 141
click at [791, 338] on textarea "Hey Matt, Ol' GPT brought me here. I am trying to find a good option for backgr…" at bounding box center [784, 327] width 306 height 141
click at [783, 339] on textarea "Hey Matt, Ol' GPT brought me here. I am trying to find a good option for backgr…" at bounding box center [784, 327] width 306 height 141
click at [748, 389] on textarea "Hey Matt, Ol' GPT brought me here. I am trying to find a good option for backgr…" at bounding box center [784, 327] width 306 height 141
click at [738, 380] on textarea "Hey Matt, Ol' GPT brought me here. I am trying to find a good option for backgr…" at bounding box center [784, 327] width 306 height 141
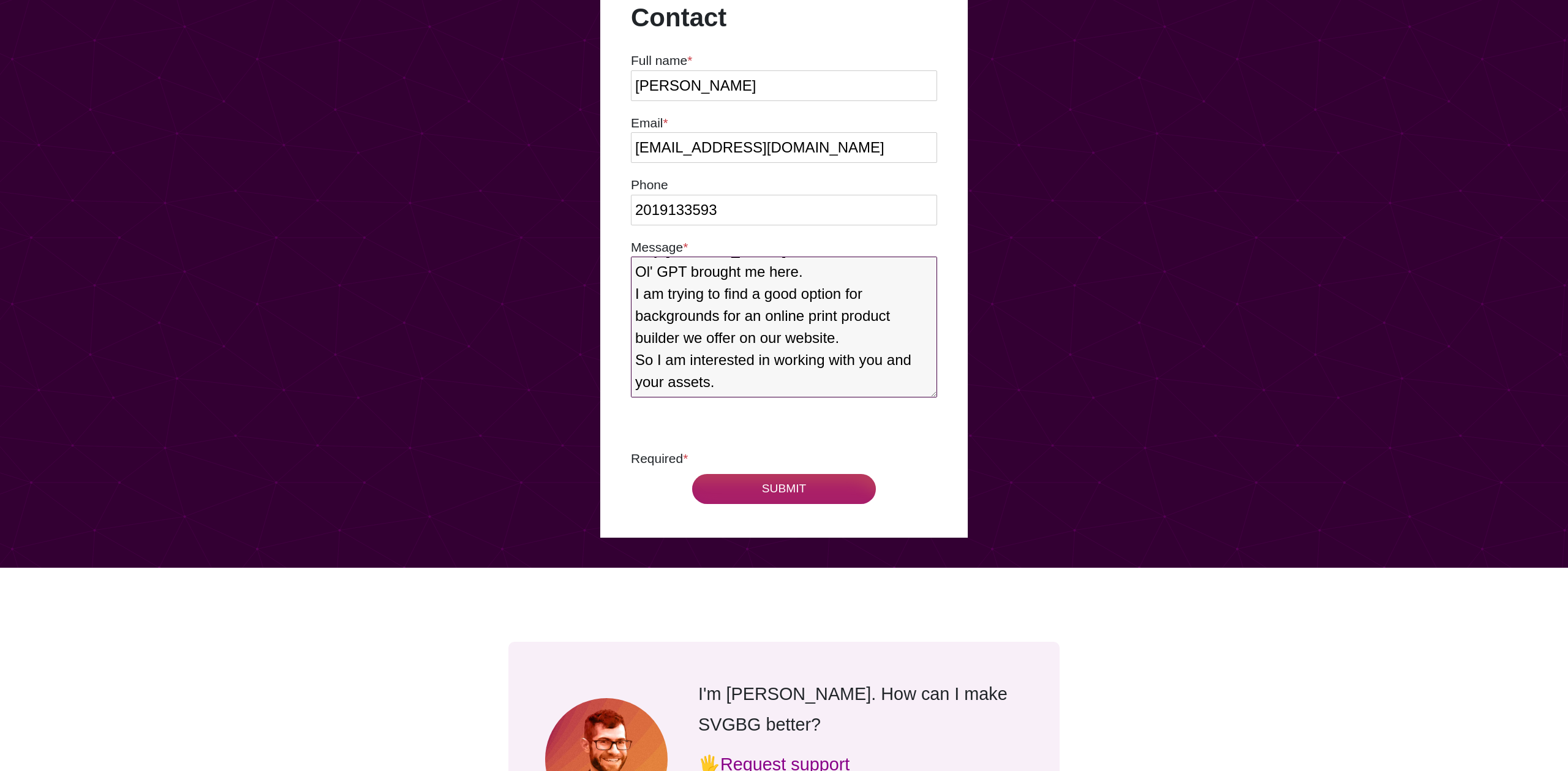
scroll to position [60, 0]
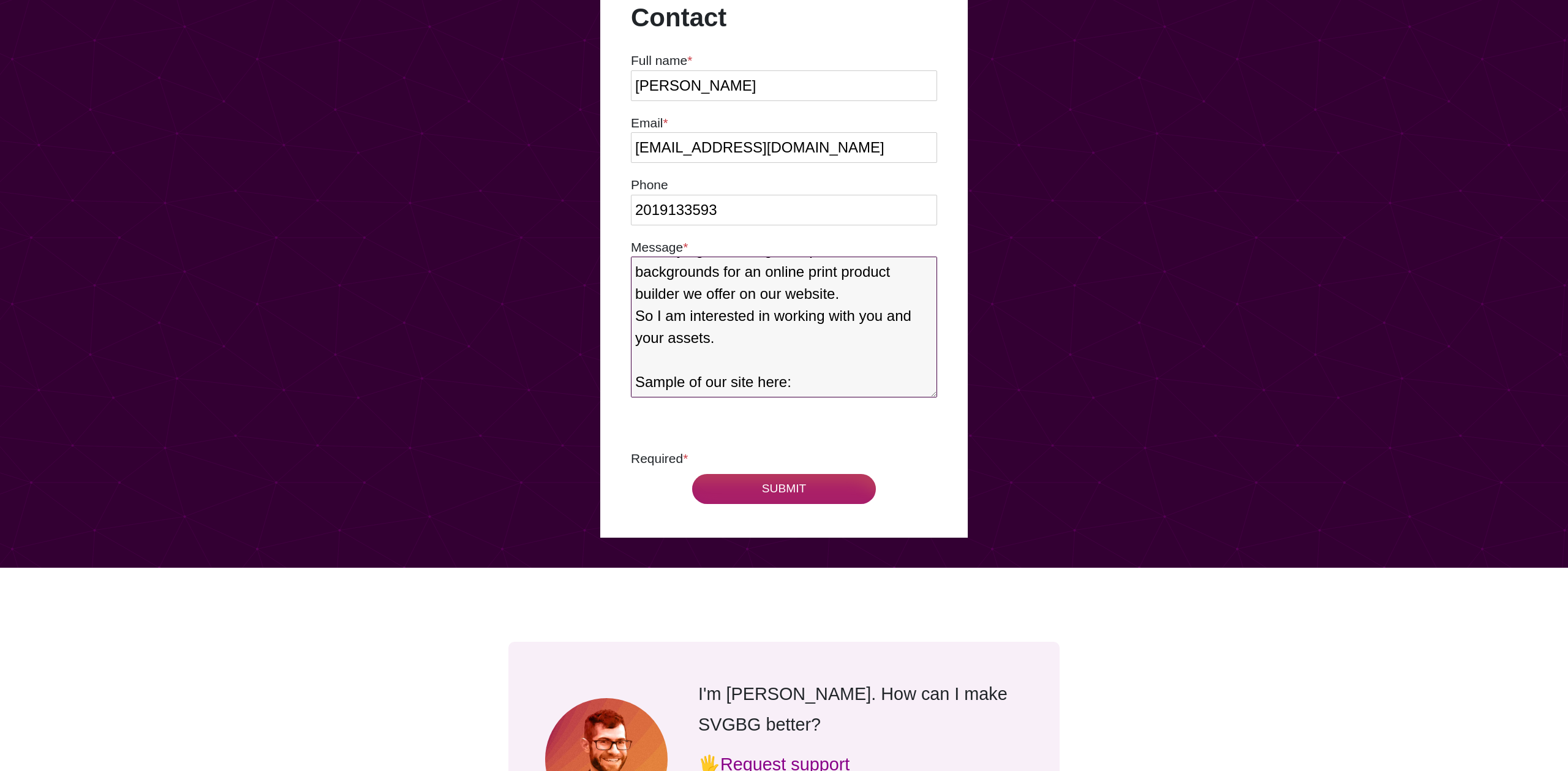
paste textarea "https://wcrmarketing.com/pages/holiday-lighting-templates"
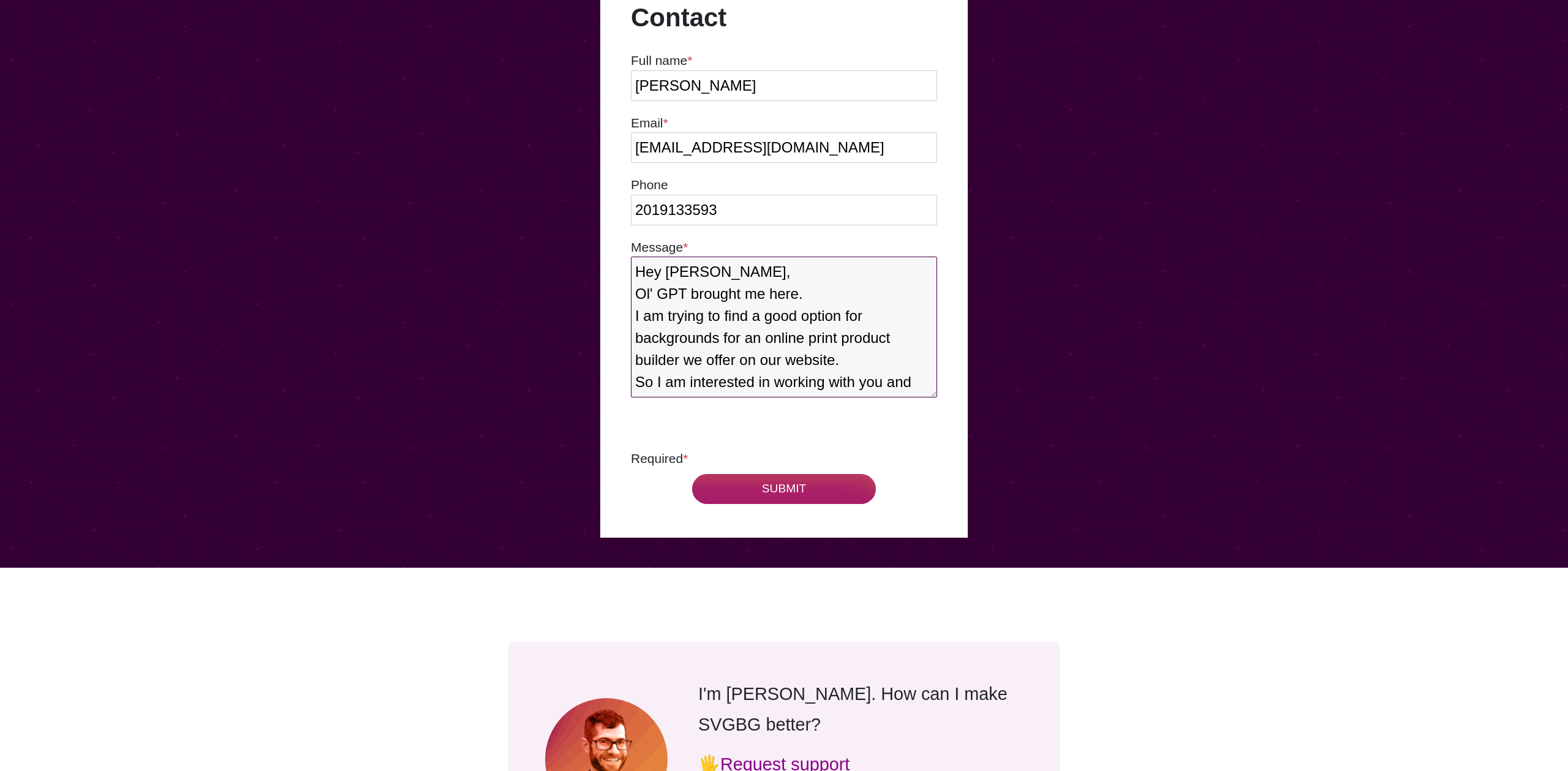
scroll to position [0, 0]
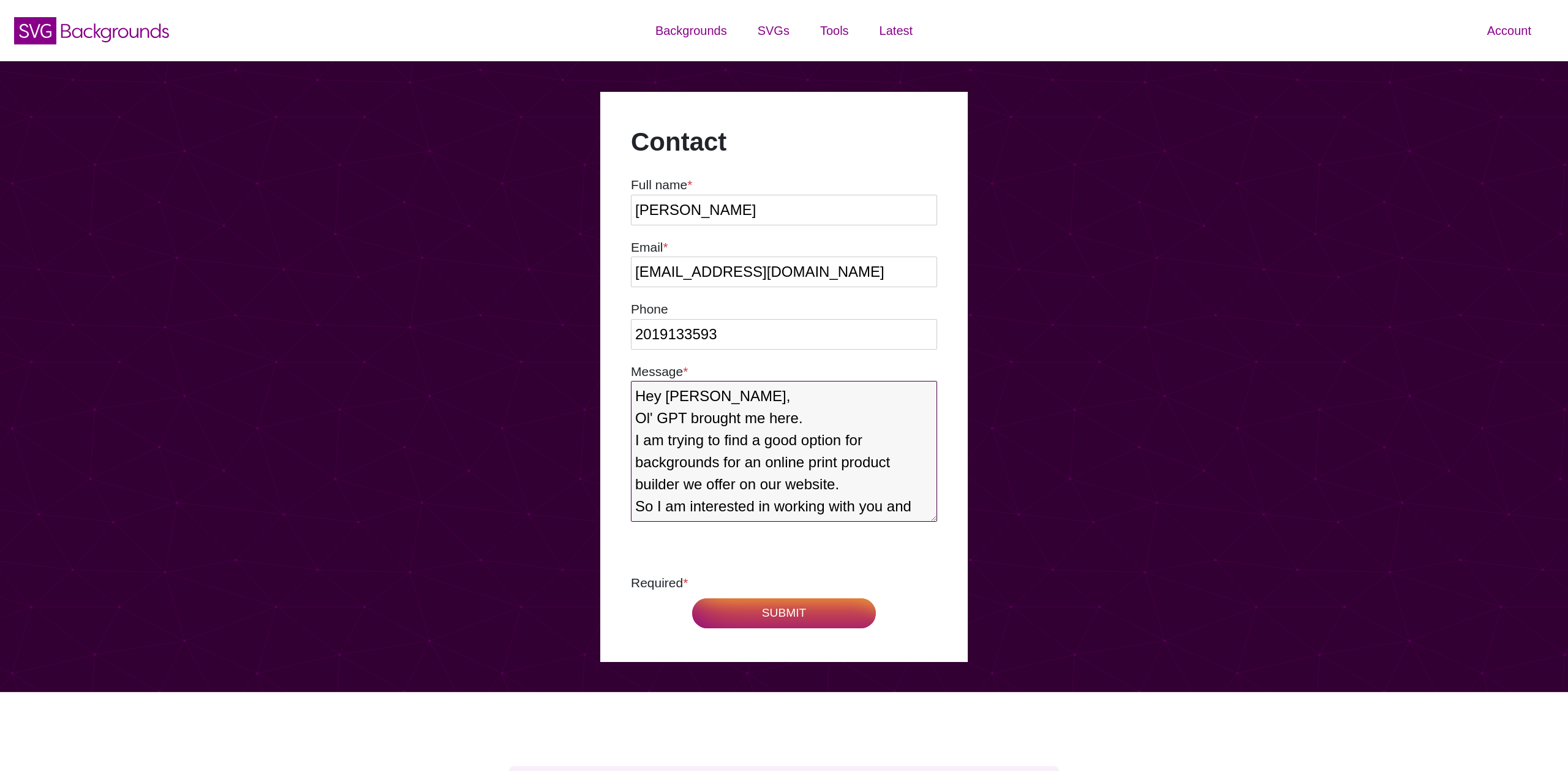
type textarea "Hey Matt, Ol' GPT brought me here. I am trying to find a good option for backgr…"
click at [787, 612] on input "SUBMIT" at bounding box center [784, 613] width 184 height 30
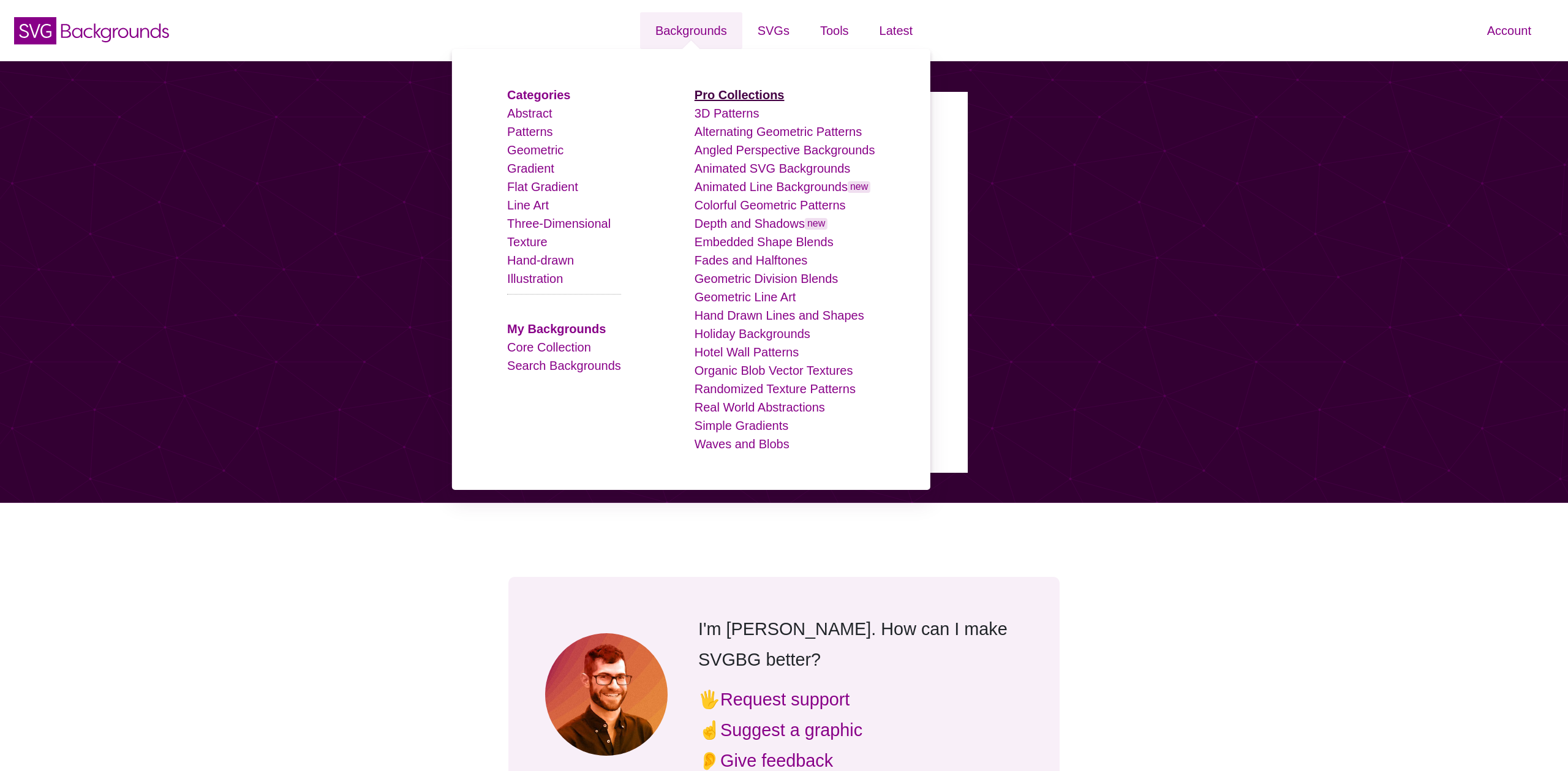
click at [740, 97] on strong "Pro Collections" at bounding box center [740, 95] width 90 height 13
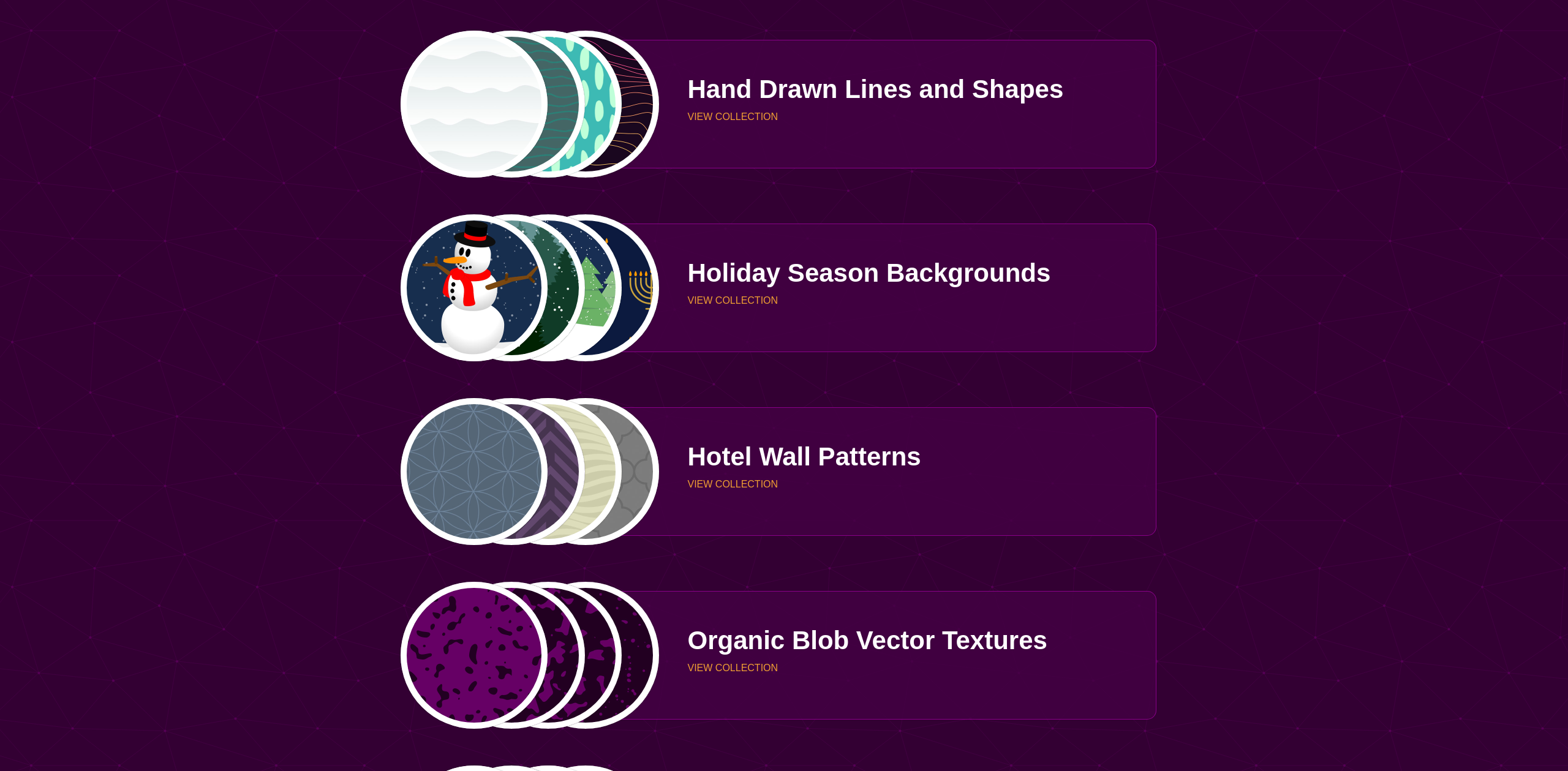
scroll to position [2109, 0]
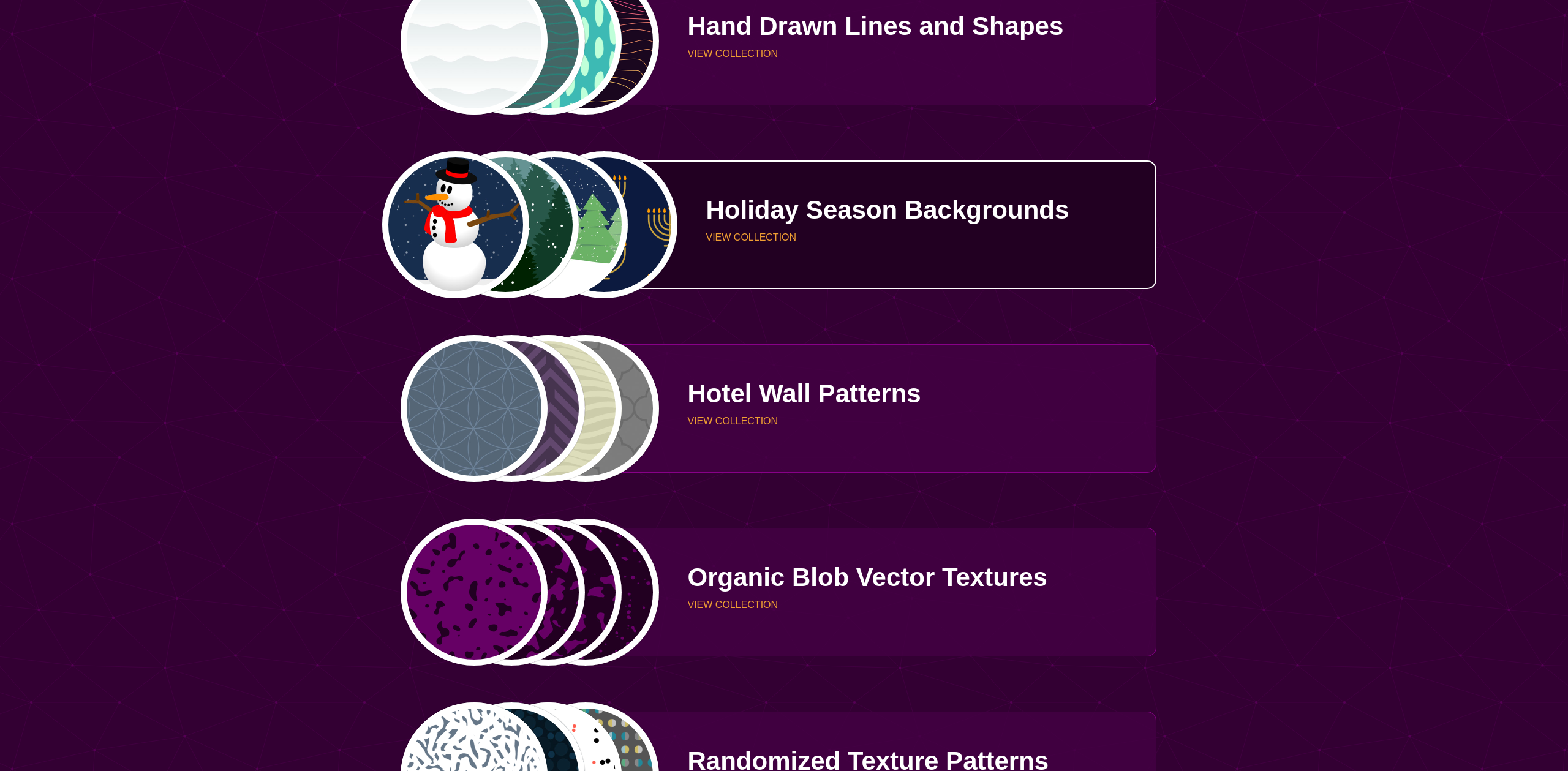
click at [815, 228] on div "Holiday Season Backgrounds VIEW COLLECTION" at bounding box center [909, 224] width 497 height 92
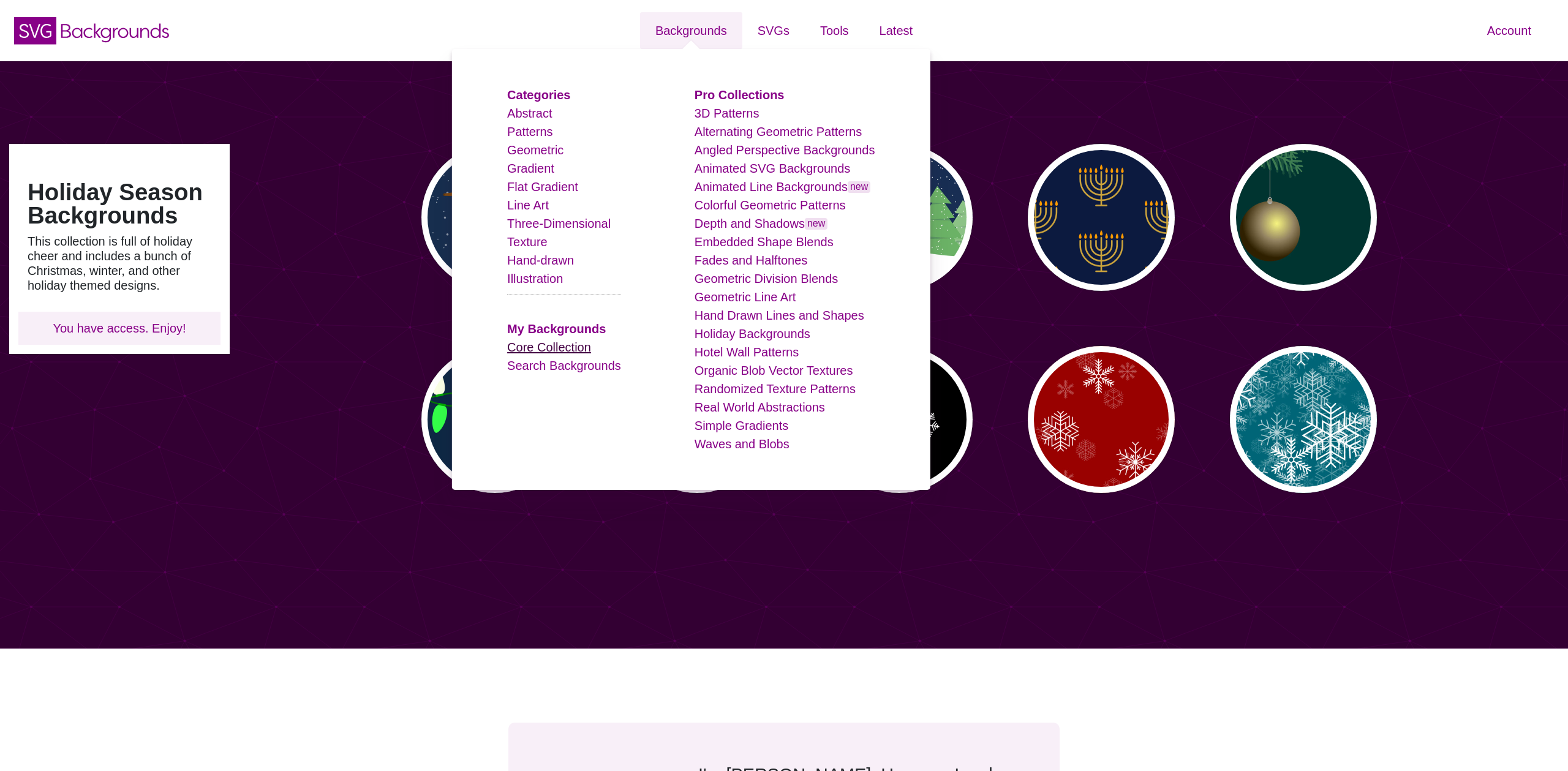
click at [572, 348] on link "Core Collection" at bounding box center [549, 347] width 84 height 13
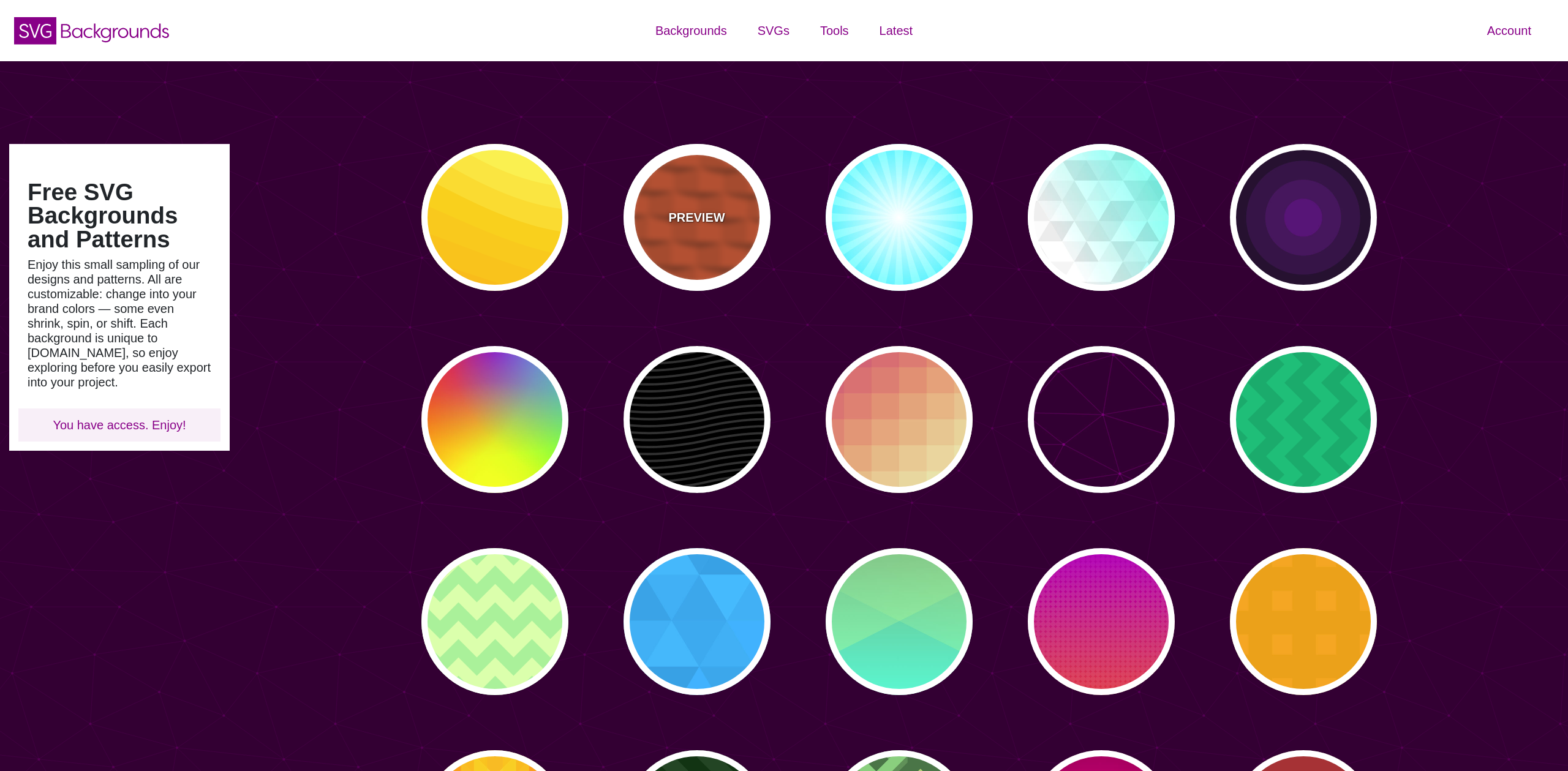
click at [666, 237] on div "PREVIEW" at bounding box center [697, 217] width 147 height 147
type input "#EE5522"
type input "100"
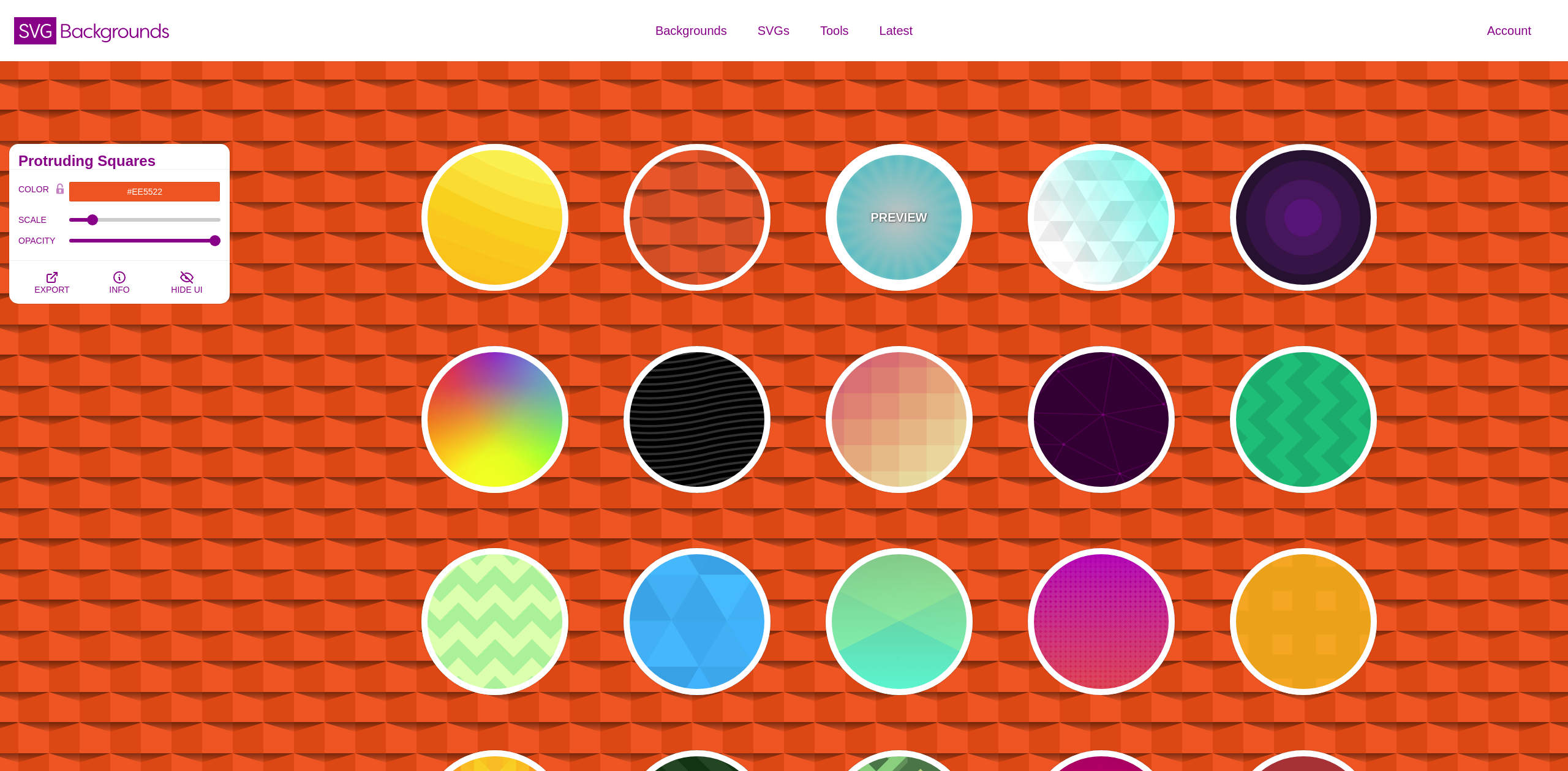
click at [887, 223] on p "PREVIEW" at bounding box center [899, 217] width 56 height 18
type input "#FFFFFF"
type input "#00EEFF"
type input "#00FFFF"
type input "1"
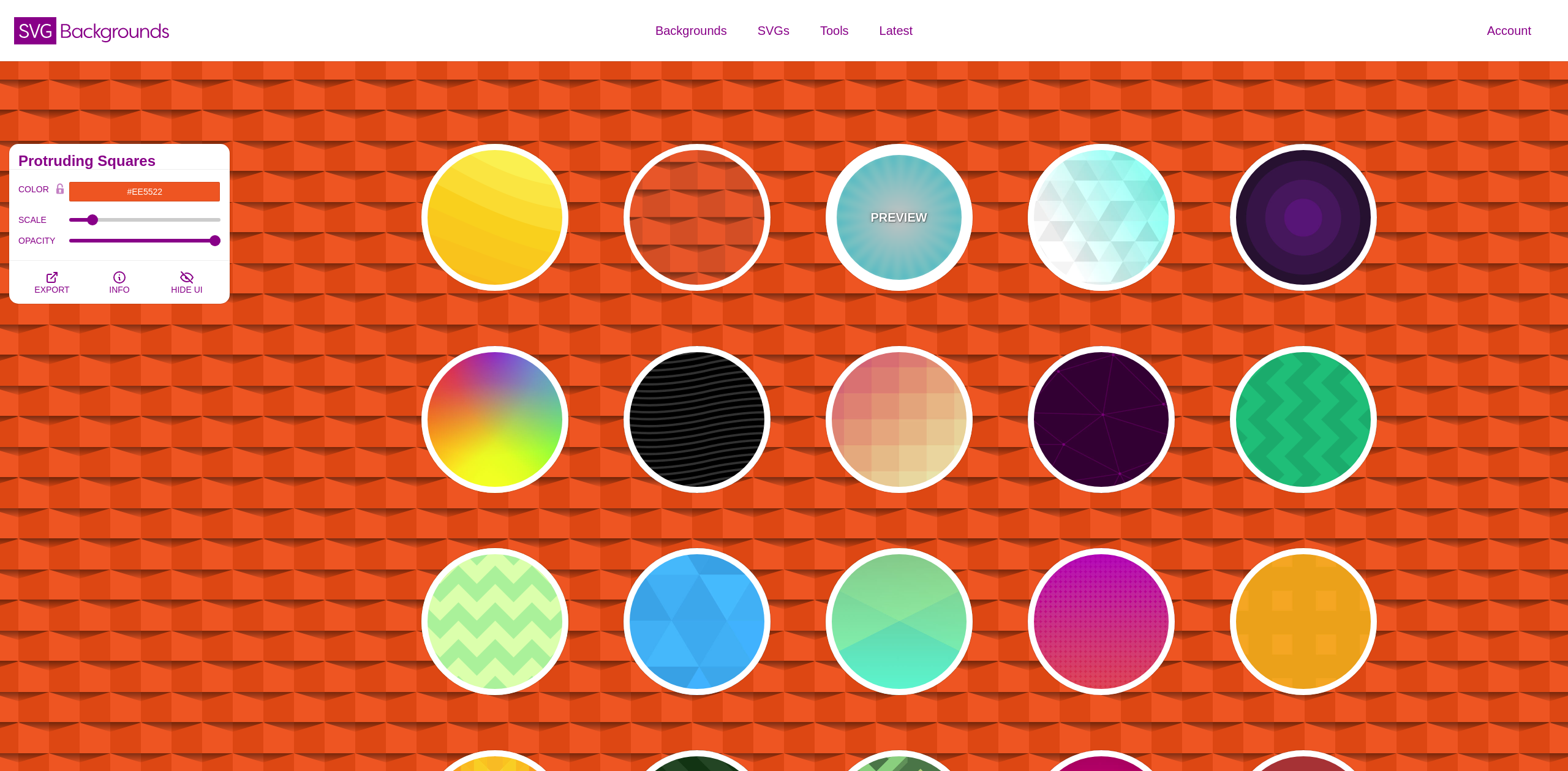
type input "50"
type input "70"
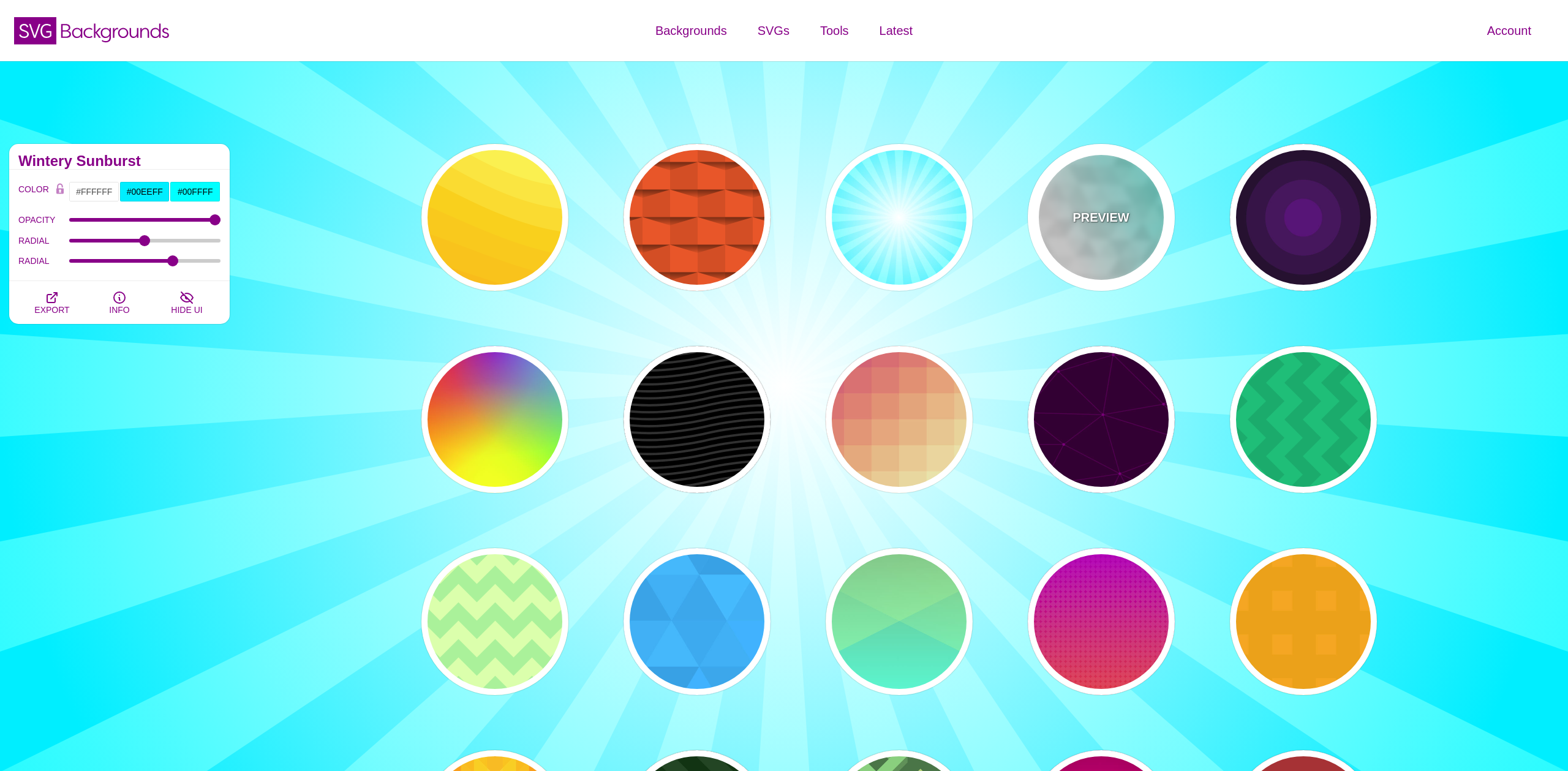
click at [1094, 234] on div "PREVIEW" at bounding box center [1101, 217] width 147 height 147
type input "#44FFEE"
type input "540"
type input "0.1"
type input "250"
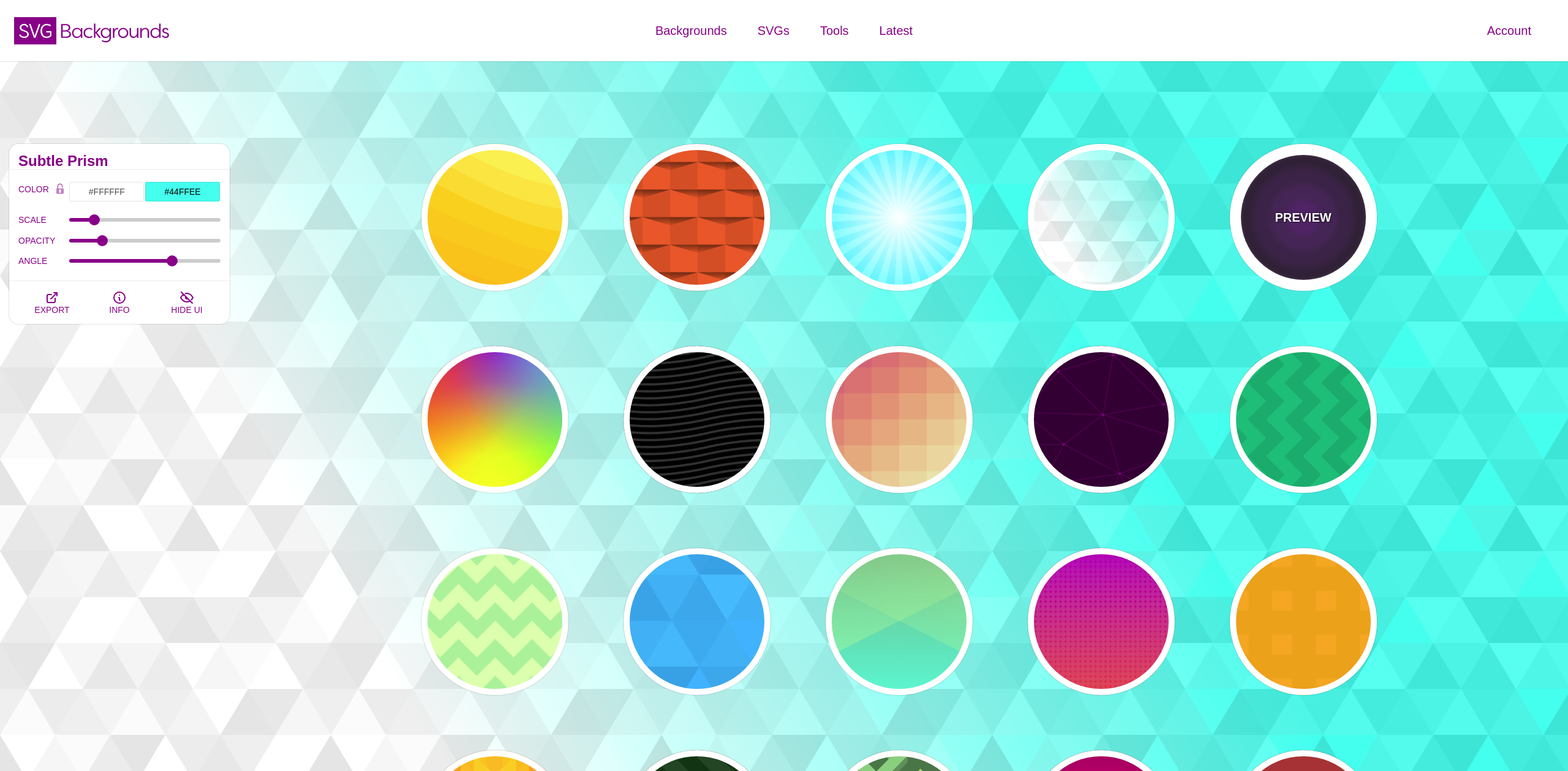
click at [1305, 228] on div "PREVIEW" at bounding box center [1303, 217] width 147 height 147
type input "#000000"
type input "#552277"
type input "1"
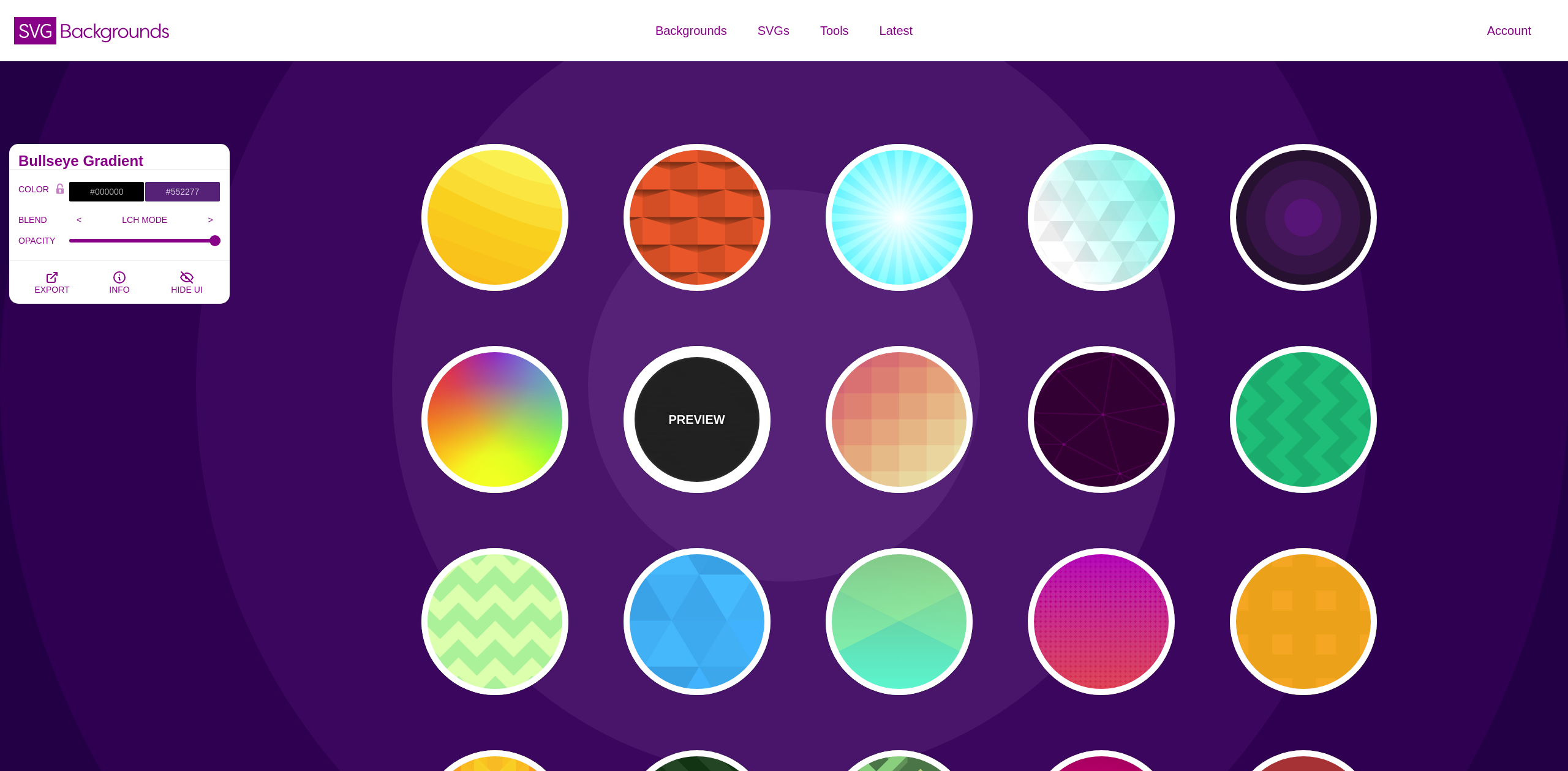
click at [712, 413] on p "PREVIEW" at bounding box center [696, 419] width 56 height 18
type input "#222222"
type input "250"
type input "10"
type input "1"
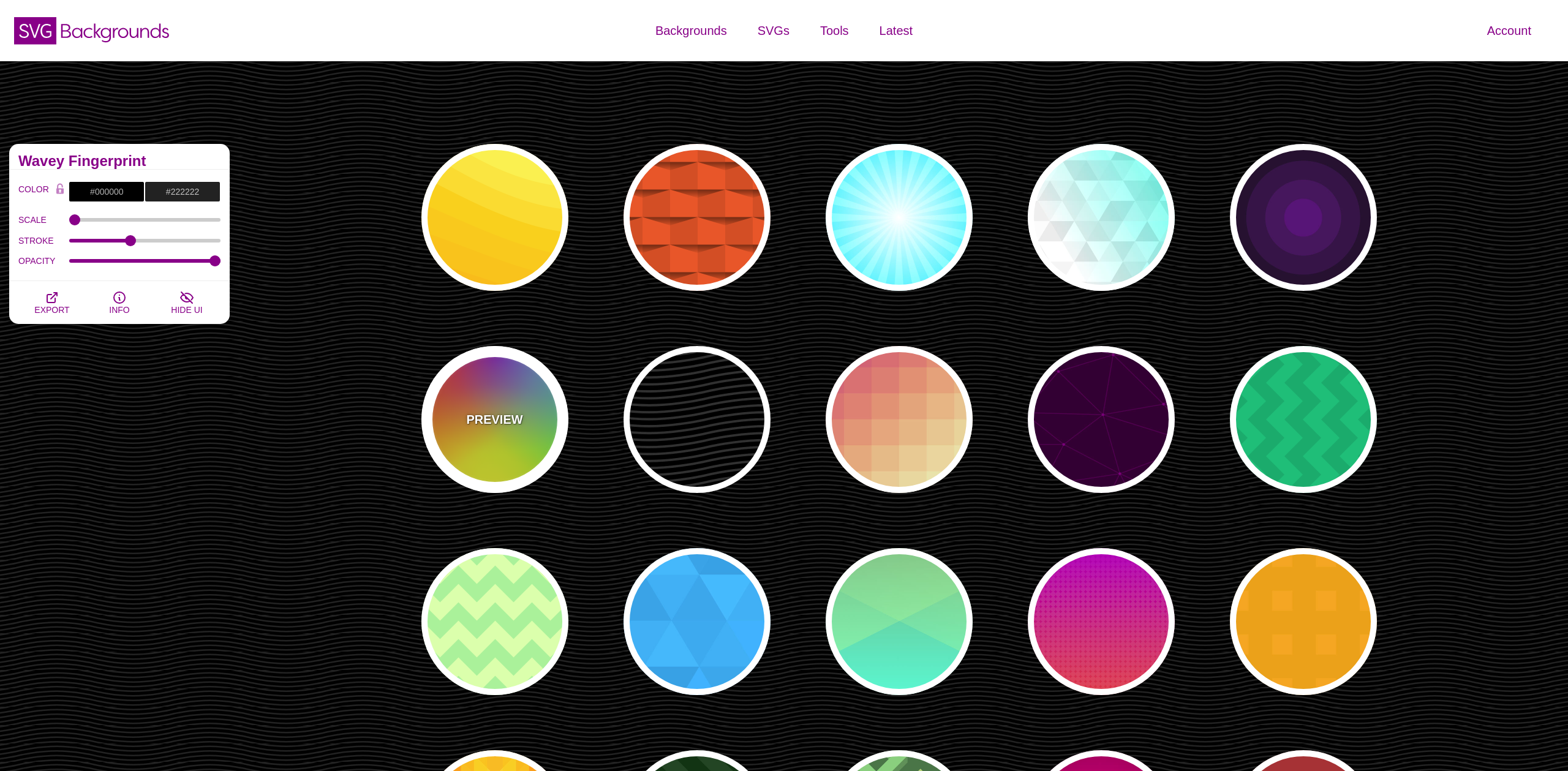
click at [528, 421] on div "PREVIEW" at bounding box center [495, 419] width 147 height 147
type input "#FFFF00"
type input "#FF0000"
type input "#00CCFF"
